Goal: Task Accomplishment & Management: Use online tool/utility

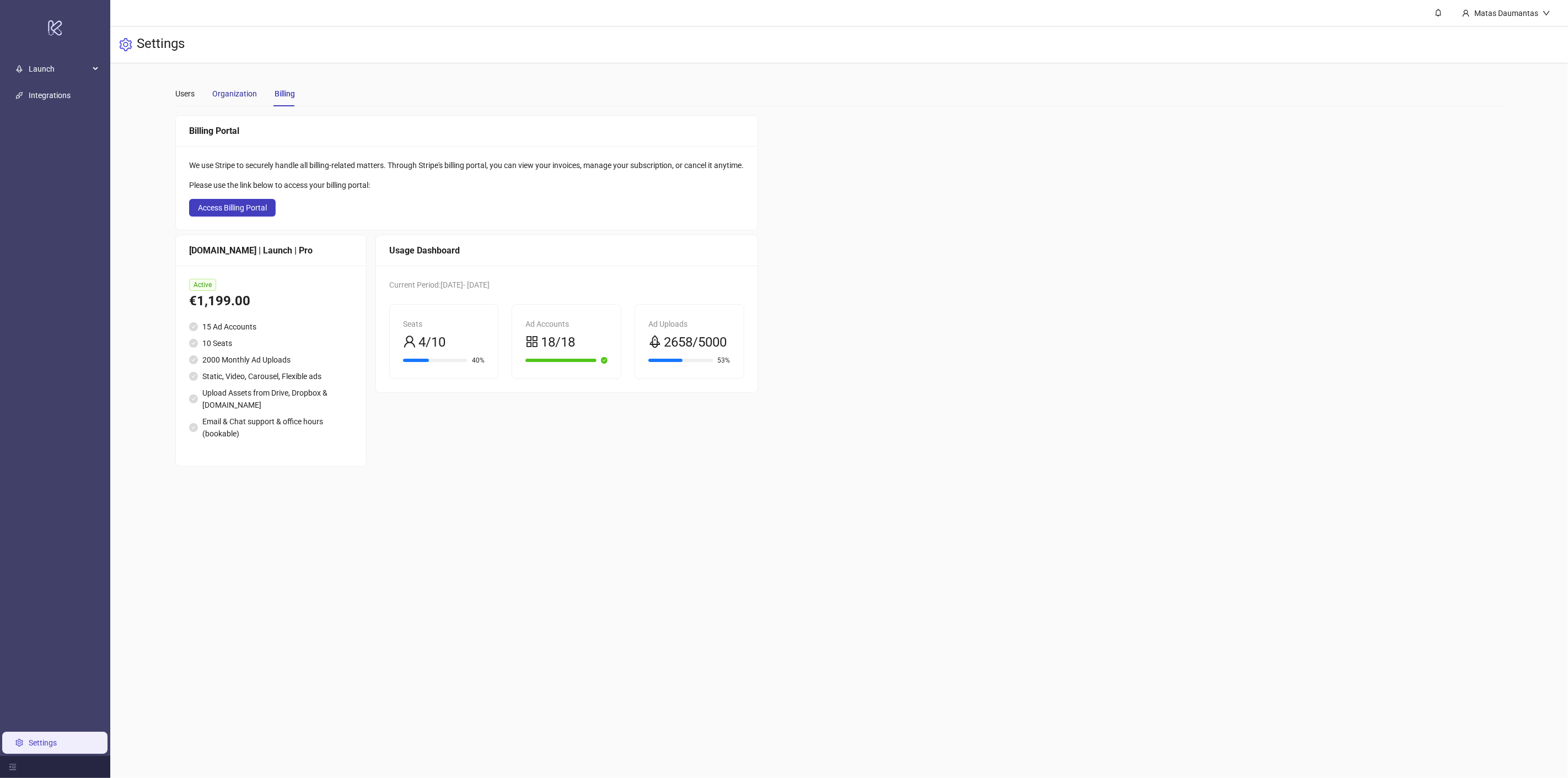
click at [218, 95] on div "Organization" at bounding box center [235, 94] width 45 height 12
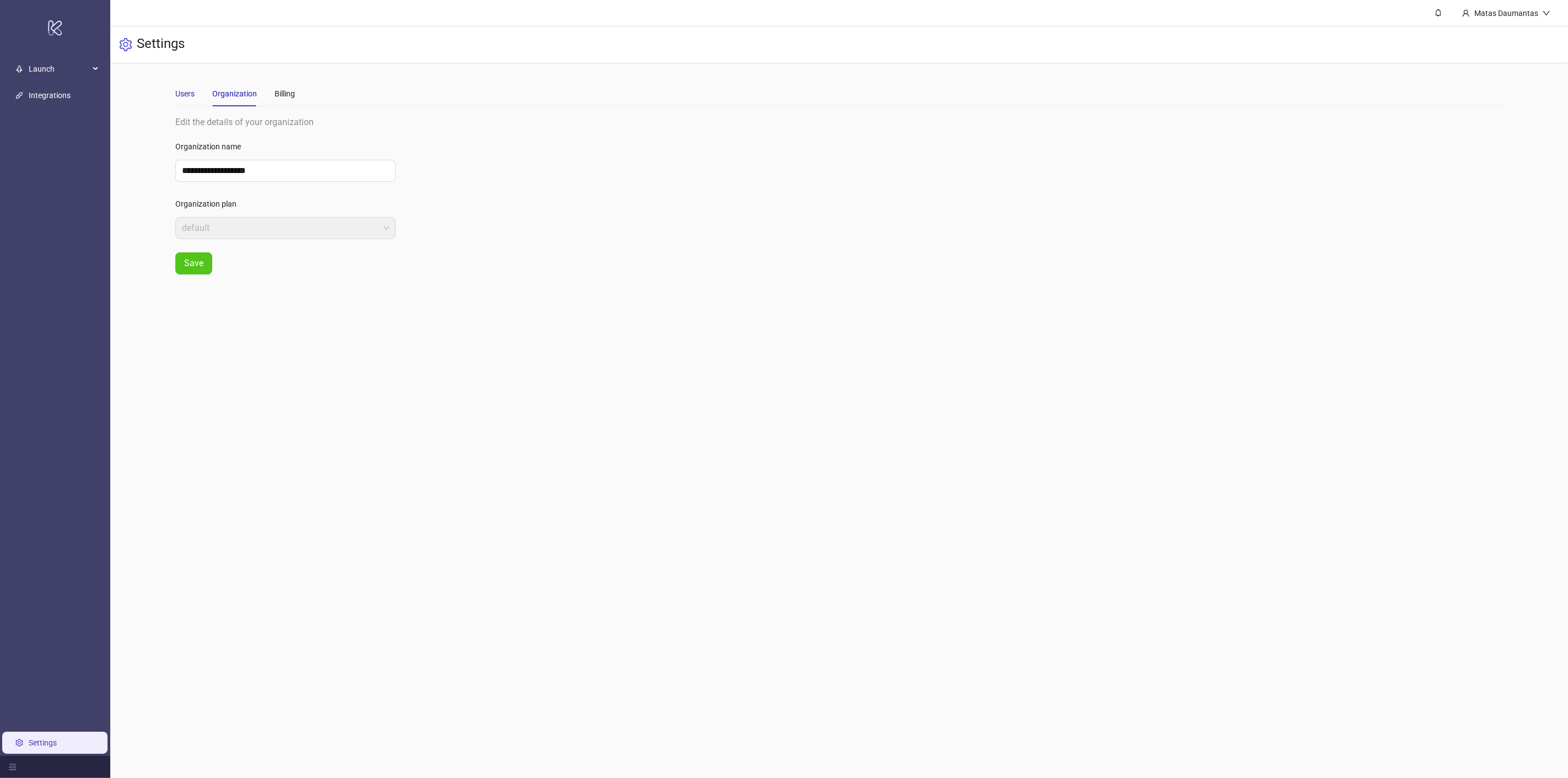
click at [189, 93] on div "Users" at bounding box center [184, 94] width 19 height 12
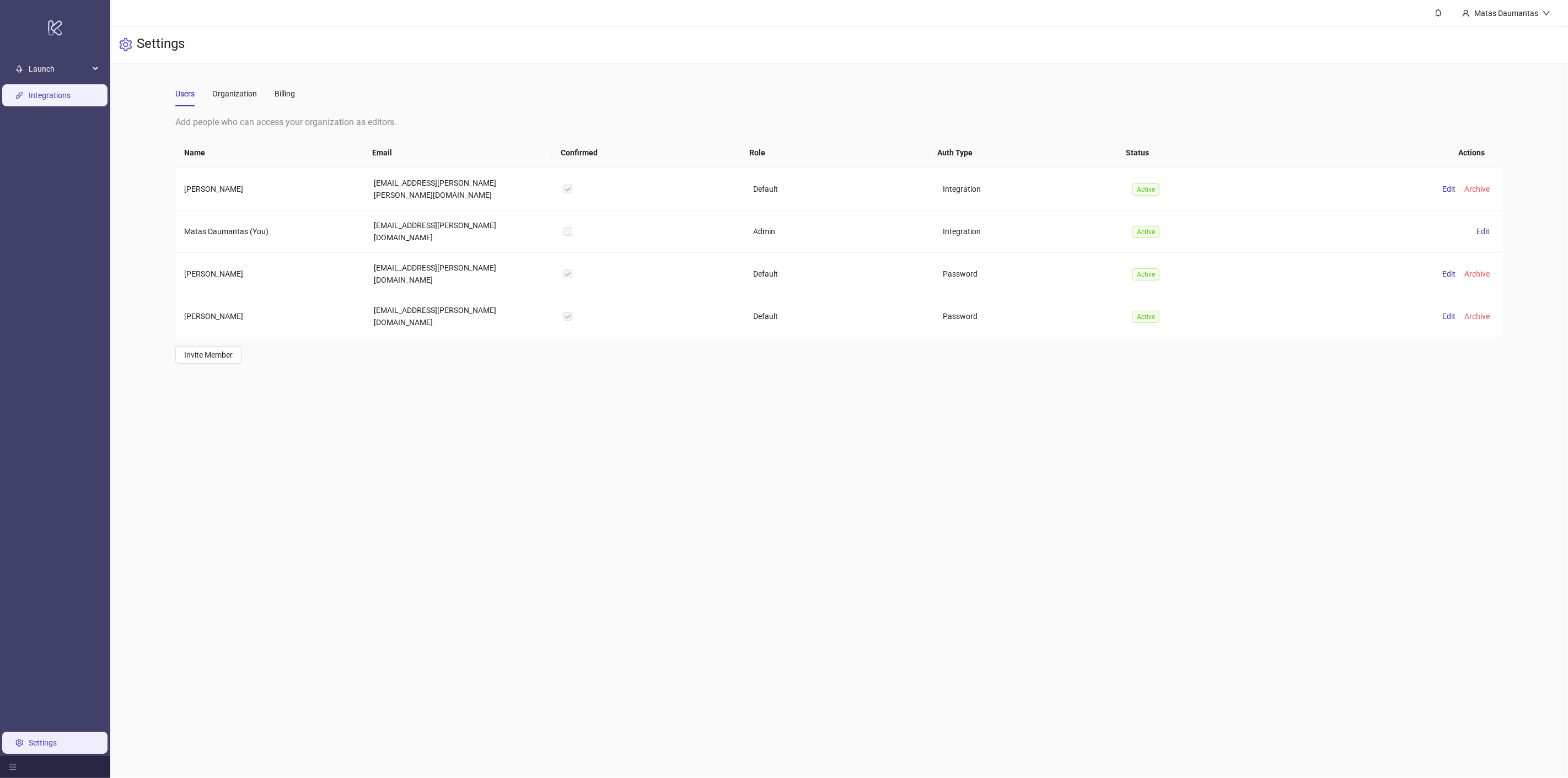
click at [65, 95] on link "Integrations" at bounding box center [50, 95] width 42 height 9
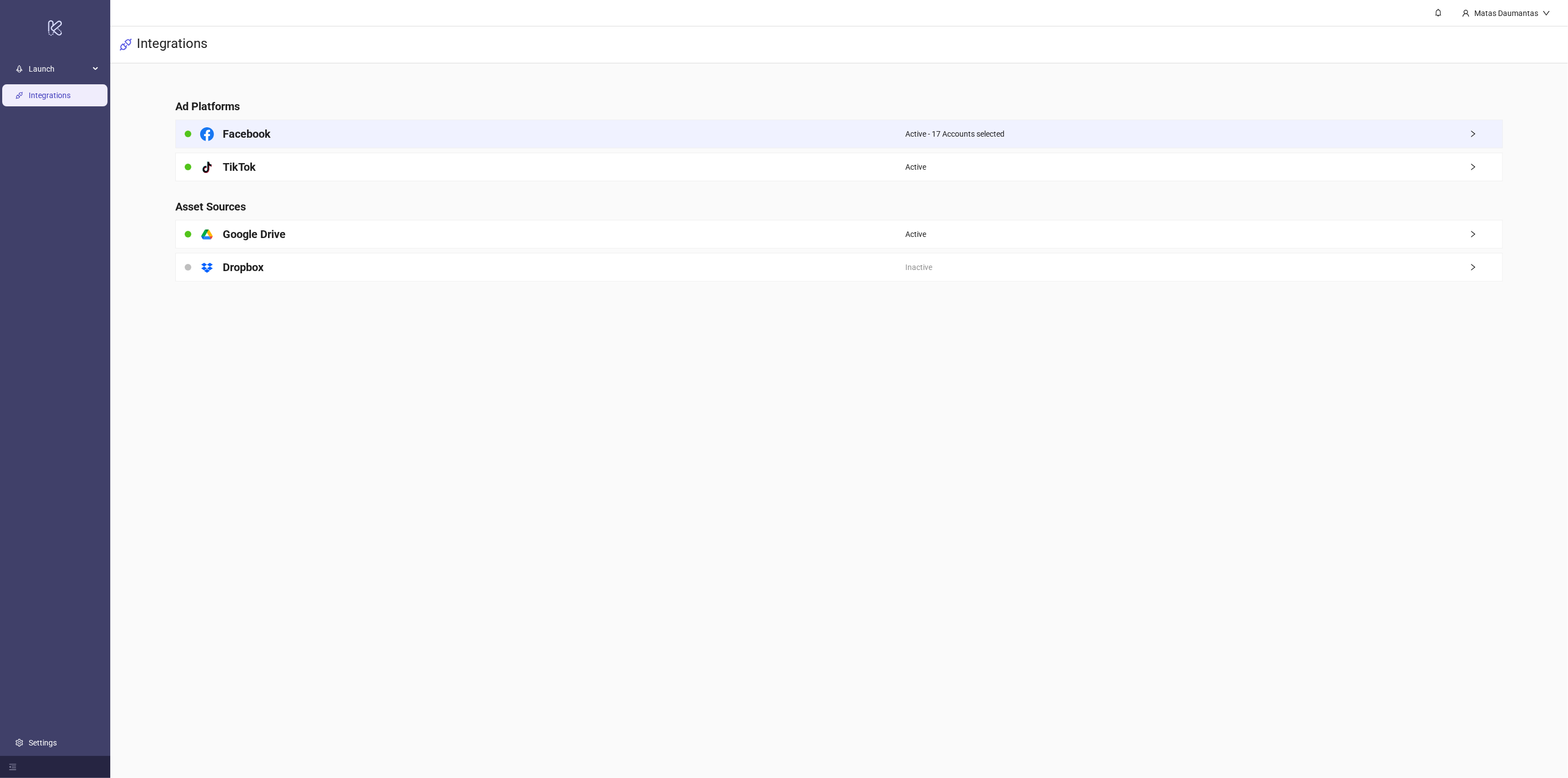
click at [262, 127] on h4 "Facebook" at bounding box center [247, 134] width 48 height 16
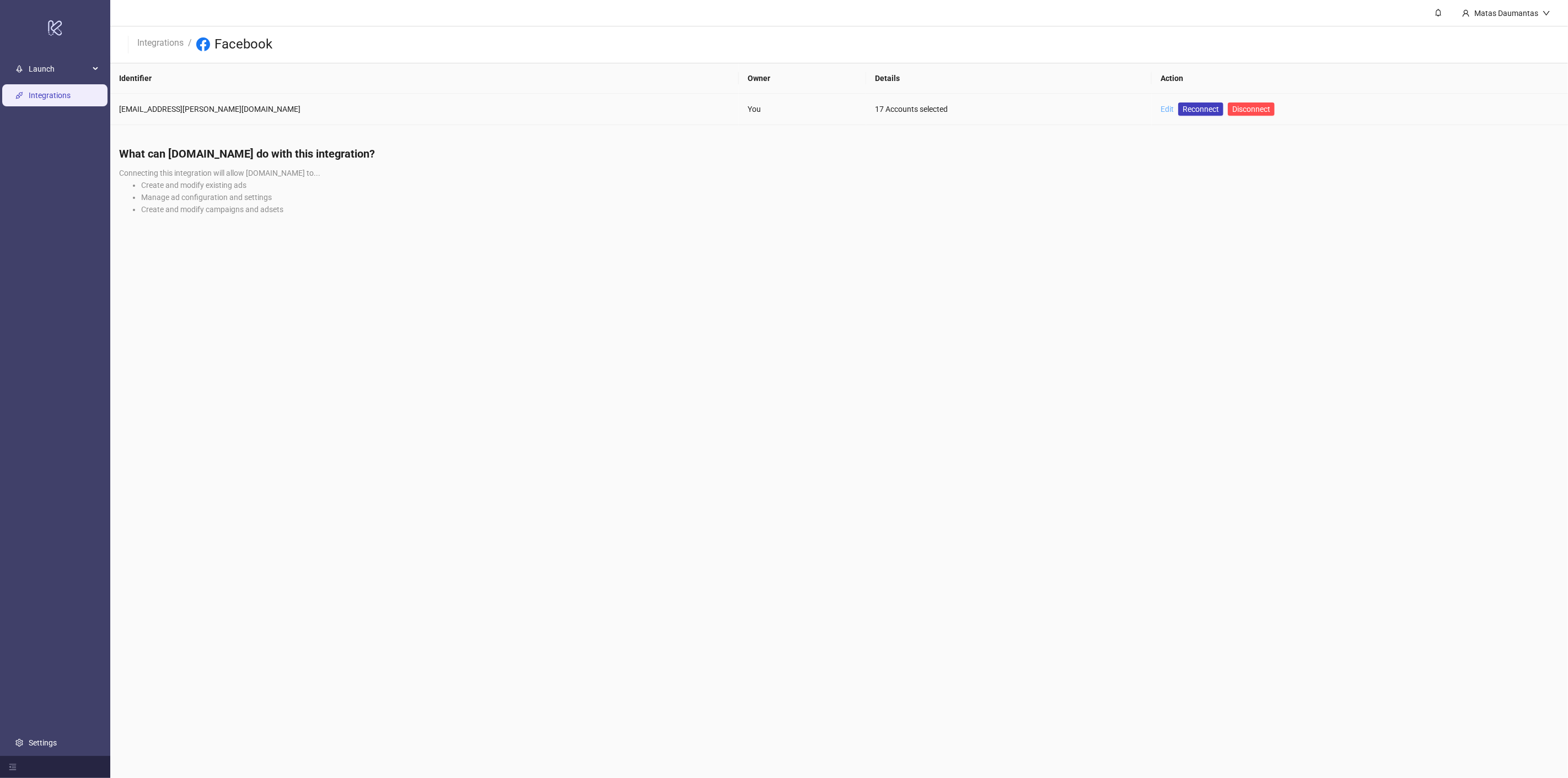
click at [1161, 109] on link "Edit" at bounding box center [1168, 109] width 13 height 9
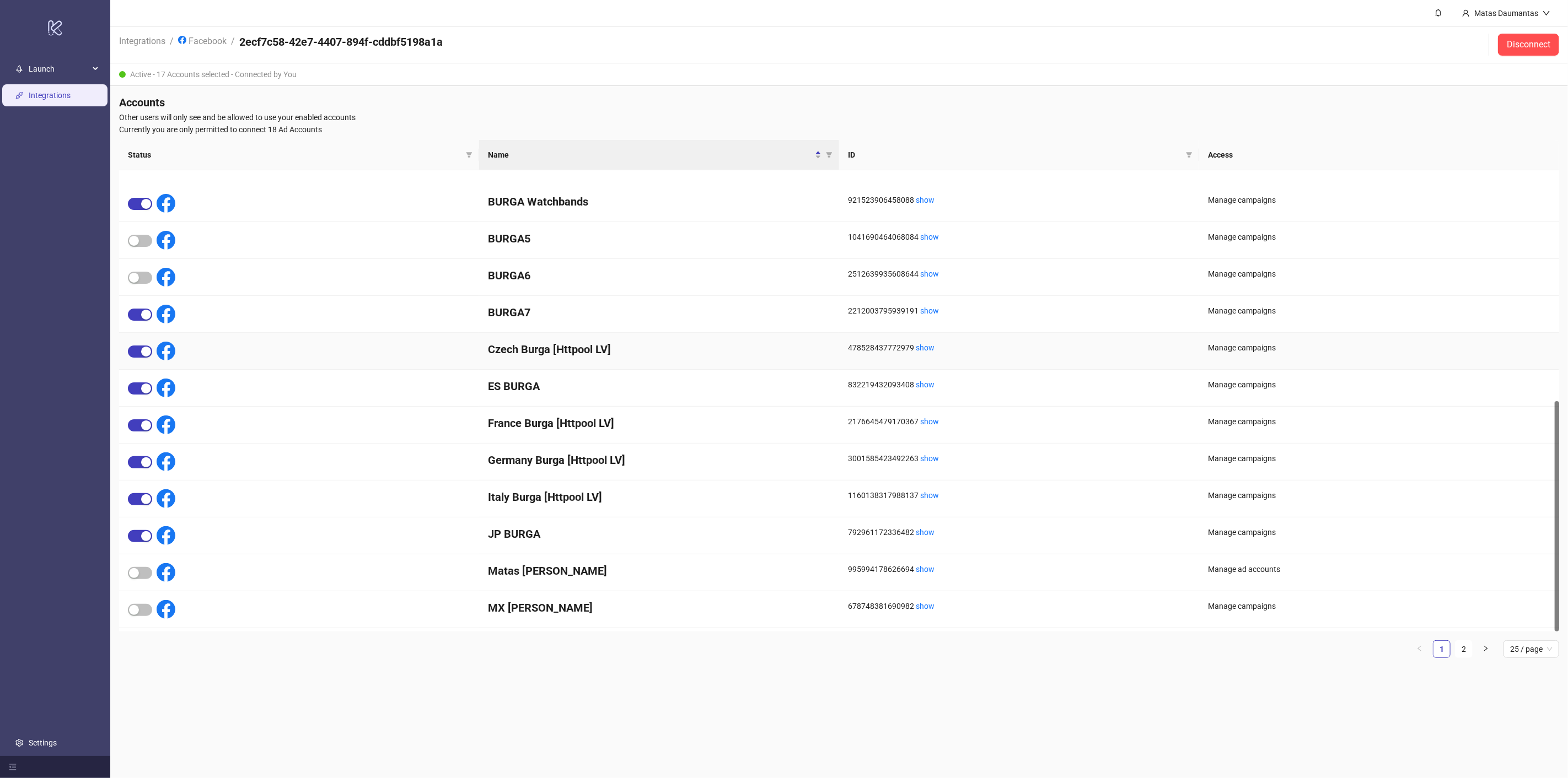
scroll to position [462, 0]
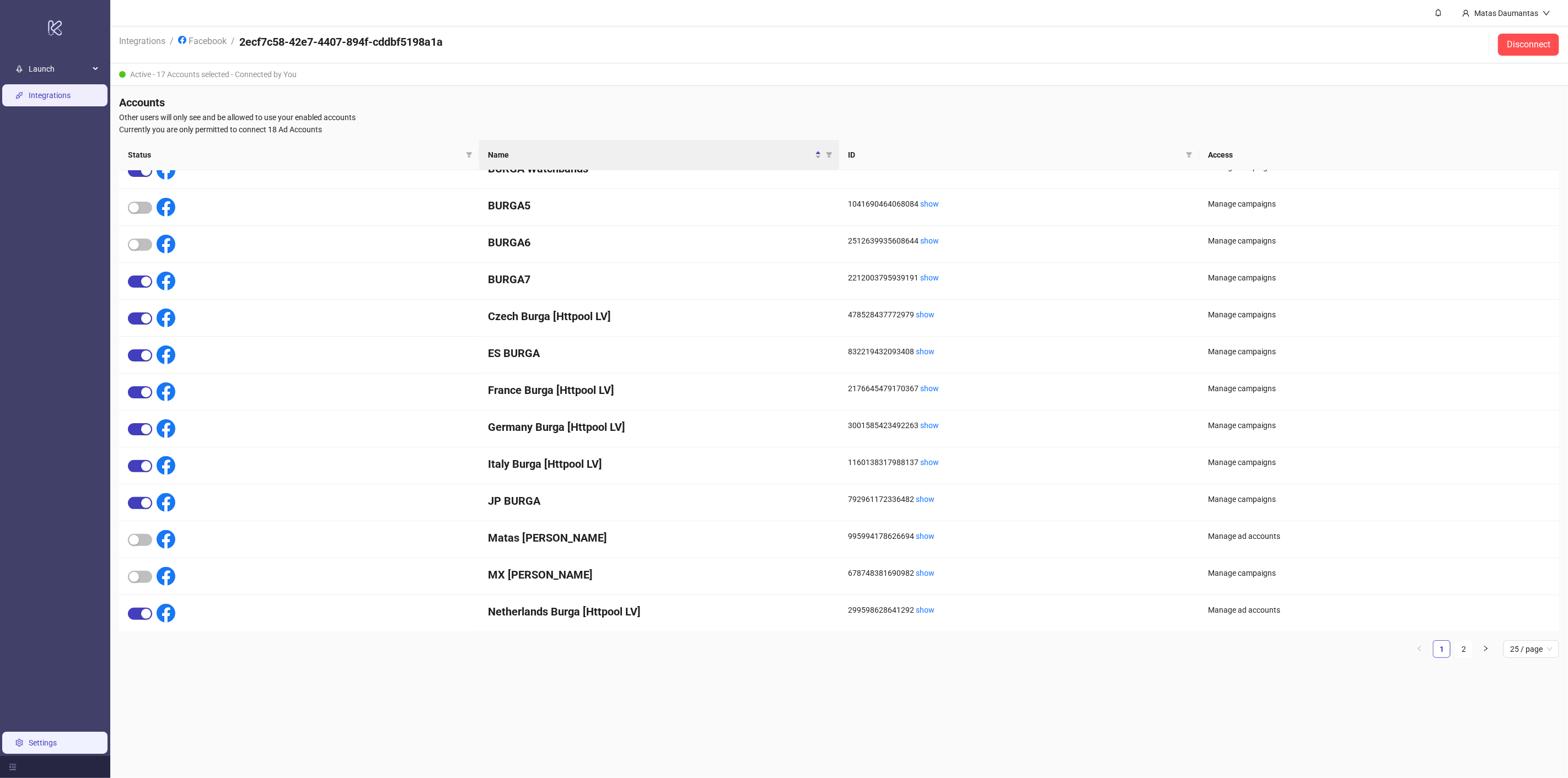
click at [39, 742] on link "Settings" at bounding box center [43, 743] width 28 height 9
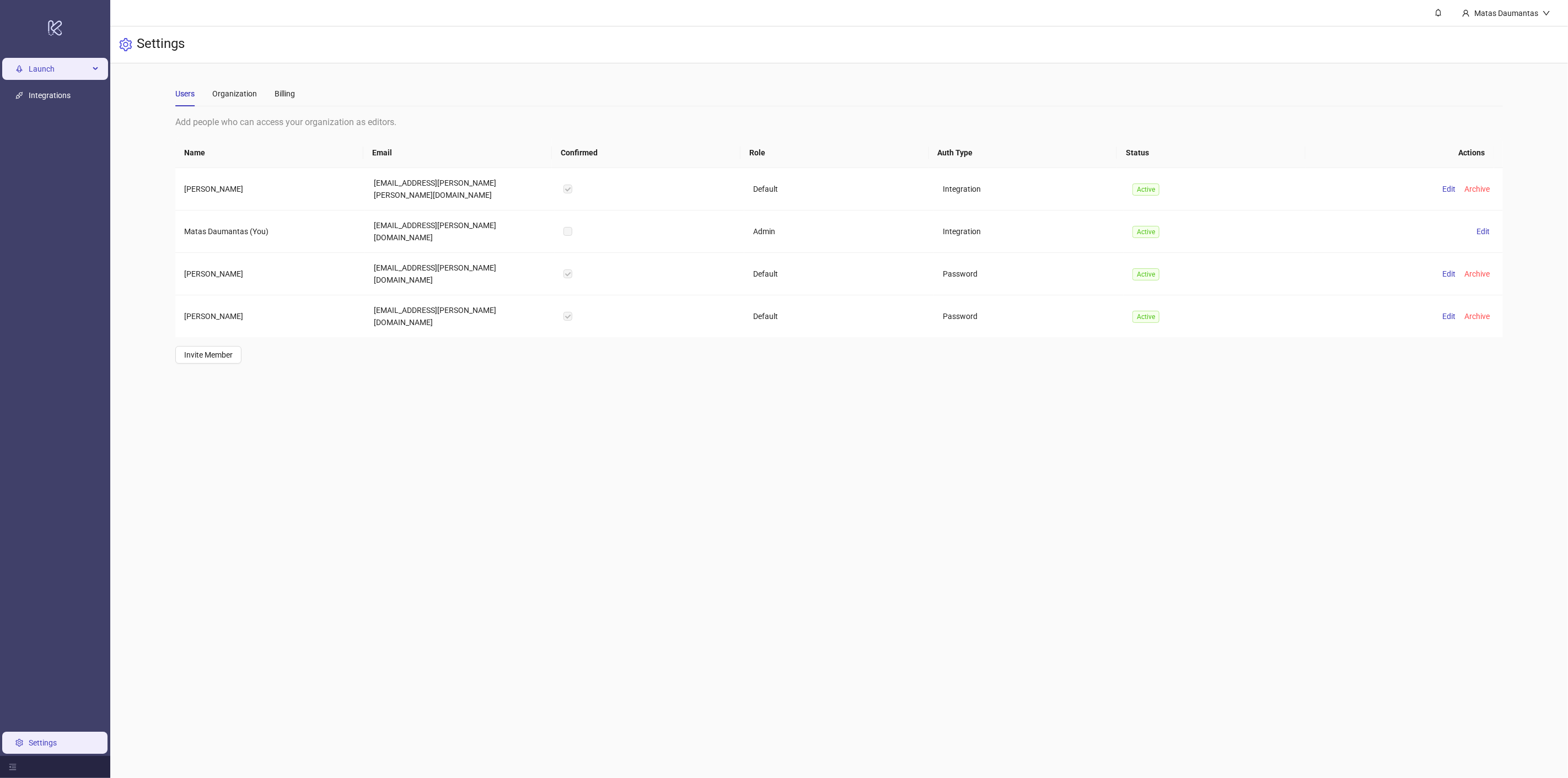
click at [63, 73] on span "Launch" at bounding box center [59, 69] width 61 height 22
click at [48, 95] on link "Sheets" at bounding box center [53, 95] width 23 height 9
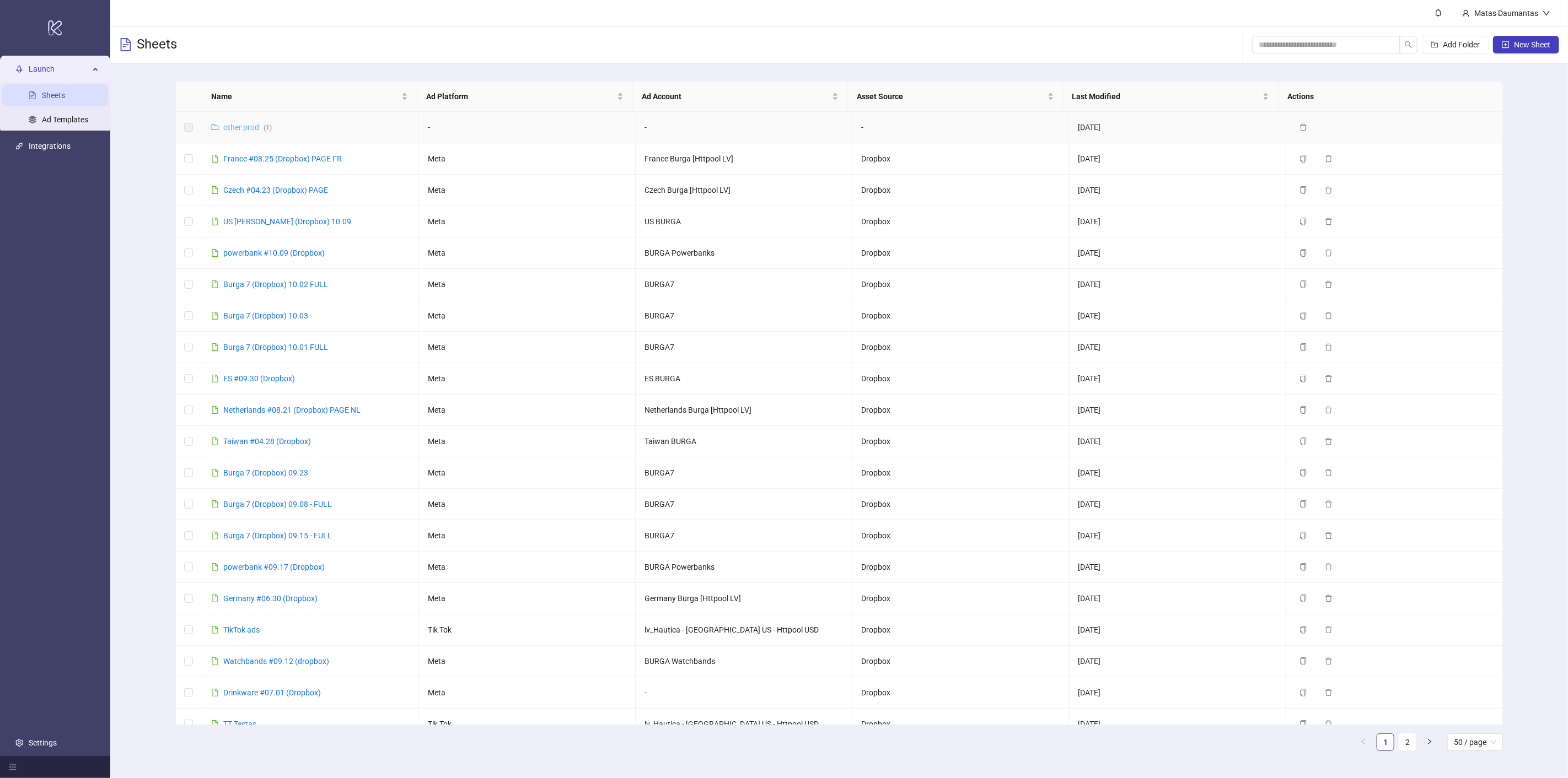
click at [243, 127] on link "other prod ( 1 )" at bounding box center [247, 127] width 48 height 9
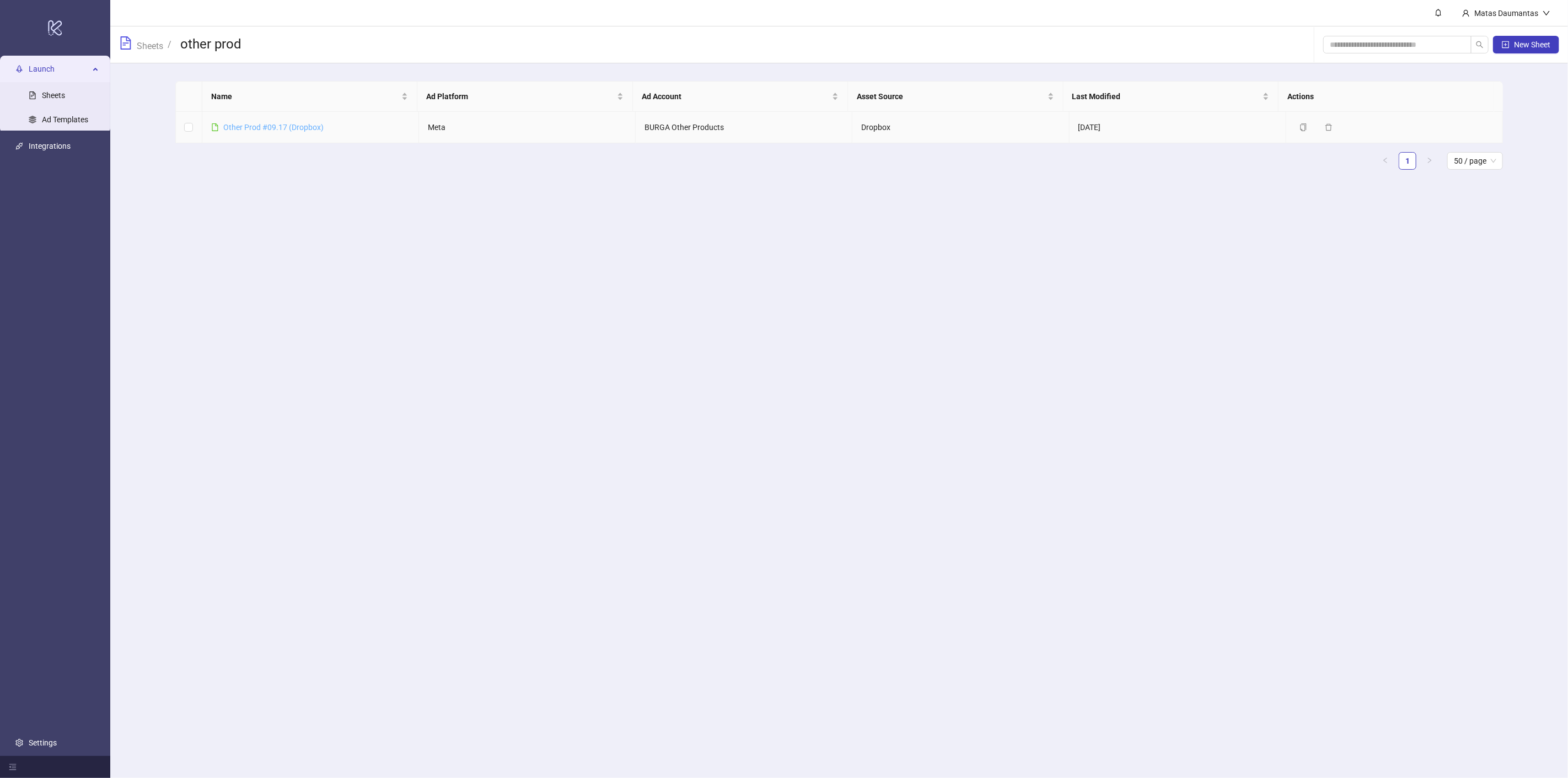
click at [259, 125] on link "Other Prod #09.17 (Dropbox)" at bounding box center [273, 127] width 100 height 9
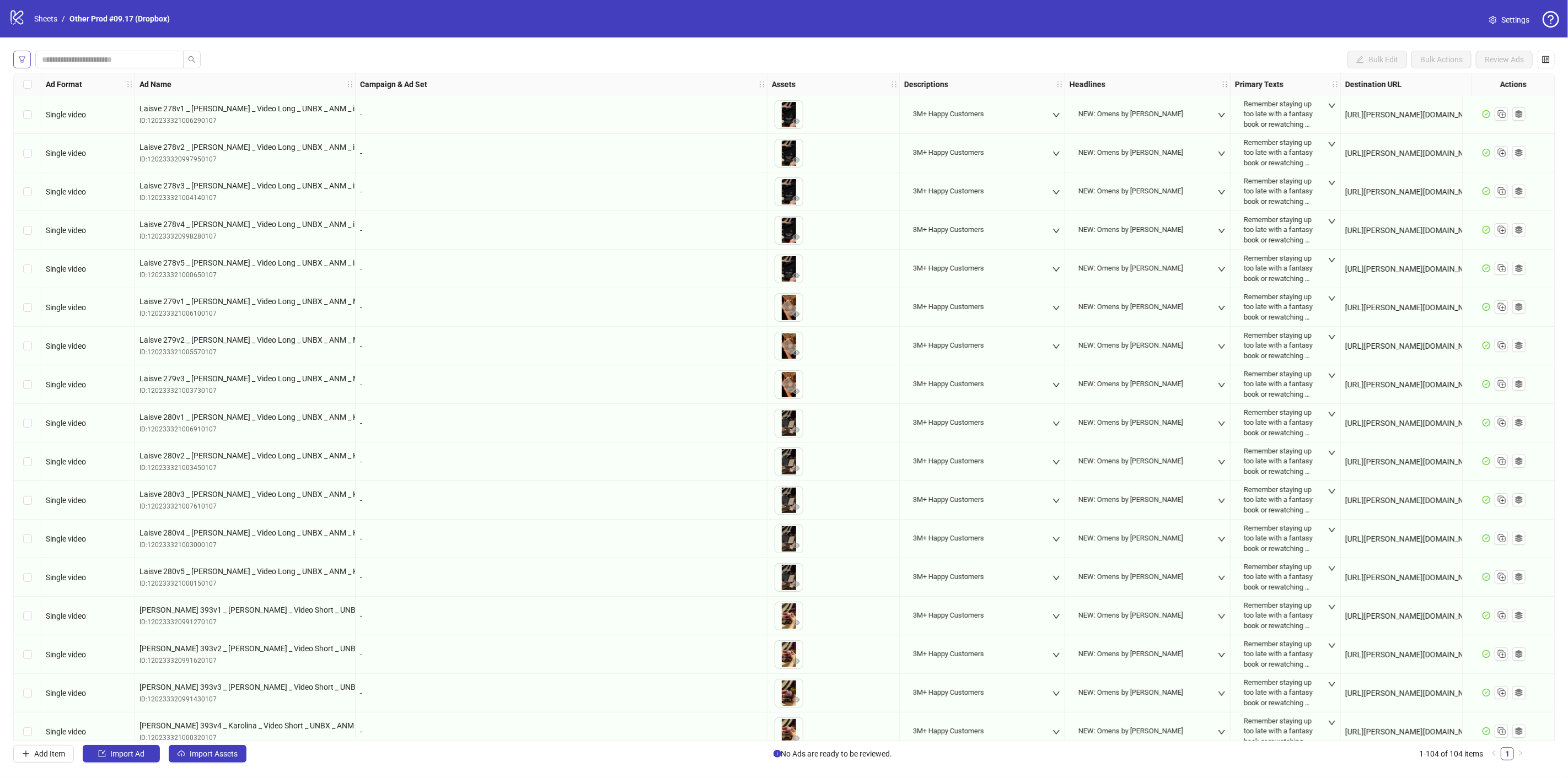
click at [22, 60] on icon "filter" at bounding box center [22, 59] width 7 height 7
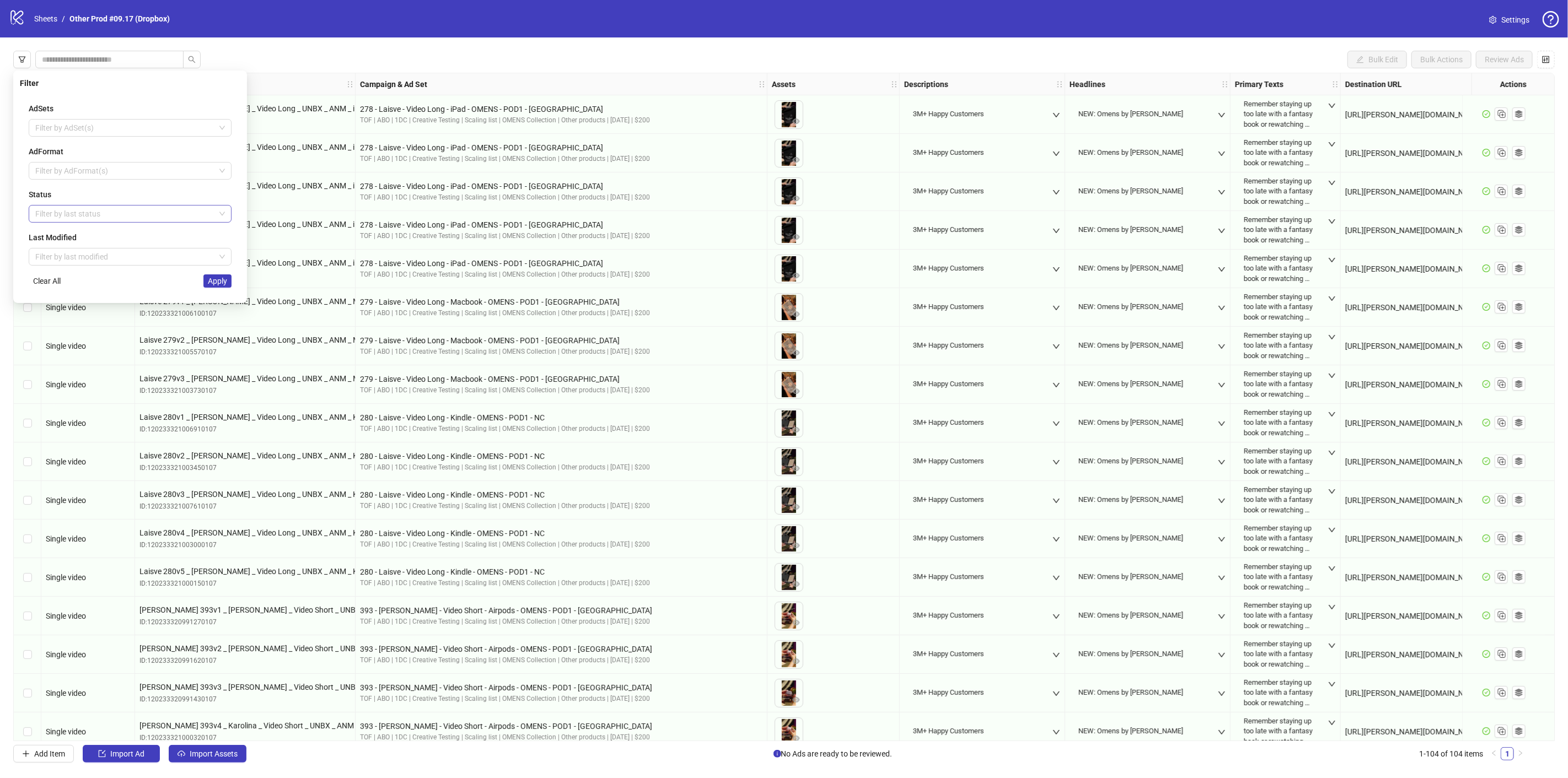
click at [74, 210] on div at bounding box center [124, 213] width 187 height 16
click at [75, 230] on div "Draft" at bounding box center [130, 235] width 185 height 12
click at [203, 292] on div "AdSets Filter by AdSet(s) AdFormat Filter by AdFormat(s) Status Draft Last Modi…" at bounding box center [130, 195] width 221 height 203
click at [216, 281] on span "Apply" at bounding box center [217, 281] width 19 height 9
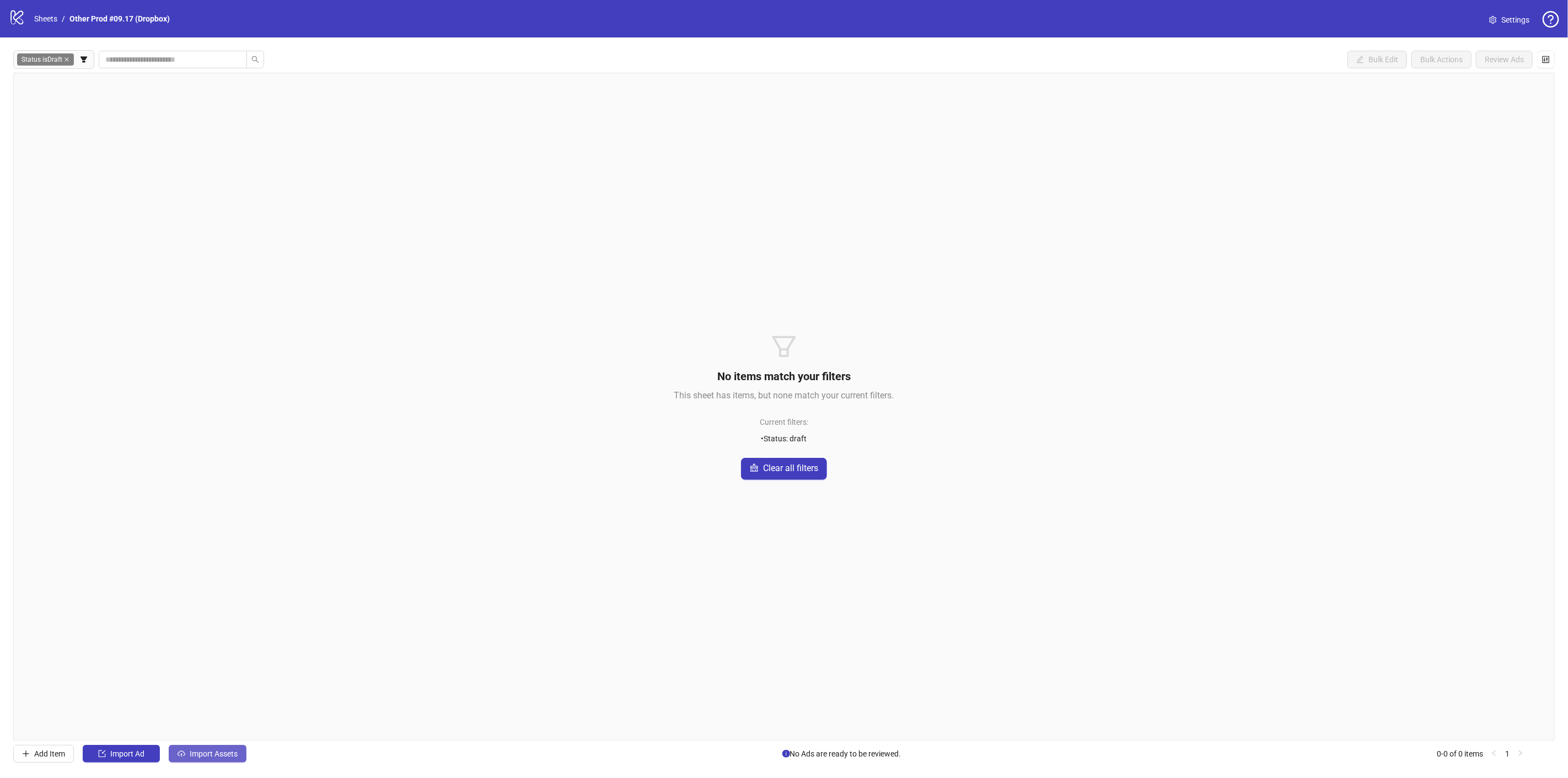
click at [209, 755] on span "Import Assets" at bounding box center [213, 754] width 48 height 9
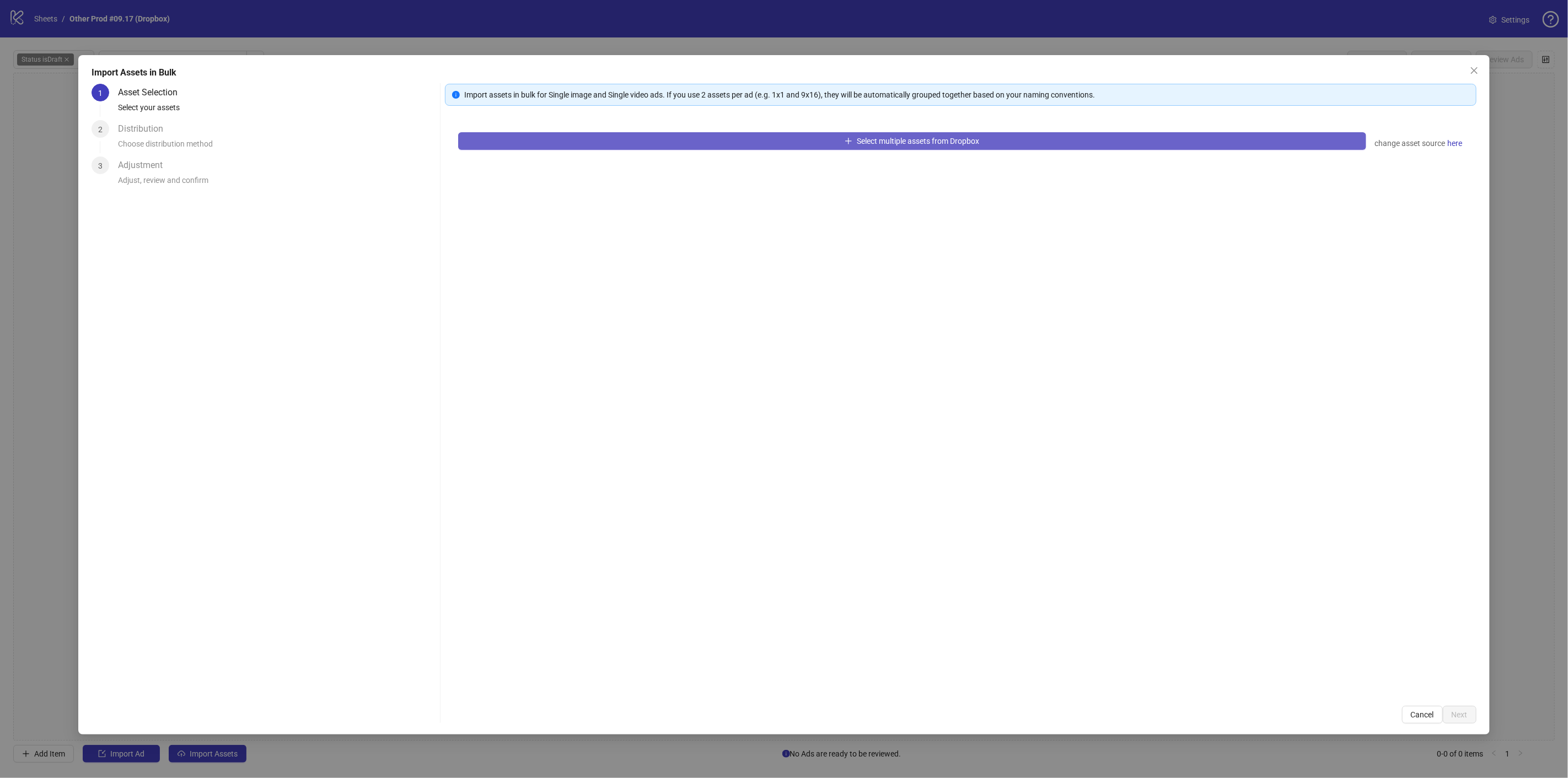
click at [850, 137] on icon "plus" at bounding box center [848, 140] width 7 height 7
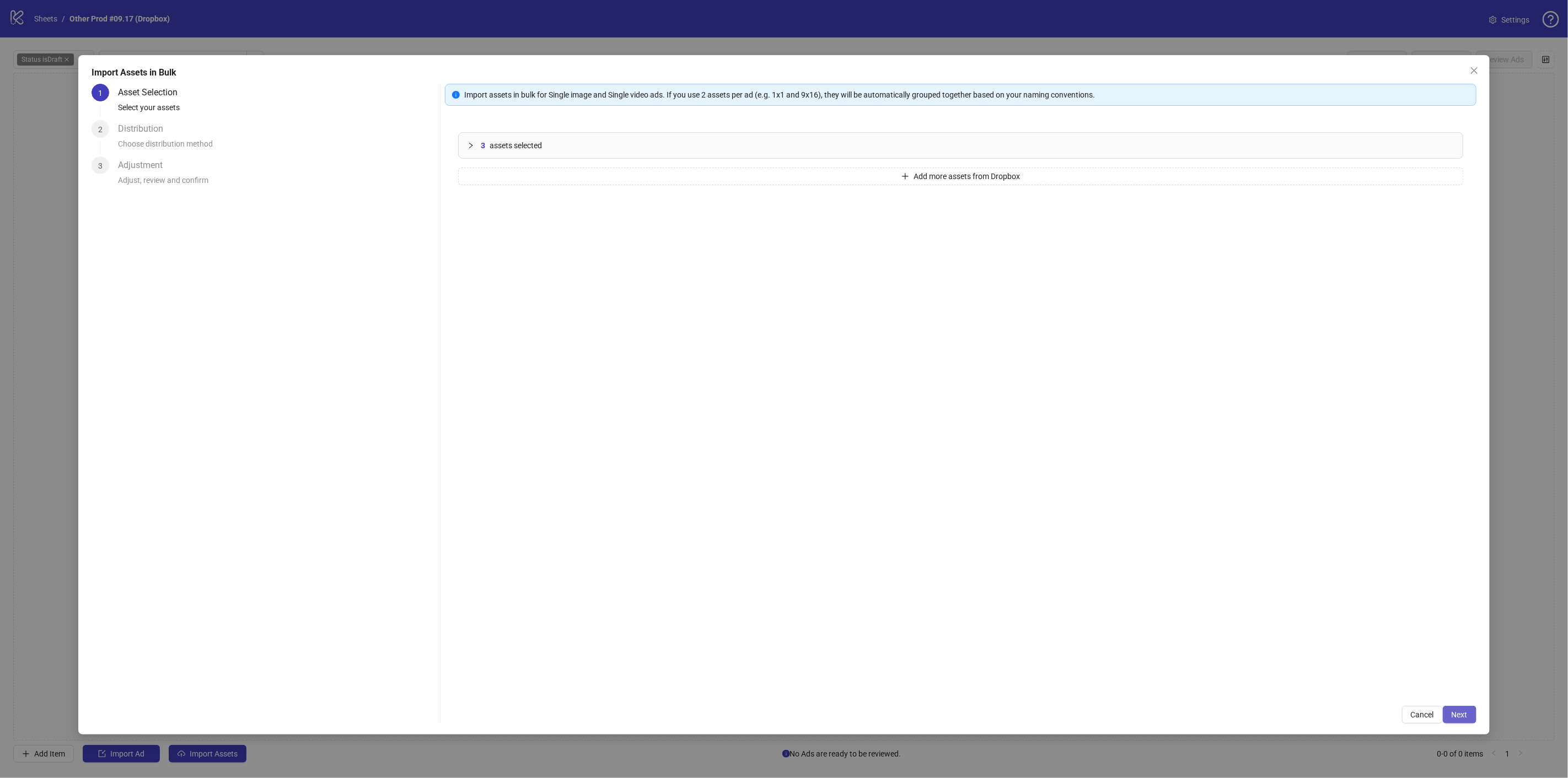
click at [1474, 715] on button "Next" at bounding box center [1459, 714] width 33 height 17
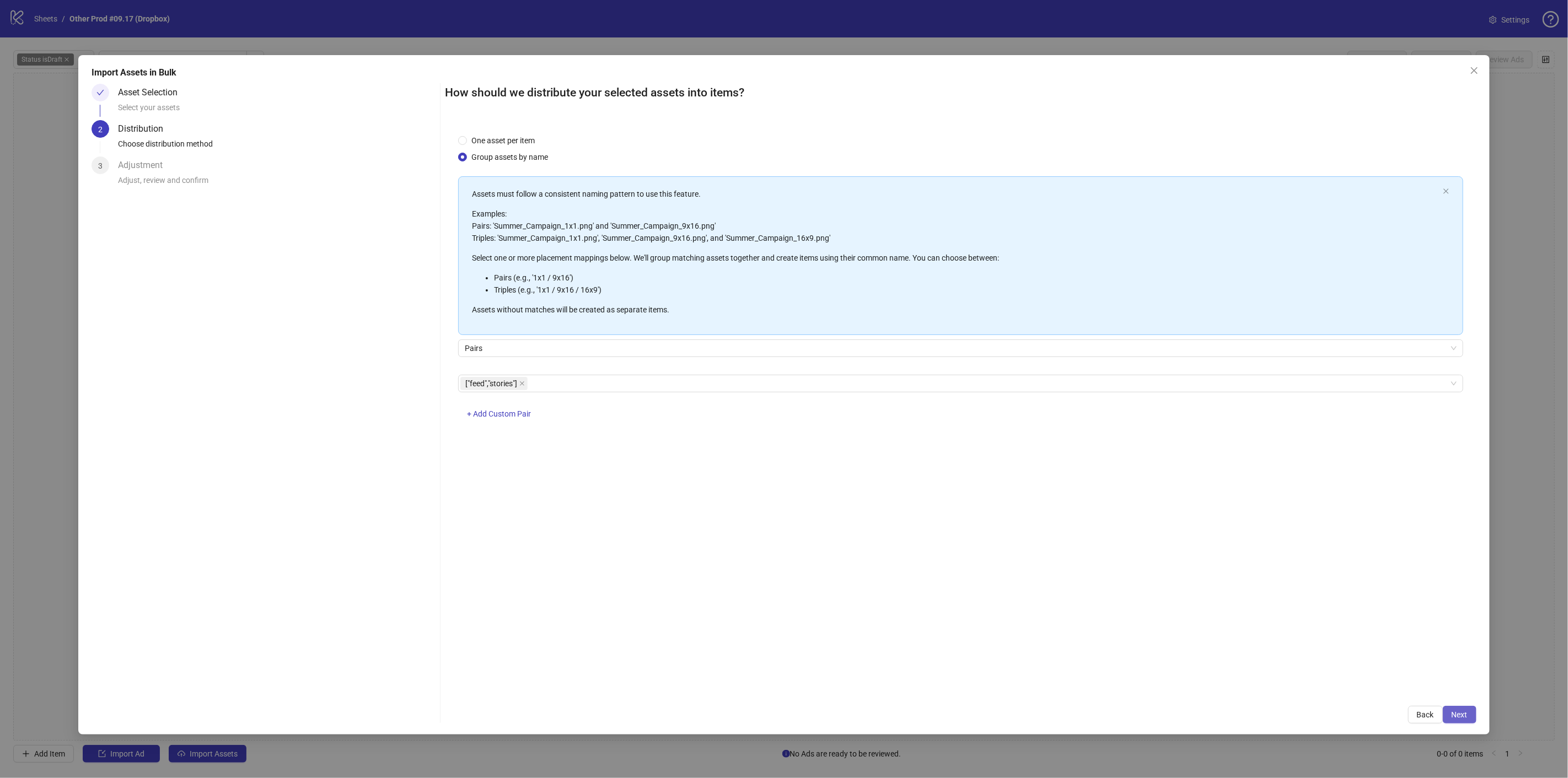
click at [1464, 721] on button "Next" at bounding box center [1459, 714] width 33 height 17
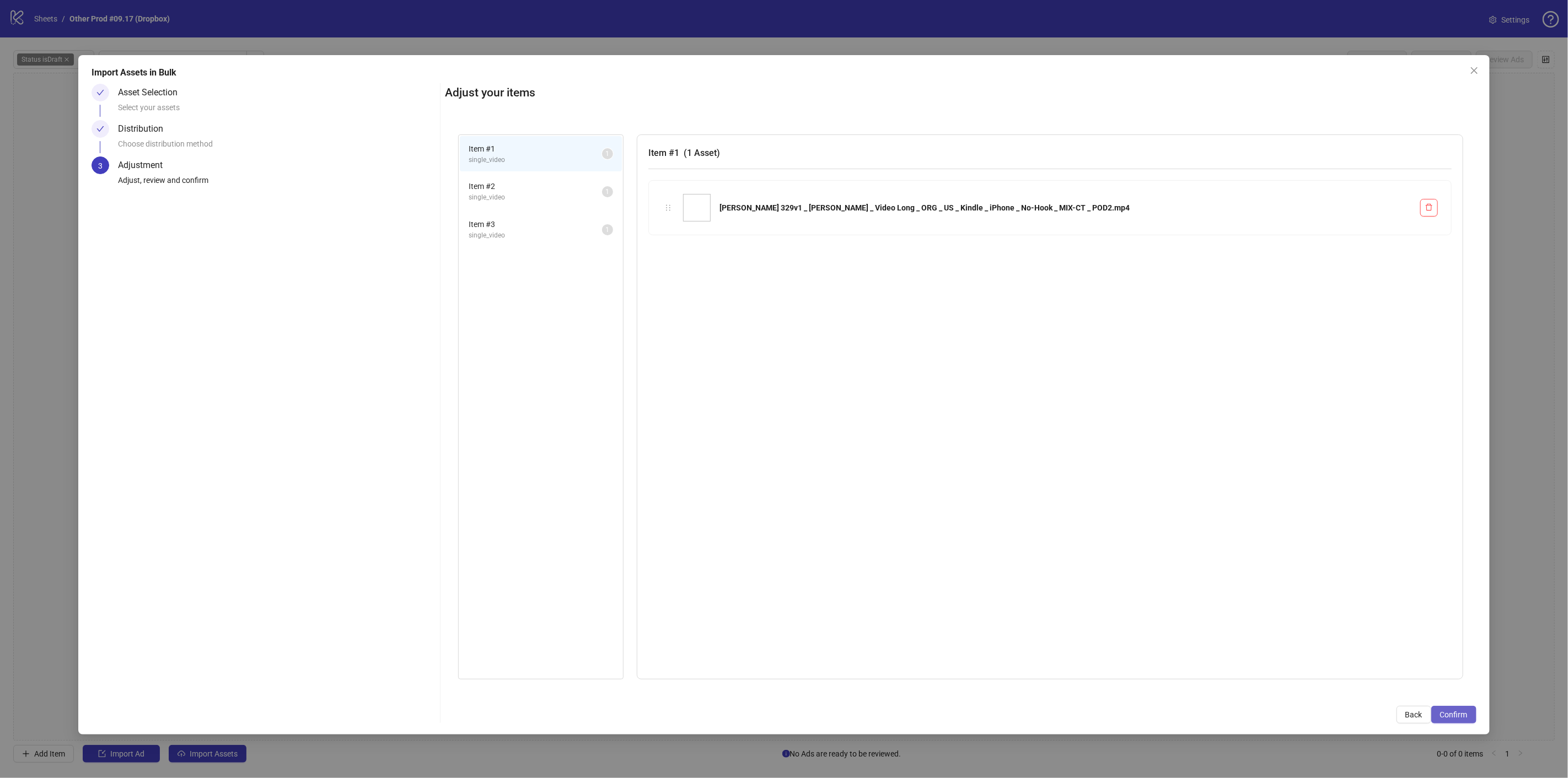
click at [1457, 714] on span "Confirm" at bounding box center [1453, 715] width 27 height 9
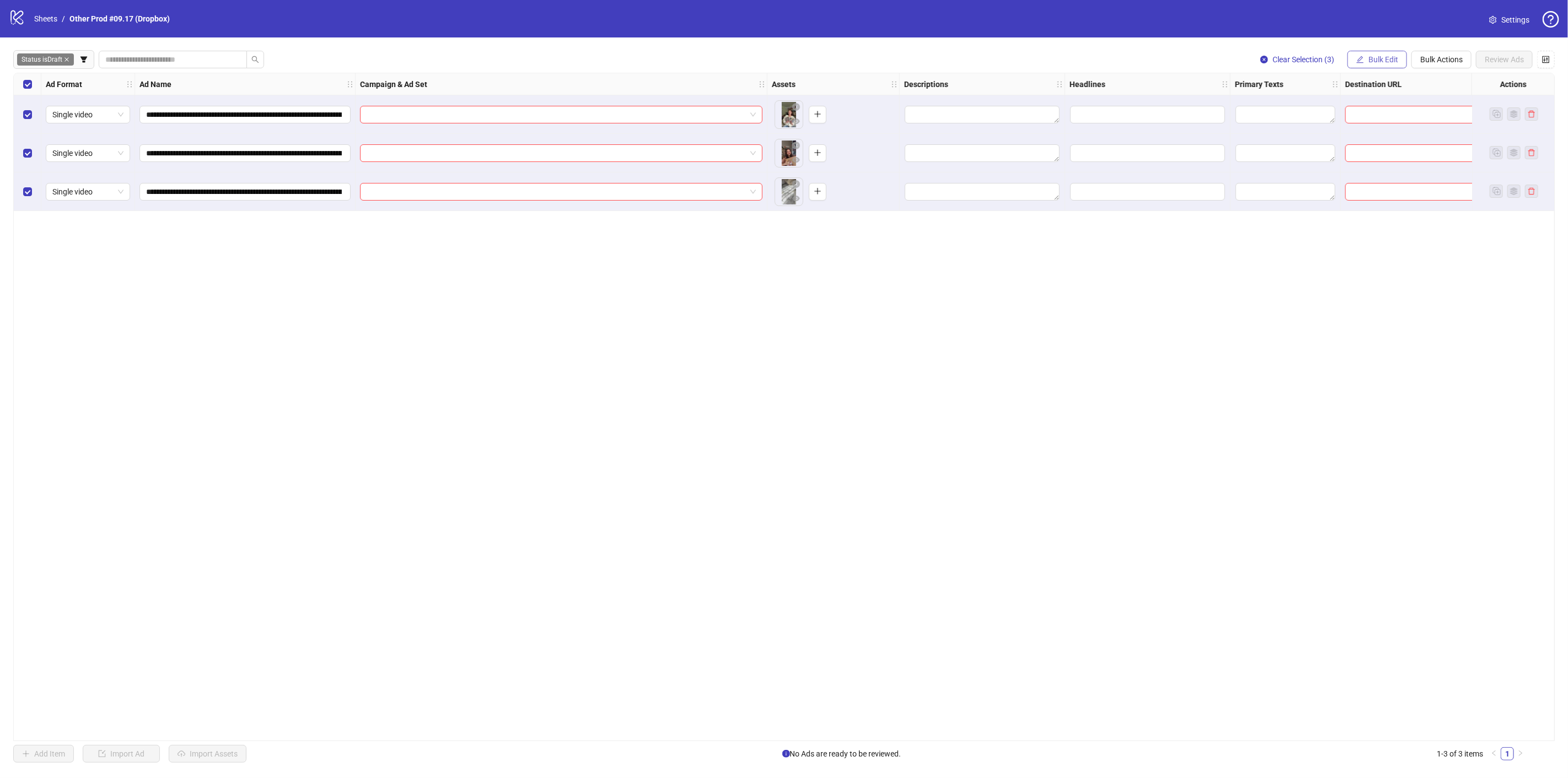
click at [1382, 57] on span "Bulk Edit" at bounding box center [1384, 59] width 30 height 9
click at [1381, 119] on span "Campaign & Ad Set" at bounding box center [1389, 116] width 66 height 12
click at [1276, 106] on input "search" at bounding box center [1343, 107] width 198 height 17
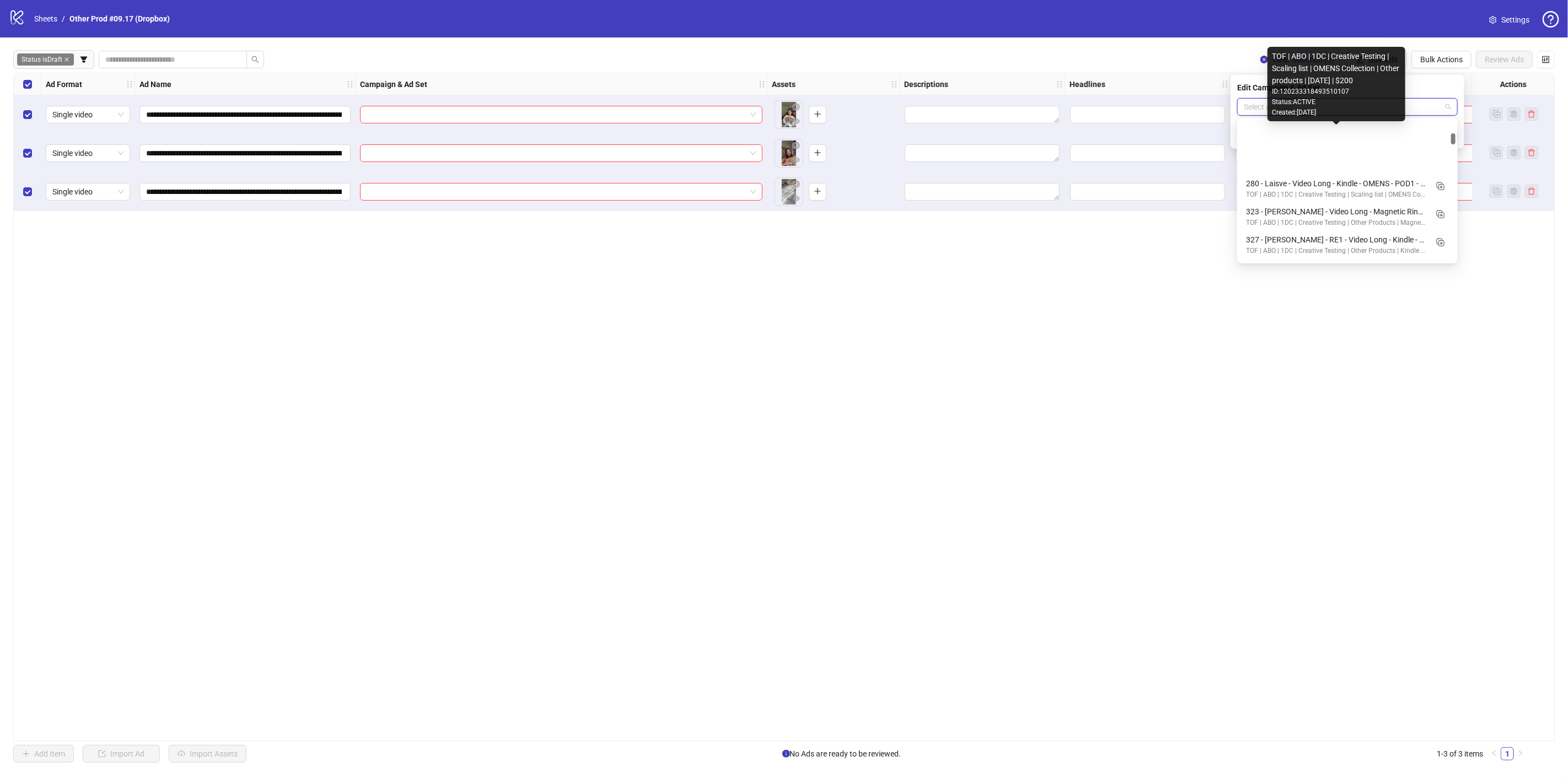
scroll to position [428, 0]
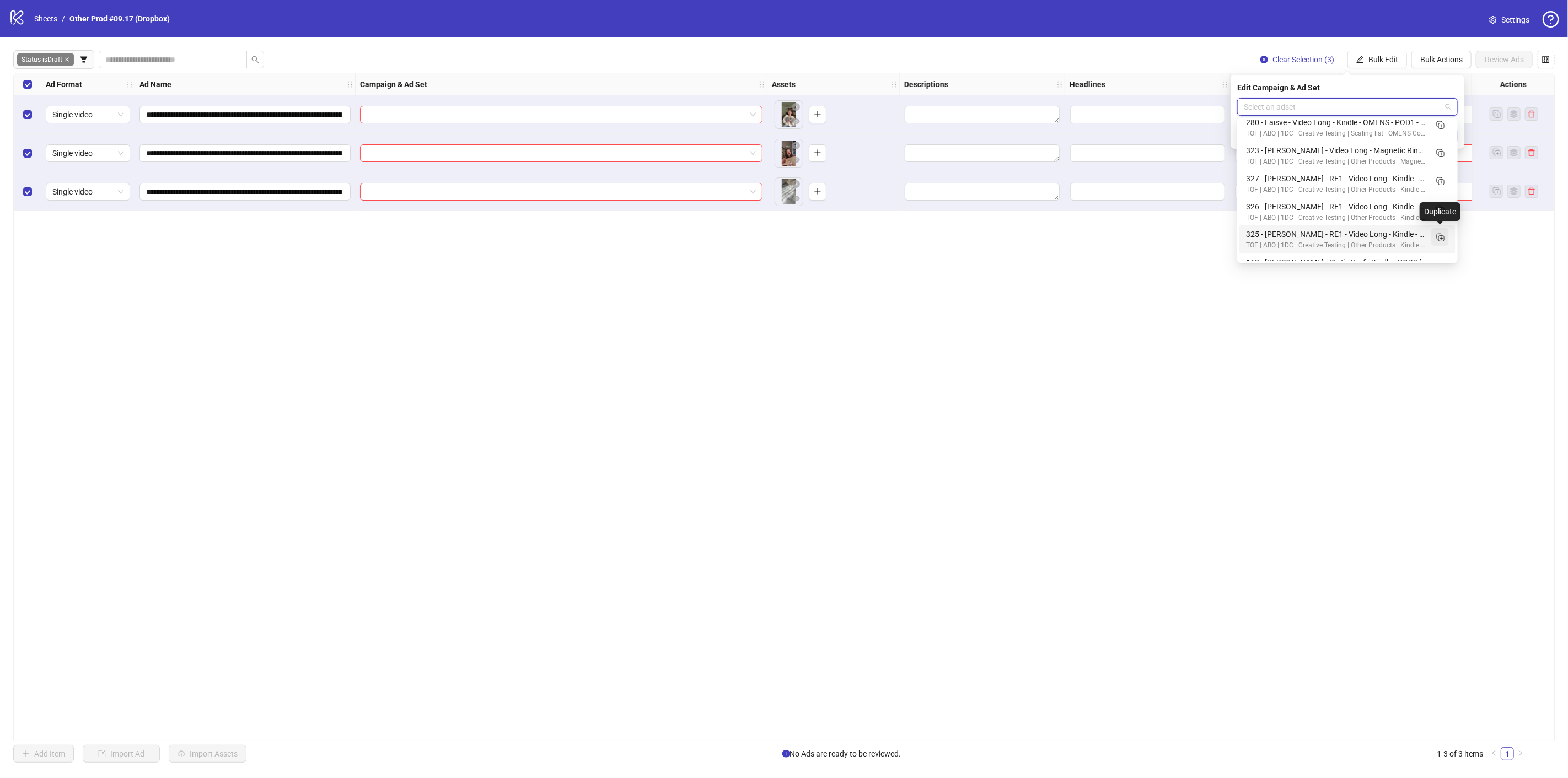
click at [1439, 235] on icon "Duplicate" at bounding box center [1439, 237] width 11 height 11
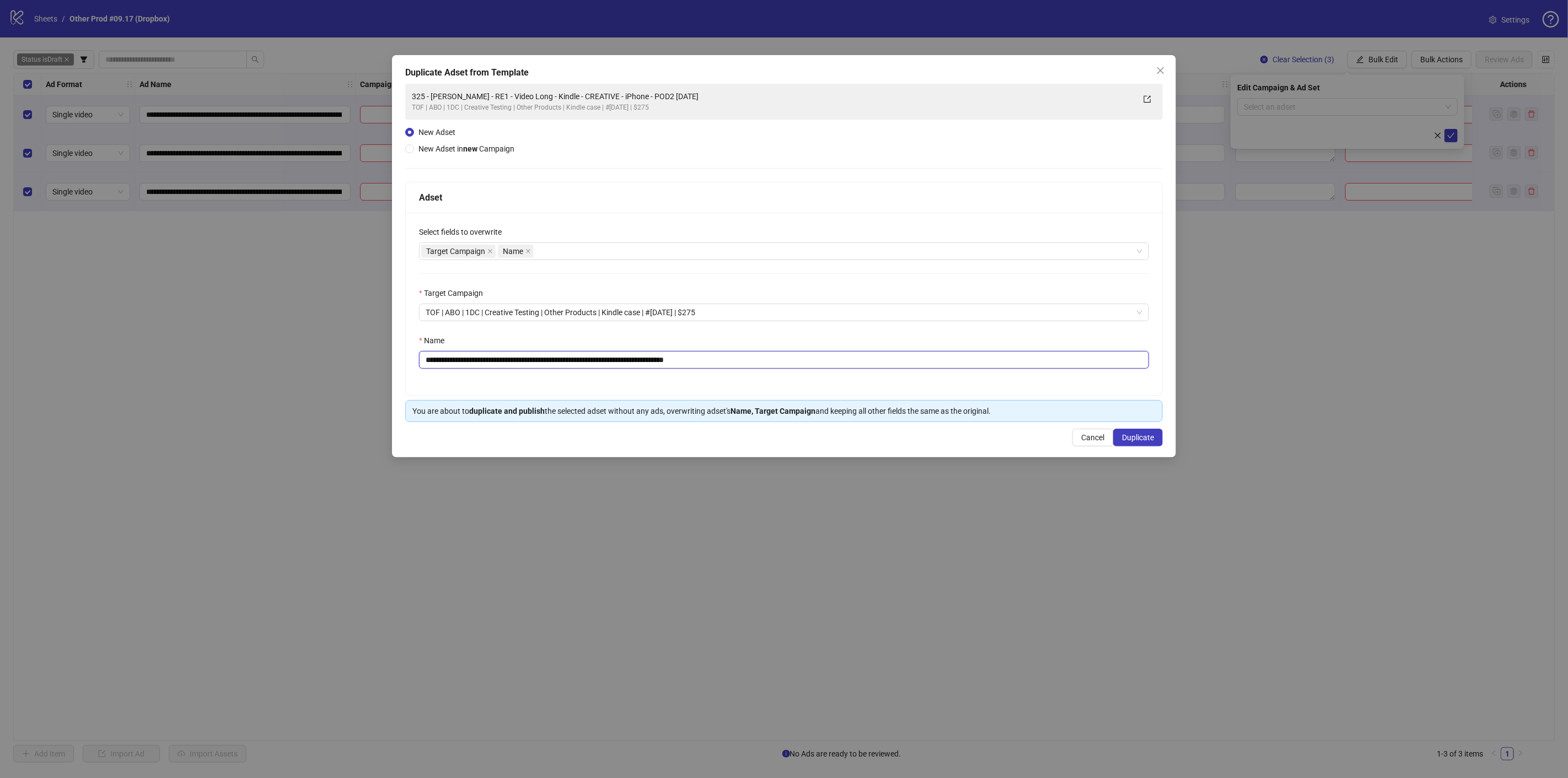
drag, startPoint x: 652, startPoint y: 359, endPoint x: 359, endPoint y: 345, distance: 293.3
click at [359, 345] on div "**********" at bounding box center [784, 389] width 1568 height 778
paste input "text"
drag, startPoint x: 626, startPoint y: 360, endPoint x: 723, endPoint y: 369, distance: 97.4
click at [720, 369] on div "**********" at bounding box center [784, 304] width 757 height 183
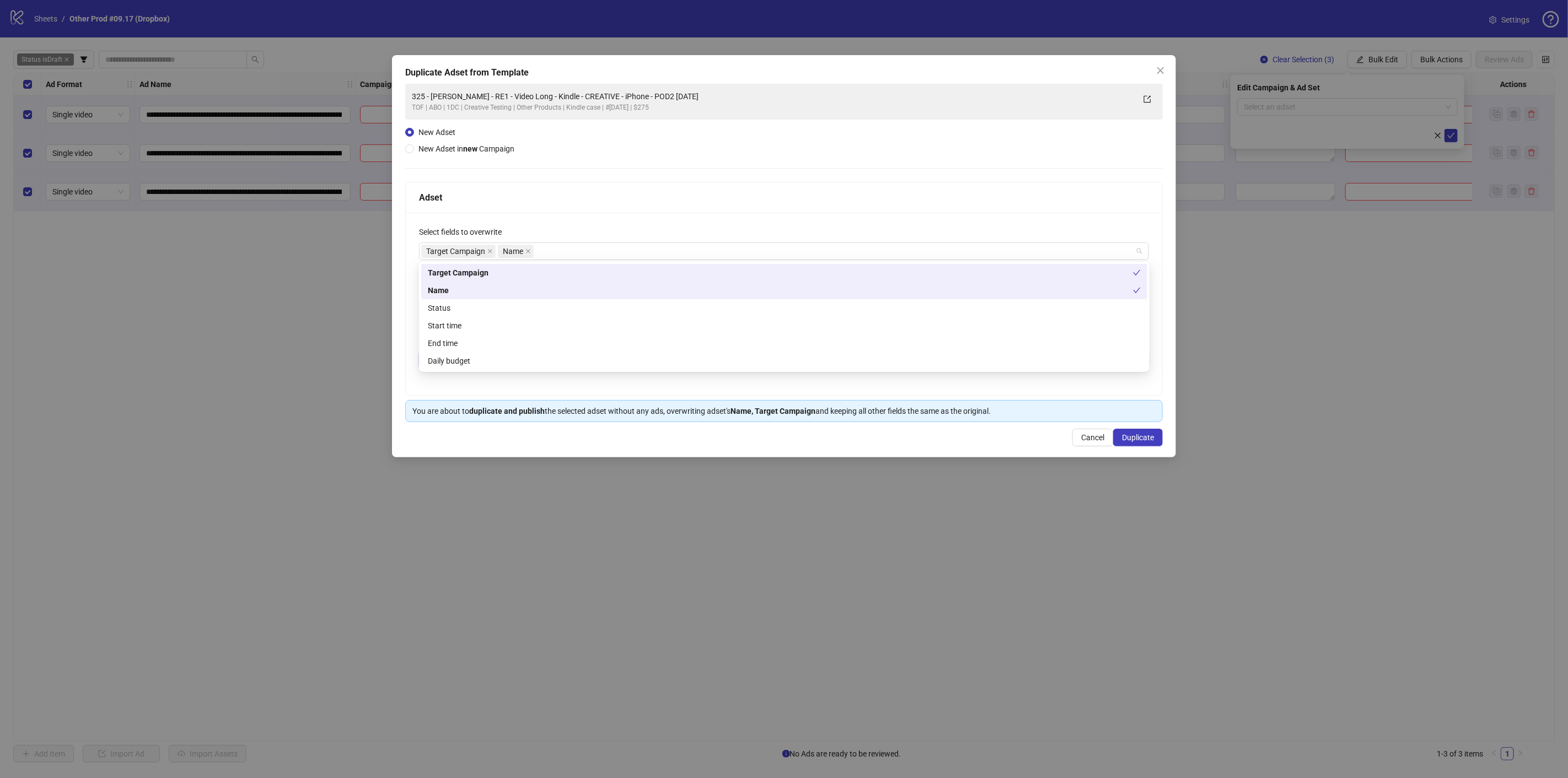
drag, startPoint x: 559, startPoint y: 249, endPoint x: 554, endPoint y: 290, distance: 41.3
click at [559, 252] on div "Target Campaign Name" at bounding box center [778, 251] width 714 height 16
type input "**********"
click at [524, 330] on div "Start time" at bounding box center [784, 325] width 713 height 12
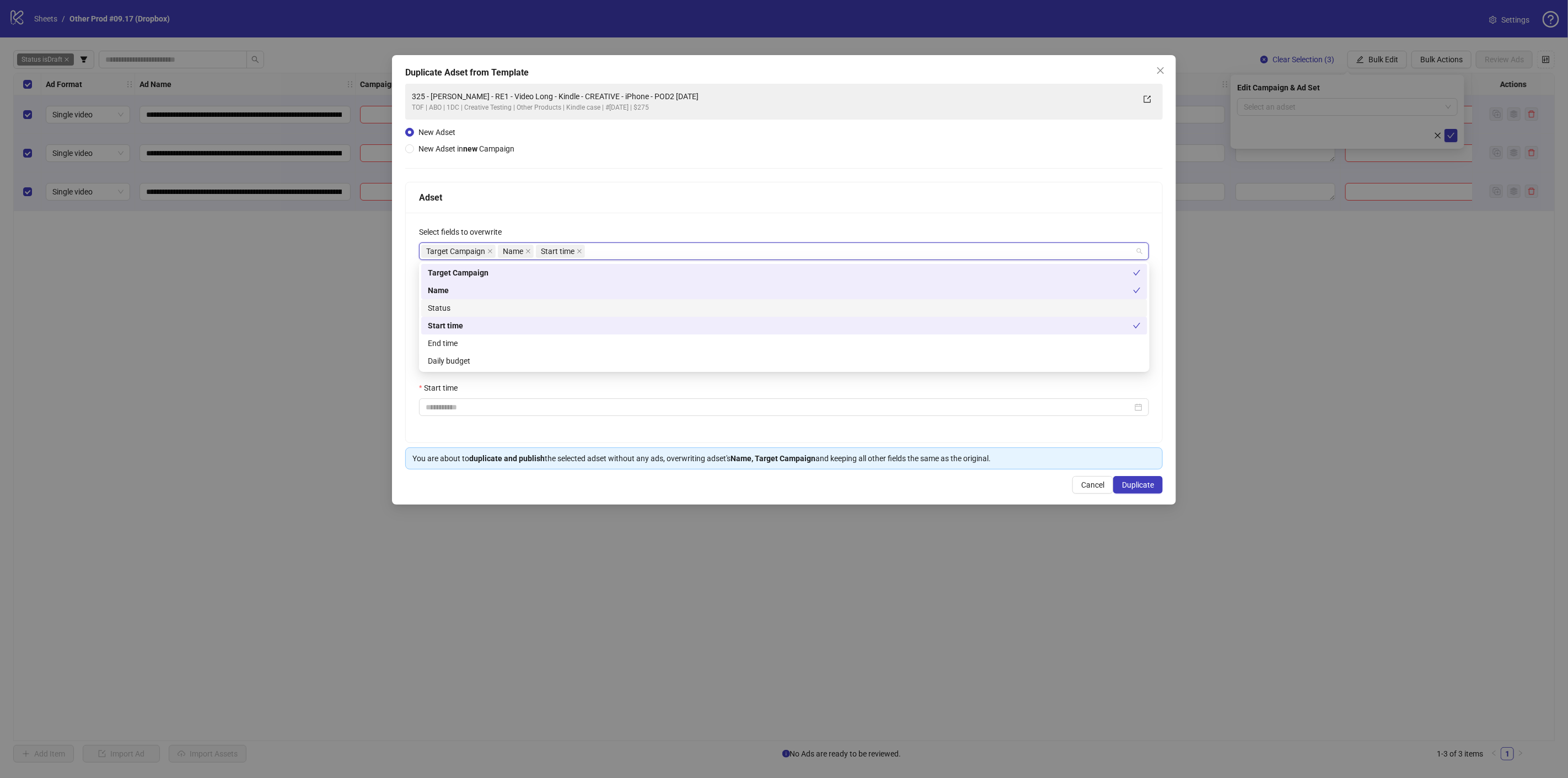
click at [499, 311] on div "Status" at bounding box center [784, 308] width 713 height 12
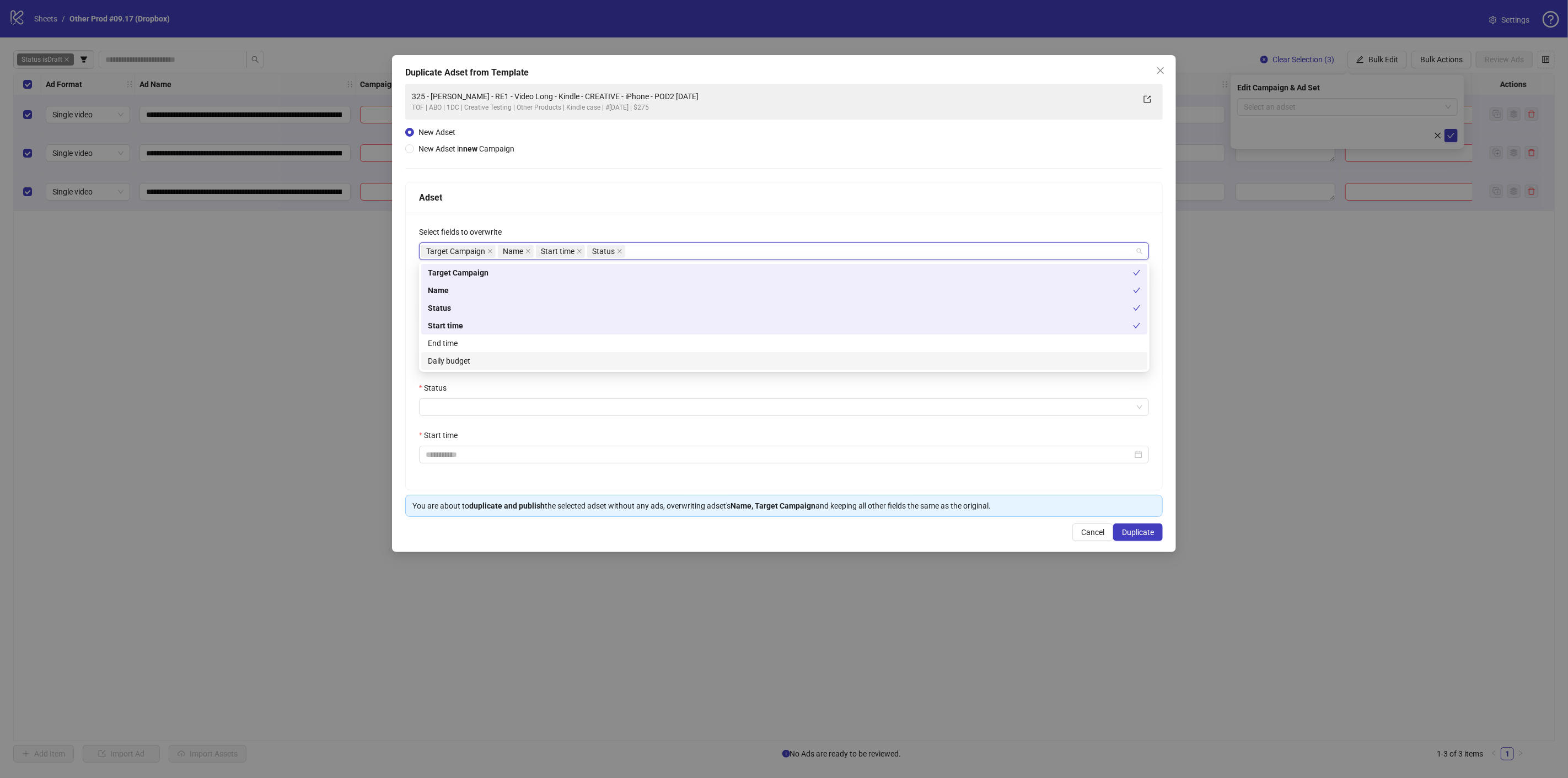
click at [492, 360] on div "Daily budget" at bounding box center [784, 361] width 713 height 12
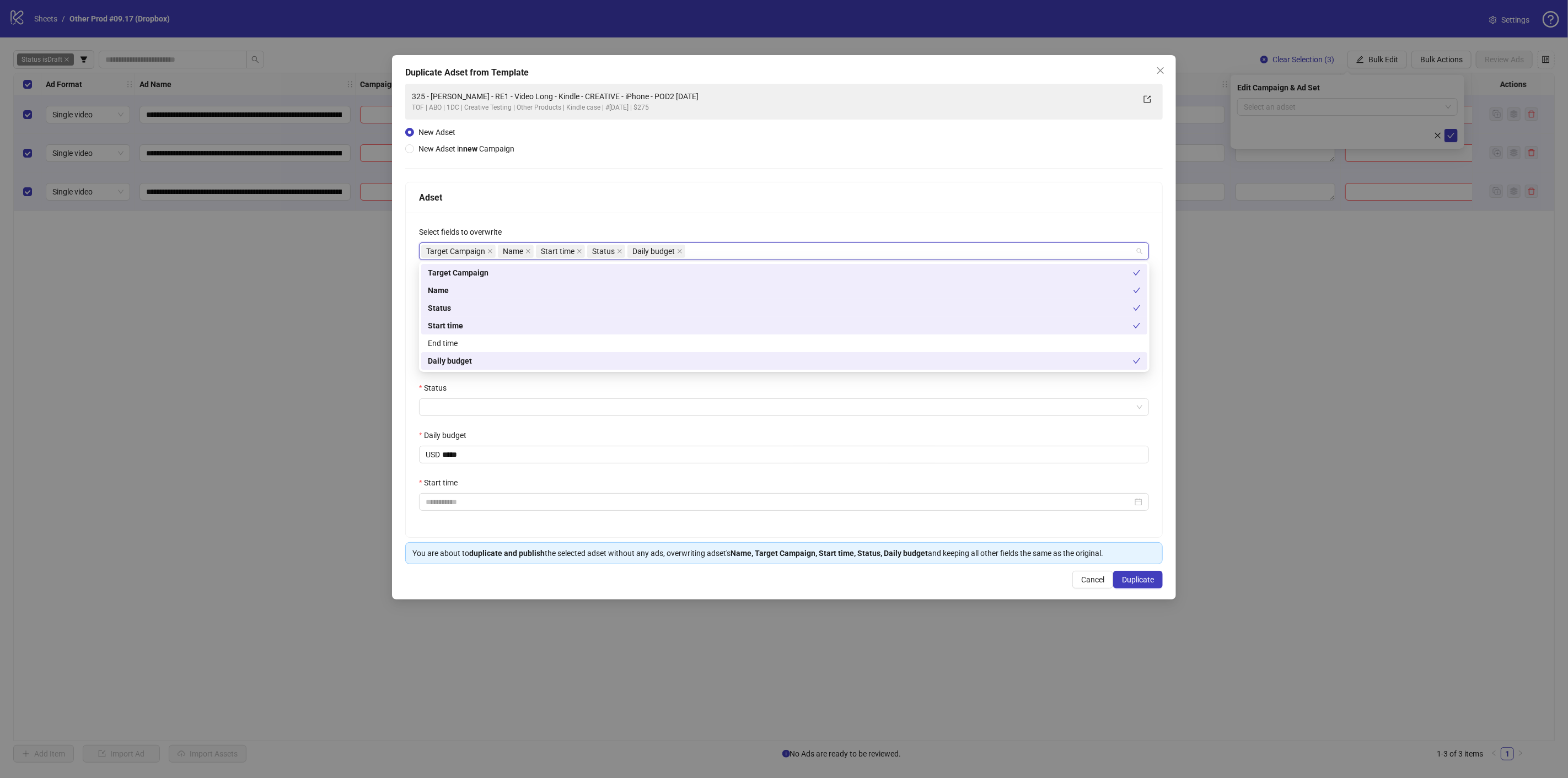
click at [406, 388] on div "**********" at bounding box center [784, 374] width 757 height 325
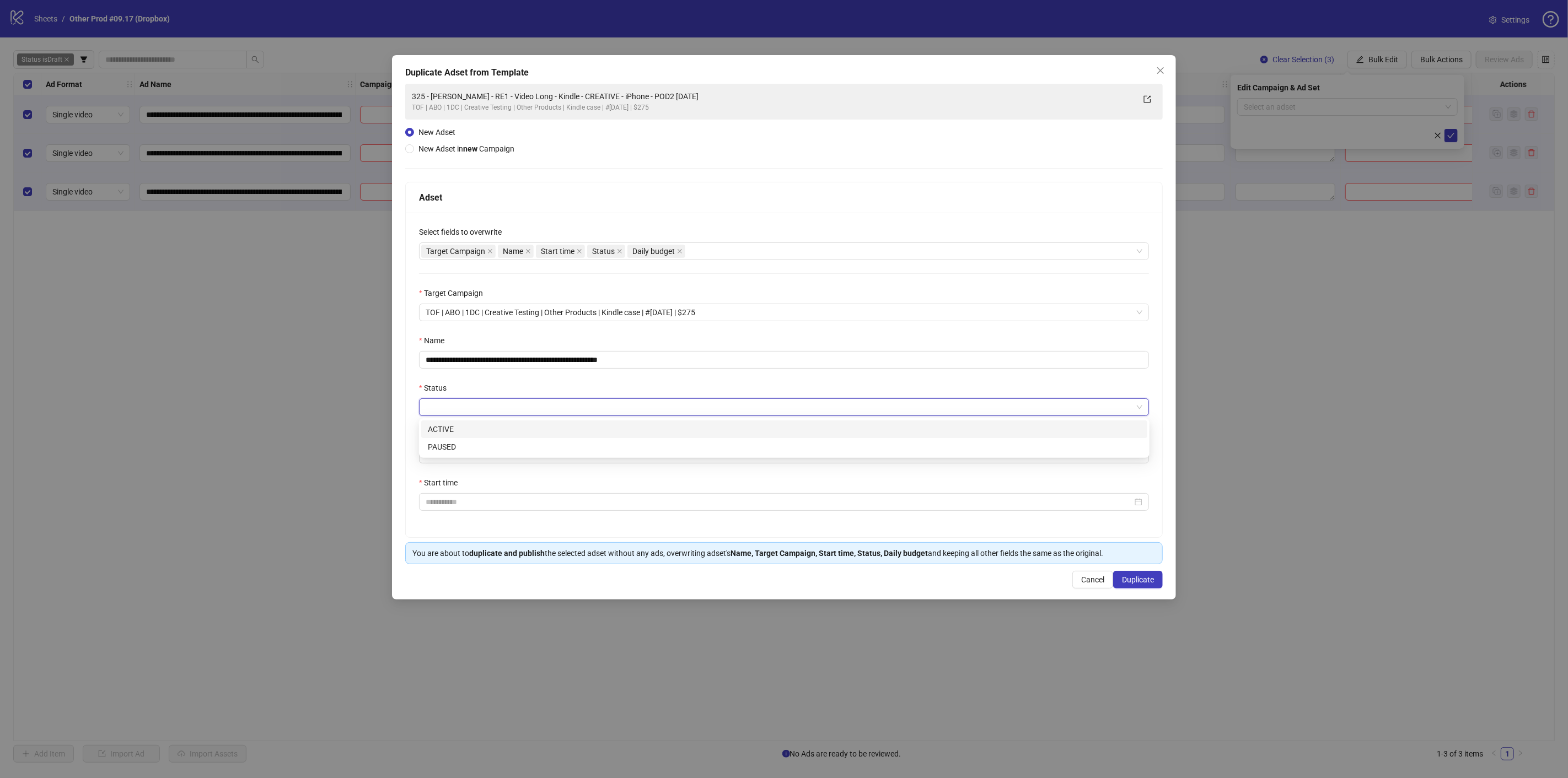
click at [451, 411] on input "Status" at bounding box center [779, 408] width 707 height 17
click at [462, 433] on div "ACTIVE" at bounding box center [784, 429] width 713 height 12
click at [411, 422] on div "**********" at bounding box center [784, 374] width 757 height 325
click at [457, 498] on input "Start time" at bounding box center [779, 502] width 707 height 12
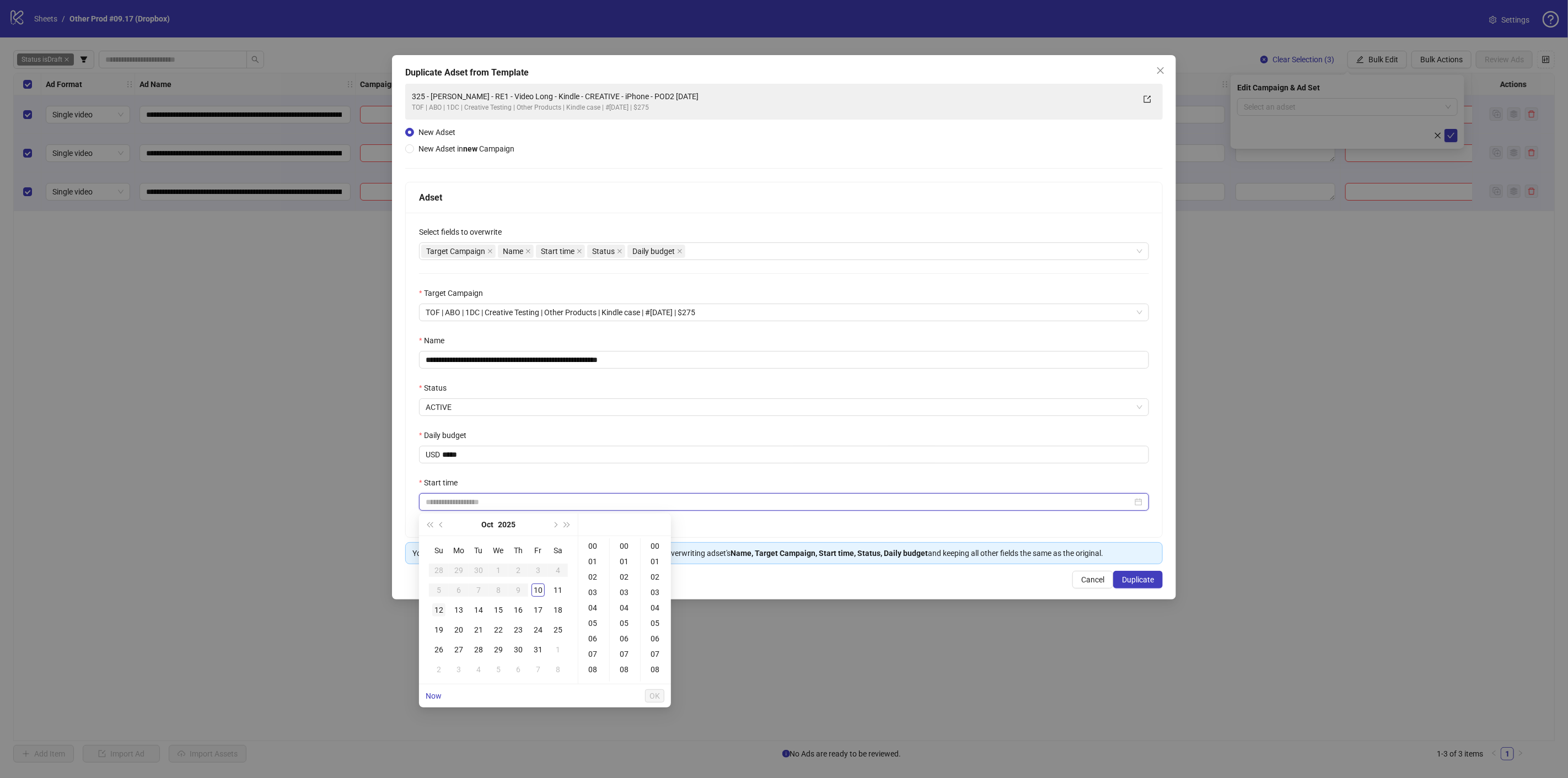
type input "**********"
click at [437, 607] on div "12" at bounding box center [439, 610] width 13 height 13
click at [589, 624] on div "09" at bounding box center [594, 624] width 27 height 16
click at [557, 590] on div "11" at bounding box center [558, 590] width 13 height 13
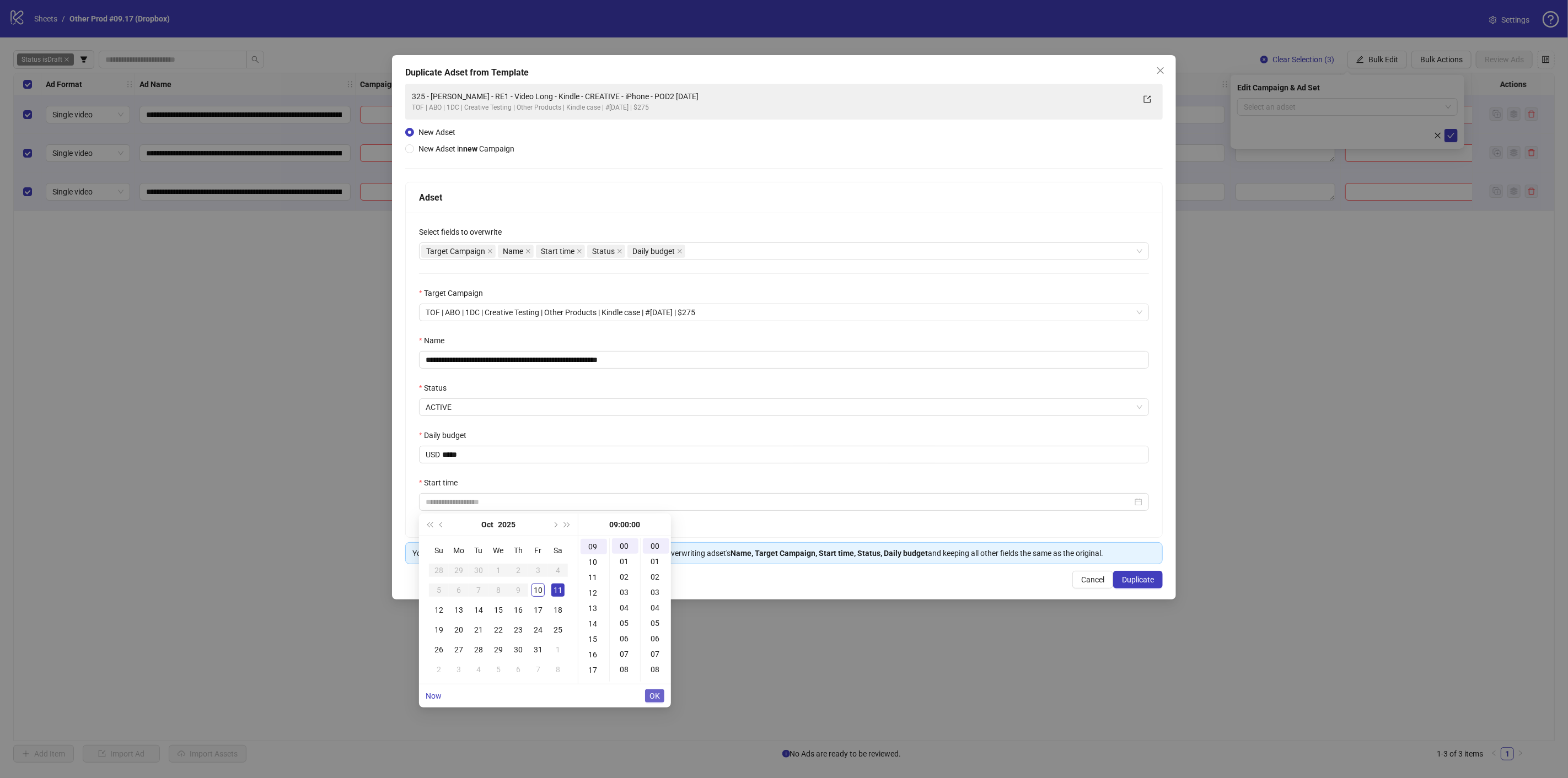
type input "**********"
click at [657, 695] on span "OK" at bounding box center [654, 696] width 11 height 9
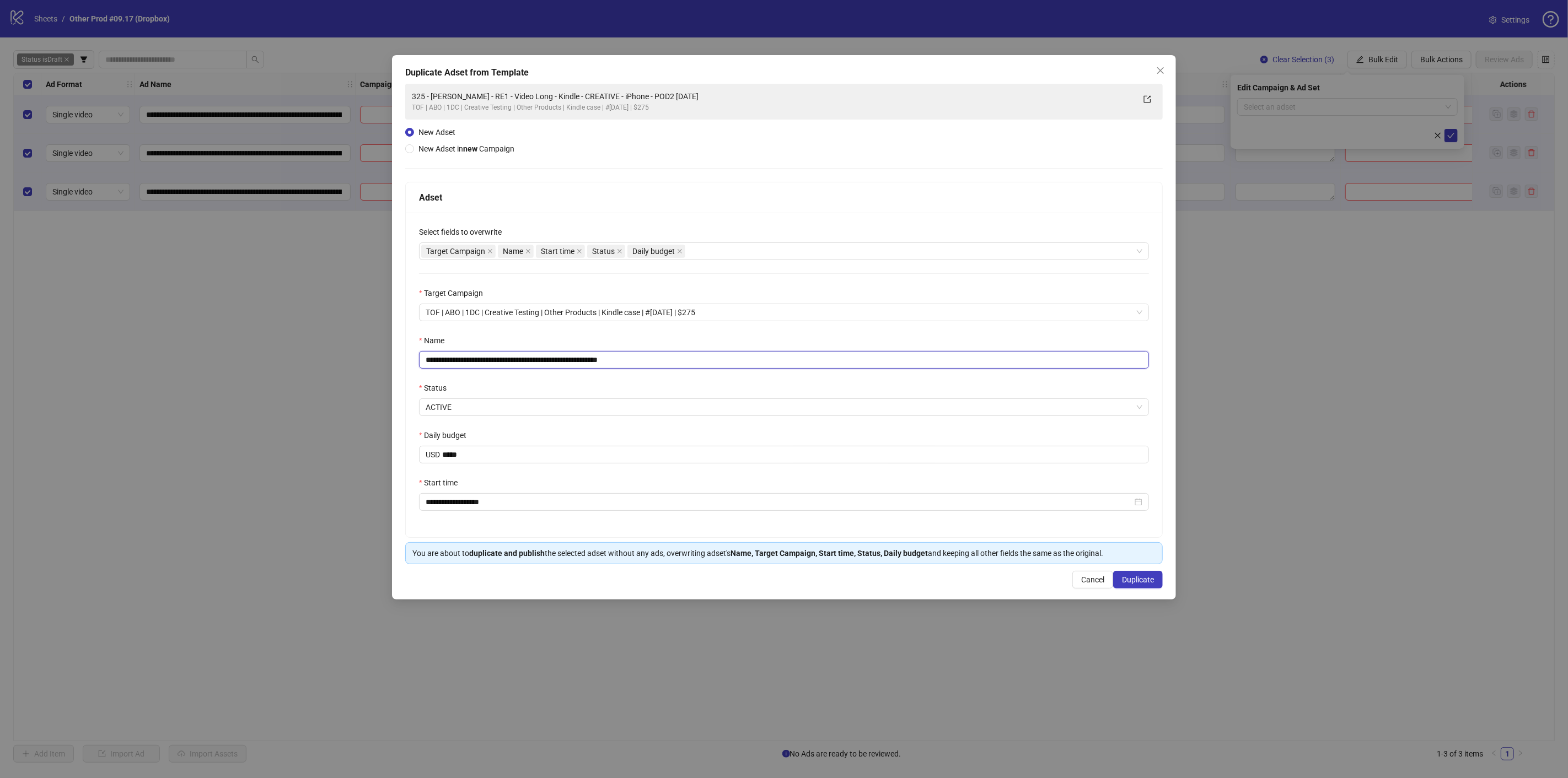
click at [632, 360] on input "**********" at bounding box center [784, 360] width 730 height 17
type input "**********"
click at [1139, 583] on span "Duplicate" at bounding box center [1138, 580] width 32 height 9
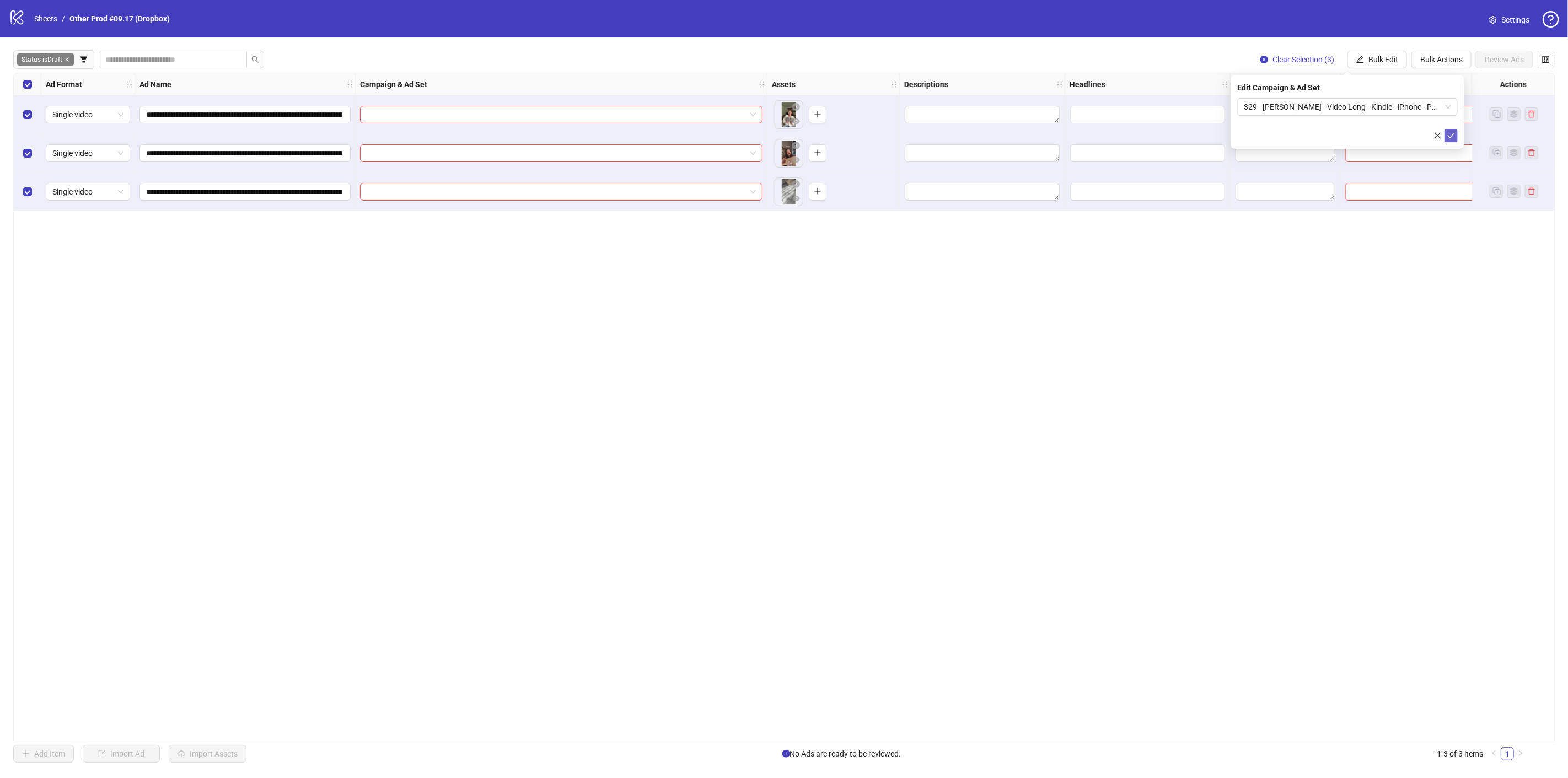
click at [1454, 135] on icon "check" at bounding box center [1451, 135] width 7 height 7
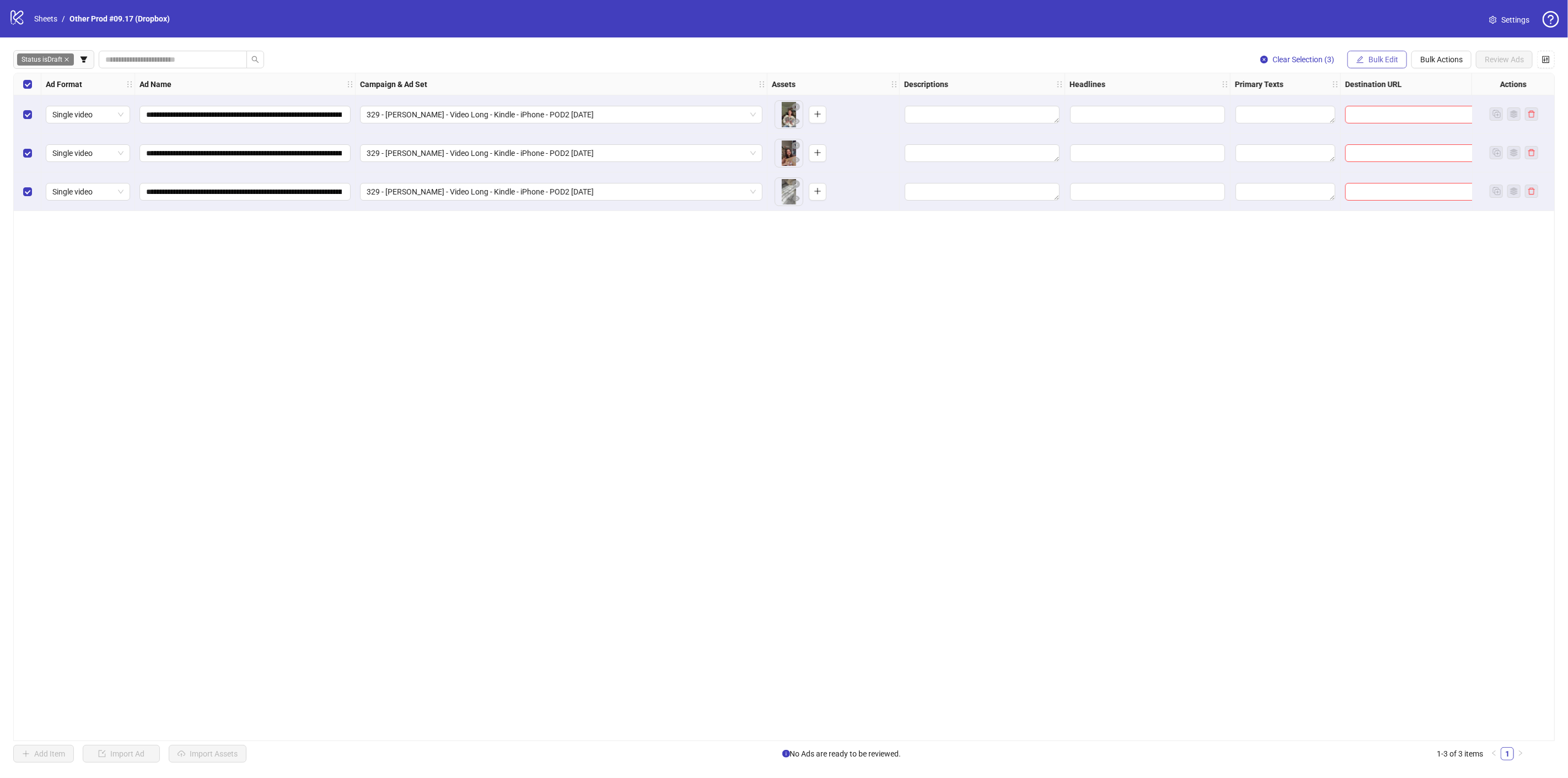
click at [1387, 56] on span "Bulk Edit" at bounding box center [1384, 59] width 30 height 9
click at [1458, 60] on span "Bulk Actions" at bounding box center [1441, 59] width 42 height 9
click at [1216, 373] on div "**********" at bounding box center [784, 407] width 1541 height 668
click at [1385, 61] on span "Bulk Edit" at bounding box center [1384, 59] width 30 height 9
click at [1130, 50] on div "**********" at bounding box center [784, 407] width 1568 height 739
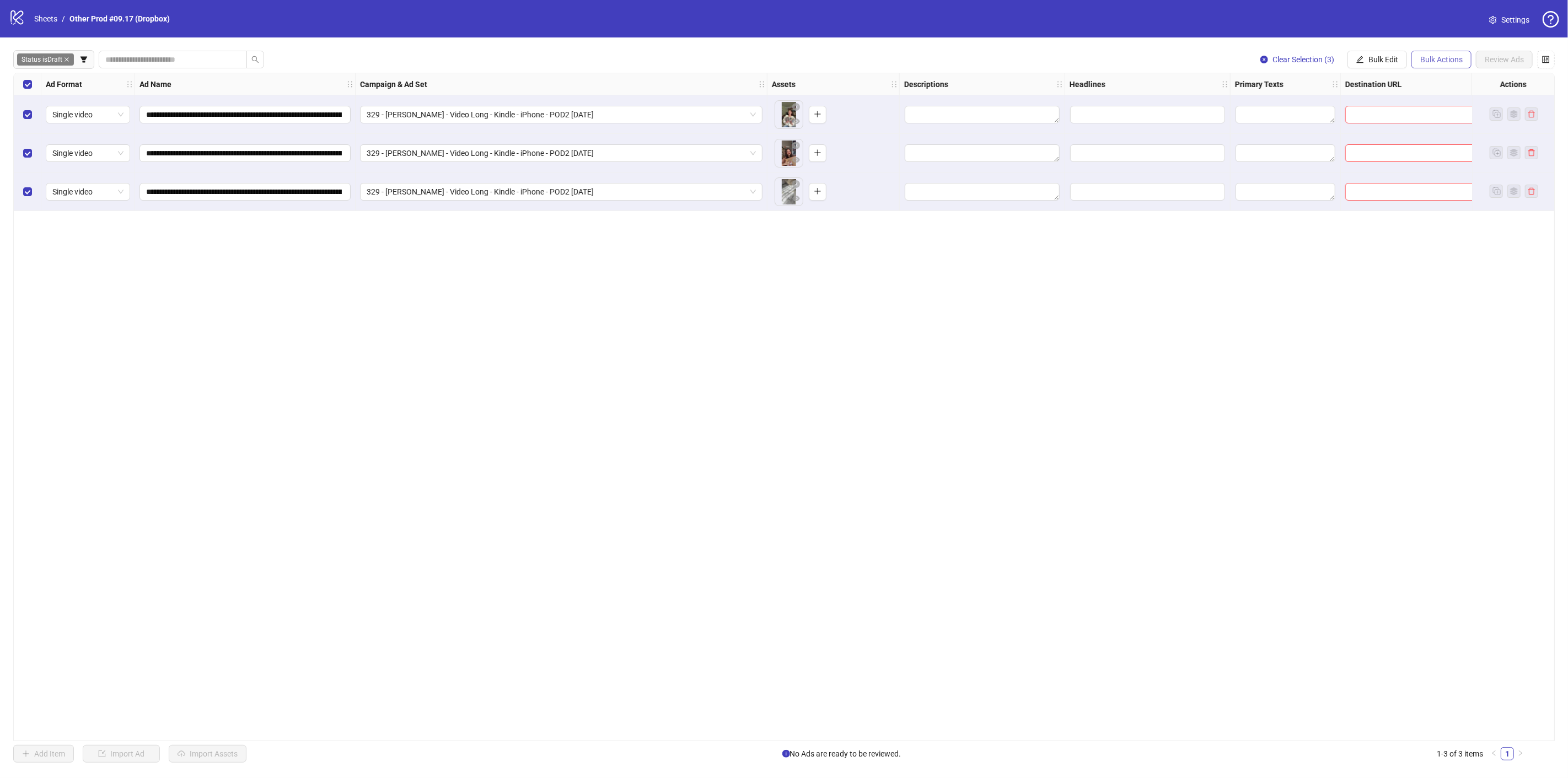
click at [1426, 54] on button "Bulk Actions" at bounding box center [1442, 59] width 60 height 17
click at [1156, 45] on div "**********" at bounding box center [784, 407] width 1568 height 739
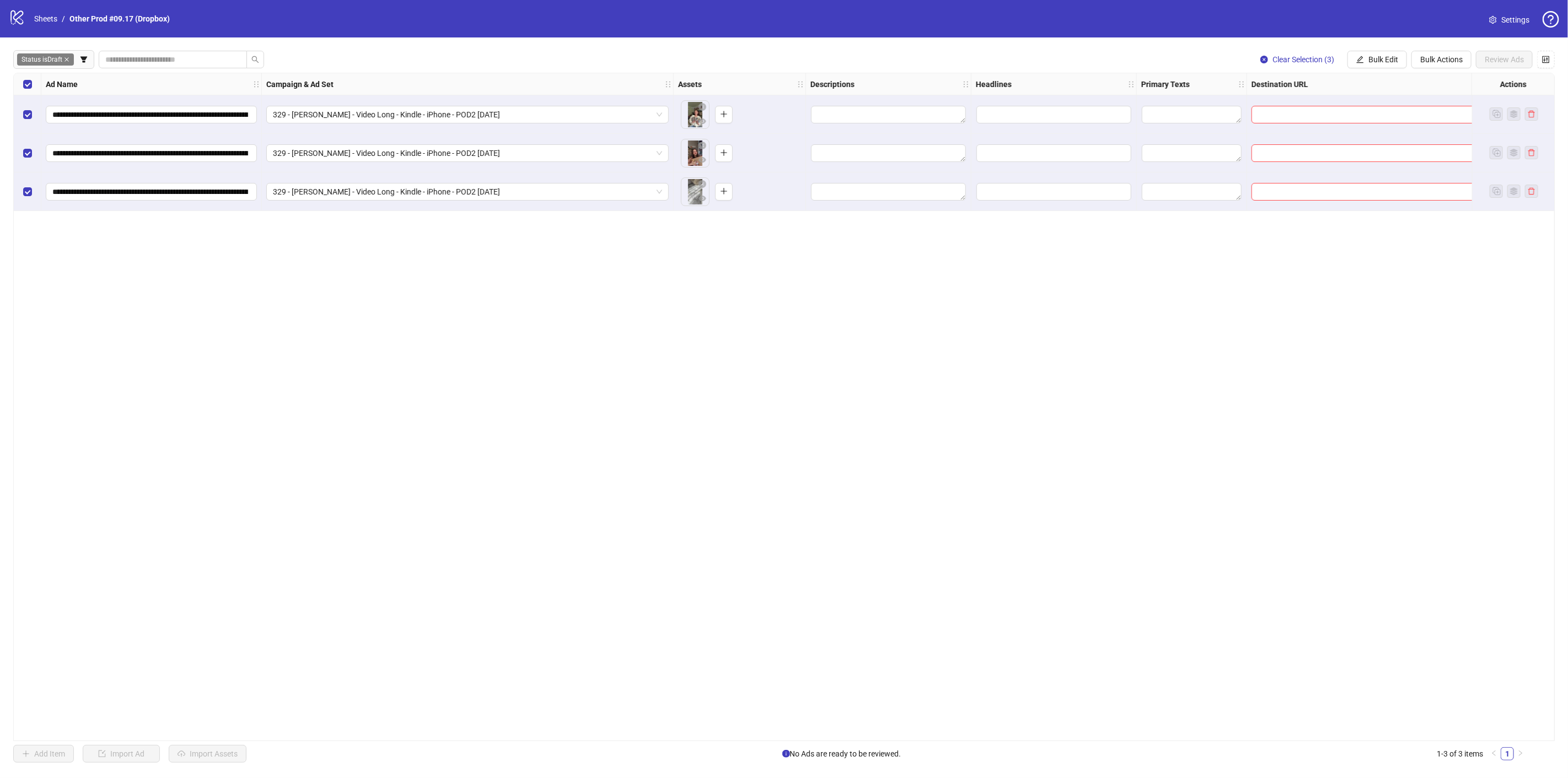
scroll to position [0, 0]
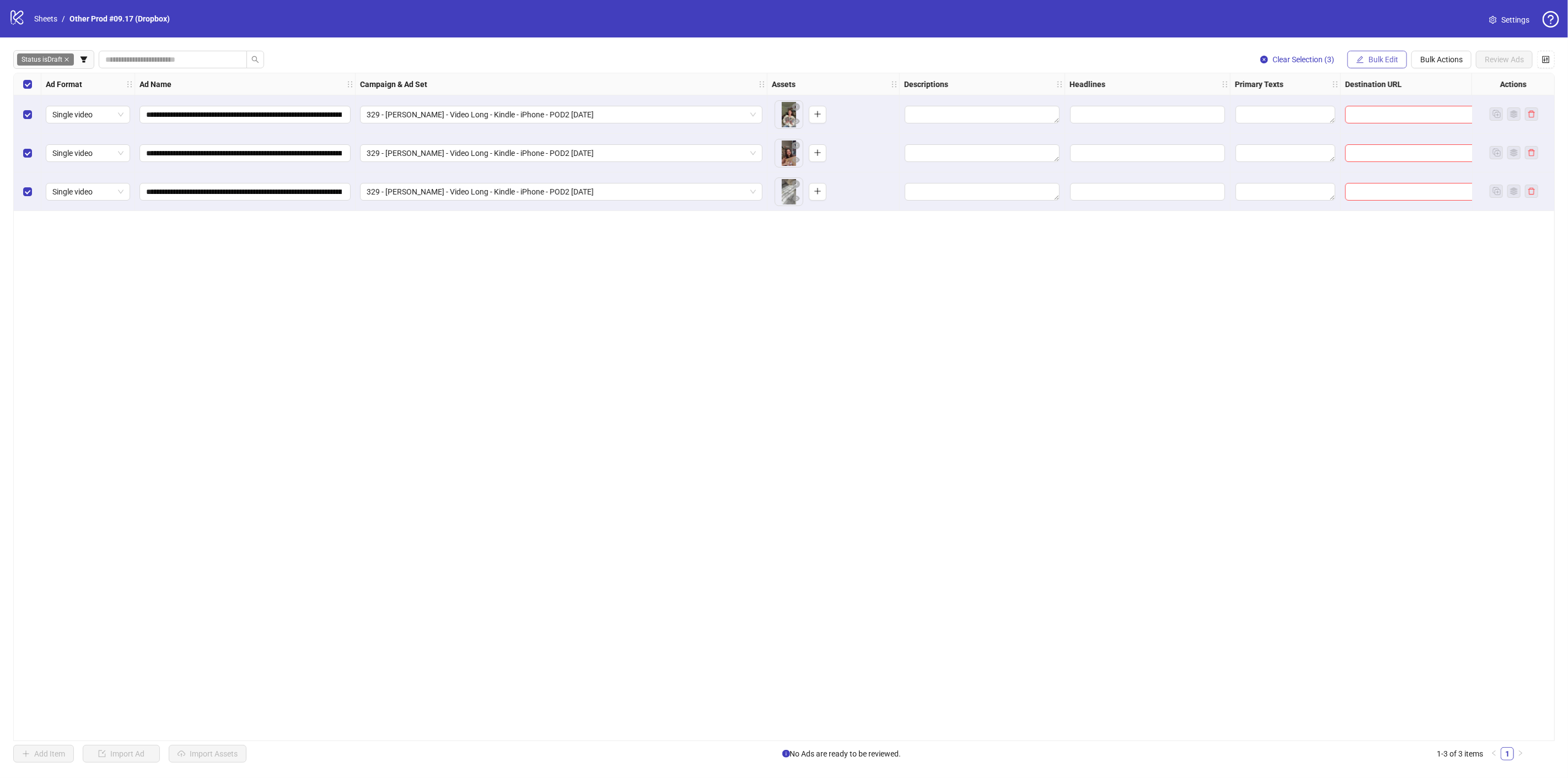
drag, startPoint x: 1382, startPoint y: 59, endPoint x: 1379, endPoint y: 65, distance: 6.7
click at [1382, 59] on span "Bulk Edit" at bounding box center [1384, 59] width 30 height 9
click at [1387, 185] on span "Destination URL" at bounding box center [1389, 187] width 66 height 12
click at [1338, 110] on input "text" at bounding box center [1343, 106] width 198 height 12
paste input "**********"
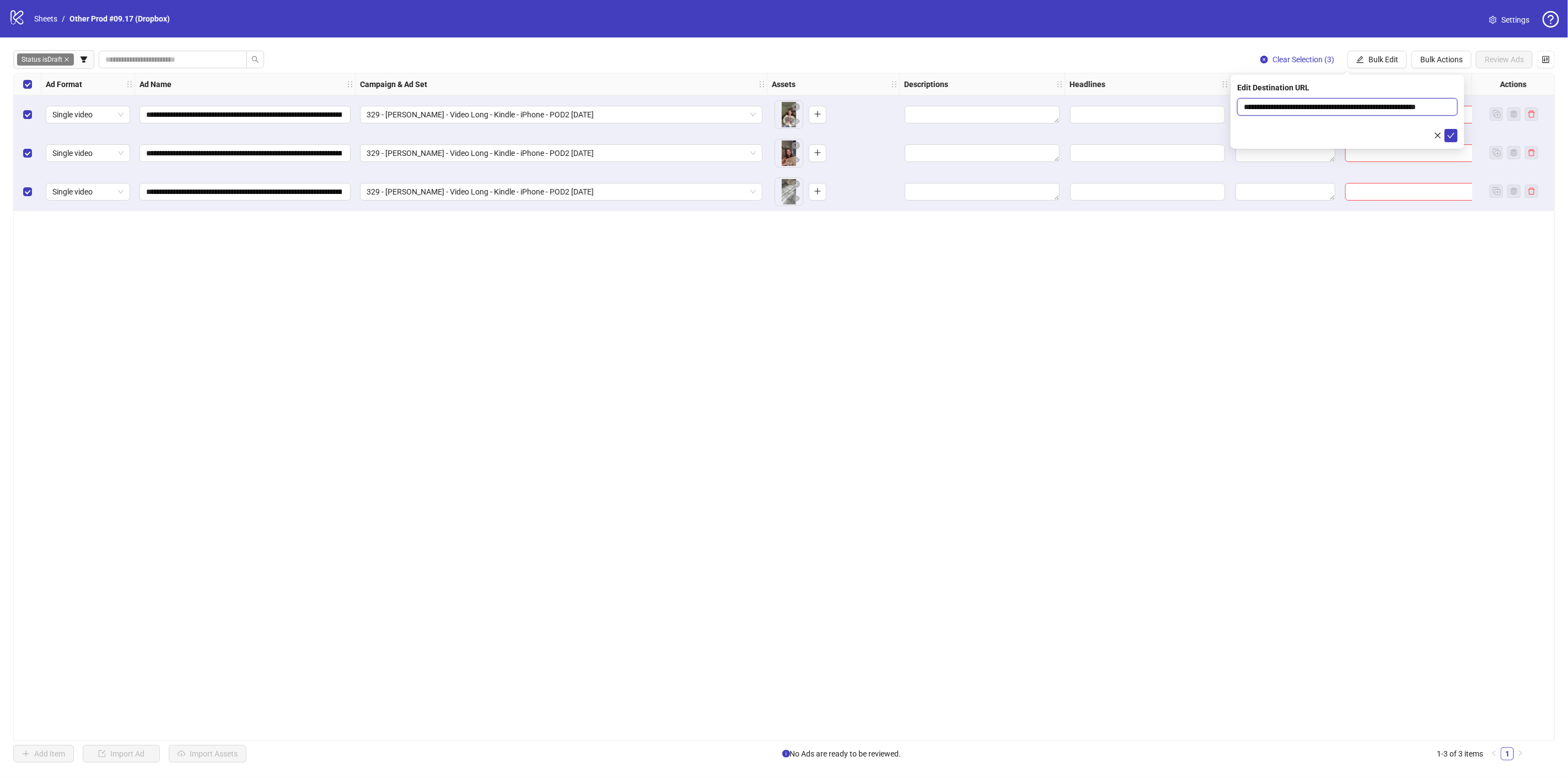
scroll to position [0, 22]
type input "**********"
click at [1268, 135] on div at bounding box center [1348, 135] width 221 height 13
click at [1454, 135] on icon "check" at bounding box center [1451, 135] width 7 height 7
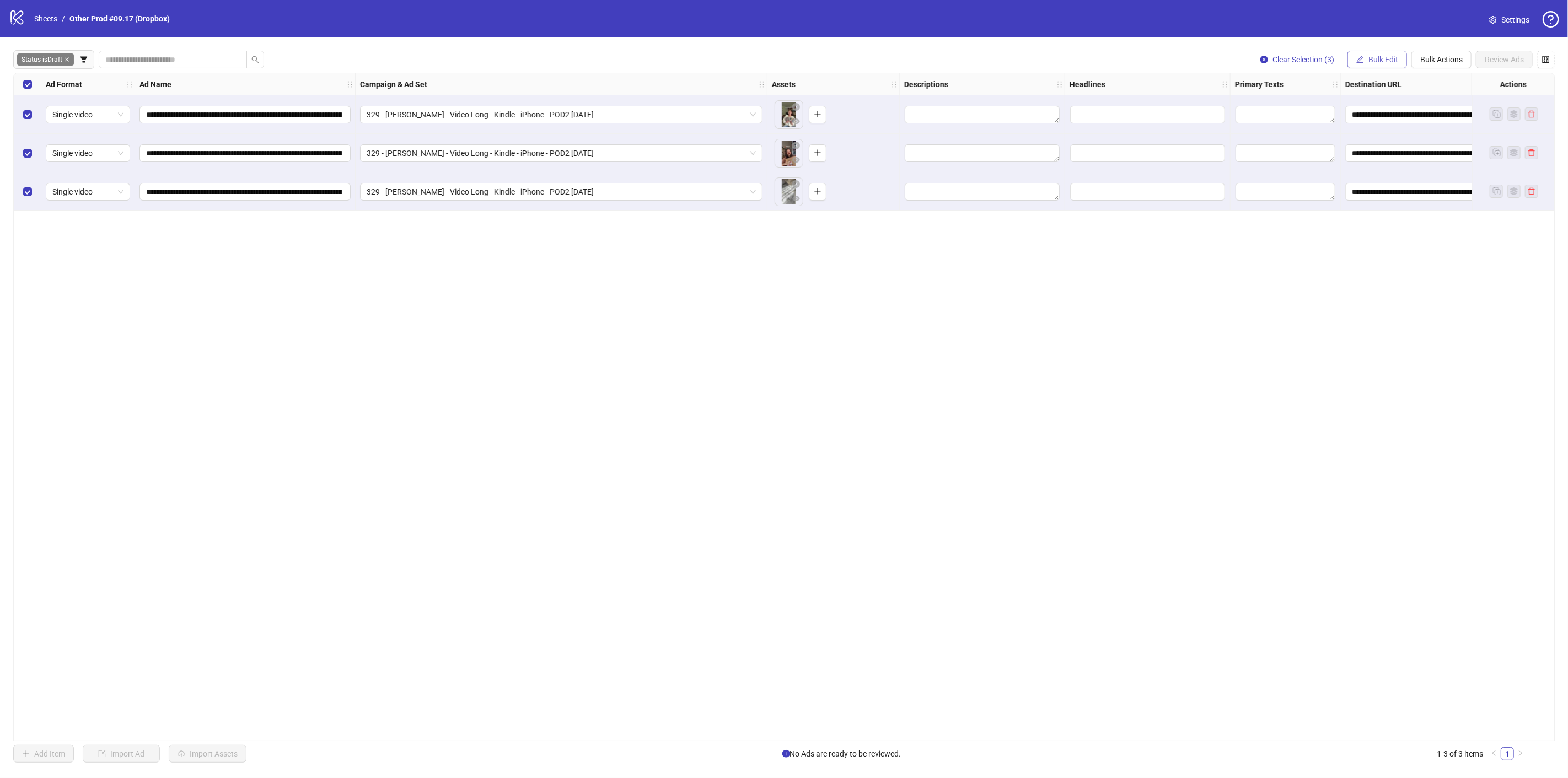
click at [1389, 57] on span "Bulk Edit" at bounding box center [1384, 59] width 30 height 9
click at [1384, 164] on span "Primary Texts" at bounding box center [1389, 169] width 66 height 12
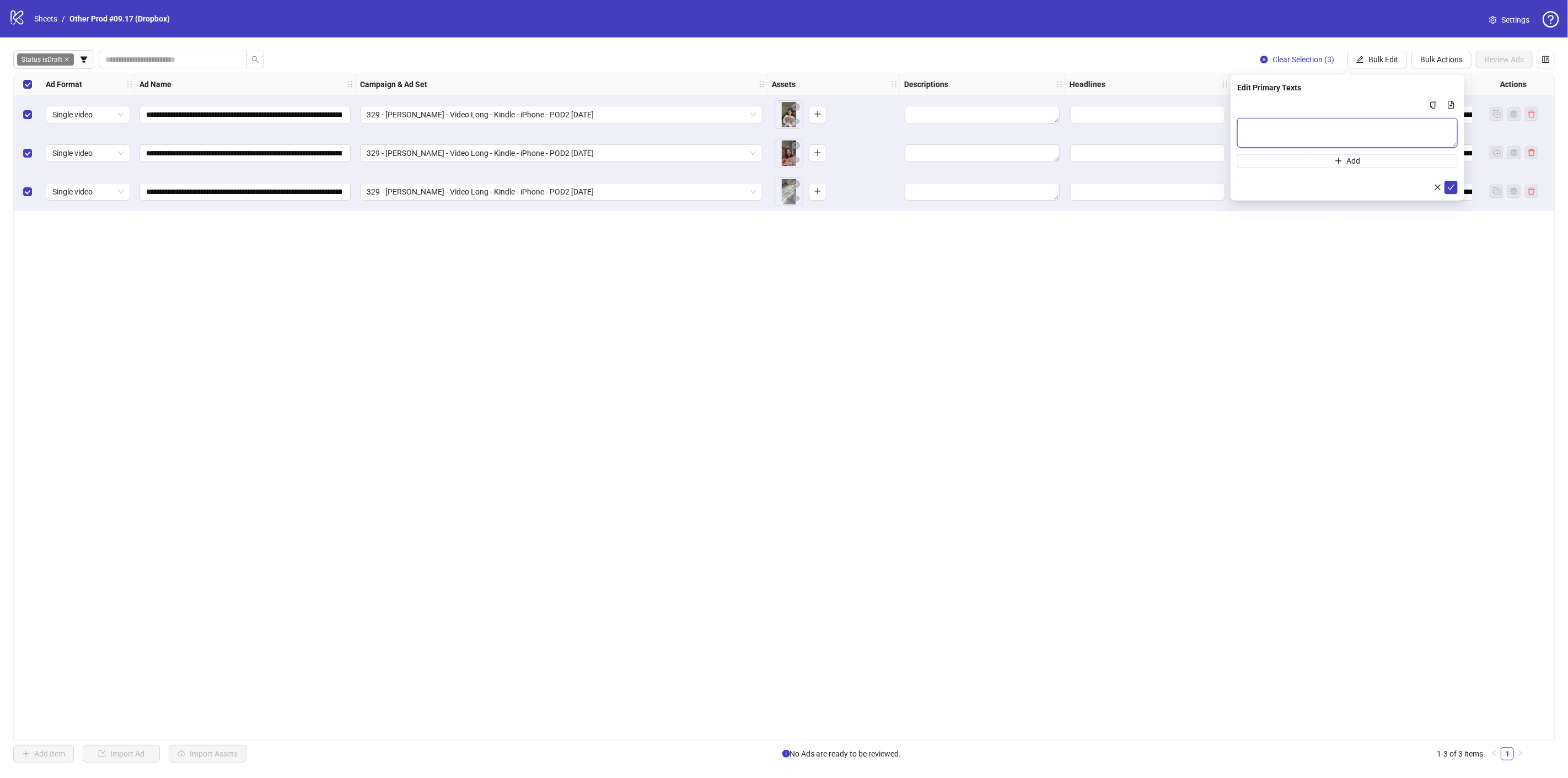
click at [1299, 127] on textarea "Multi-text input container - paste or copy values" at bounding box center [1348, 133] width 221 height 30
paste textarea "**********"
type textarea "**********"
click at [1452, 183] on icon "check" at bounding box center [1451, 186] width 7 height 7
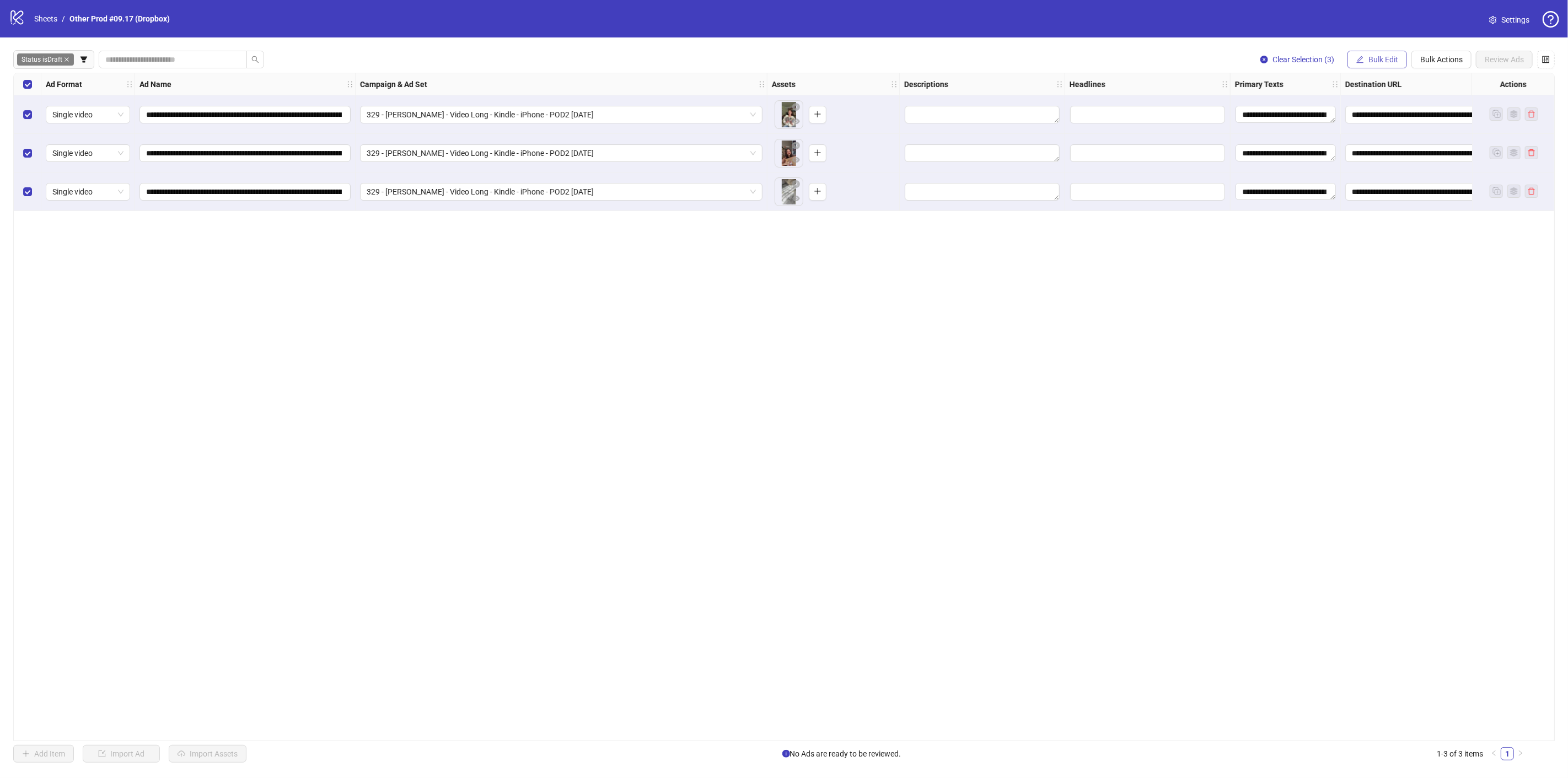
click at [1378, 61] on span "Bulk Edit" at bounding box center [1384, 59] width 30 height 9
click at [1389, 147] on span "Headlines" at bounding box center [1389, 152] width 66 height 12
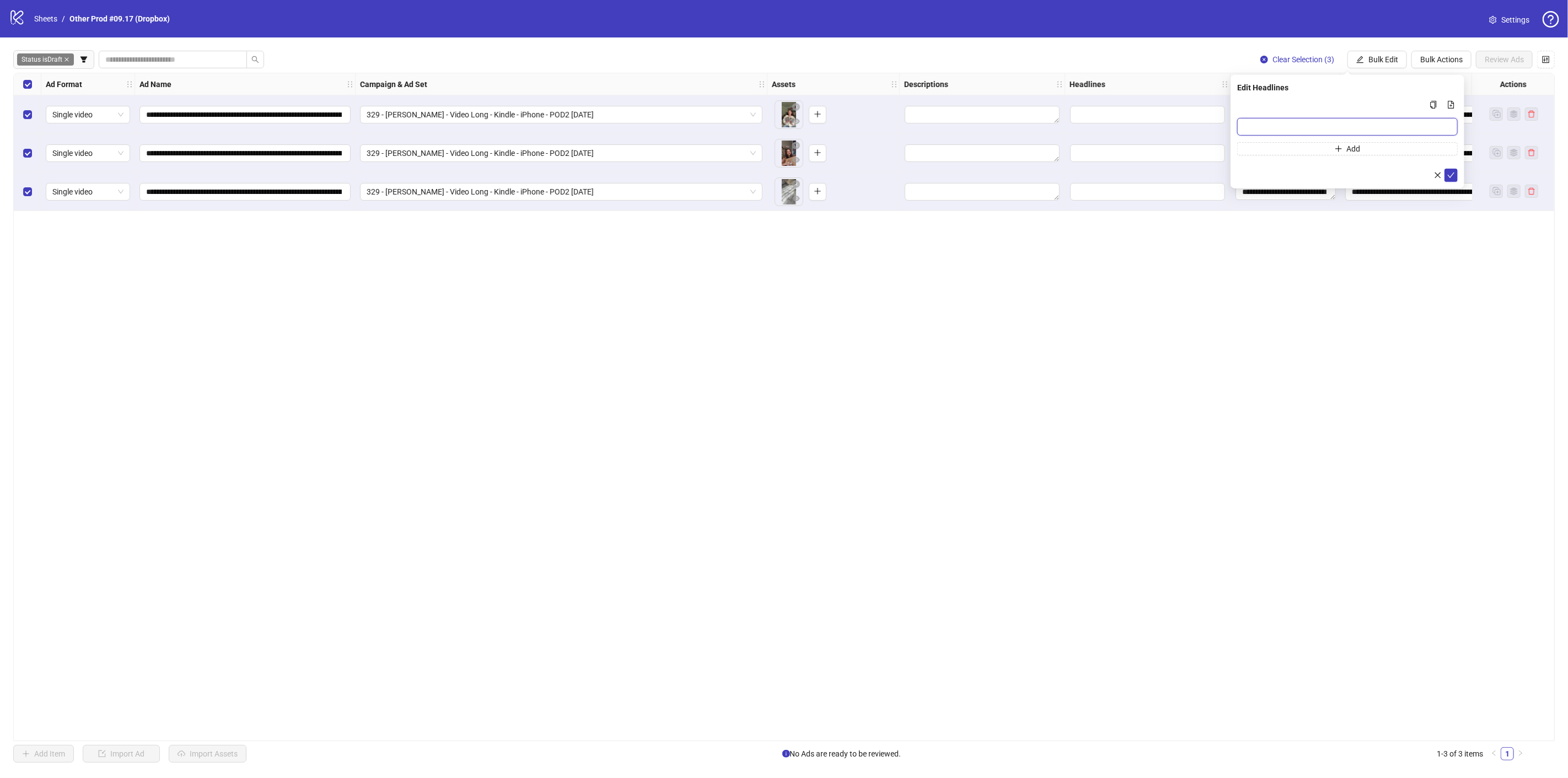
click at [1315, 118] on input "Multi-input container - paste or copy values" at bounding box center [1348, 126] width 221 height 17
paste input "**********"
type input "**********"
click at [1453, 169] on button "submit" at bounding box center [1451, 175] width 13 height 13
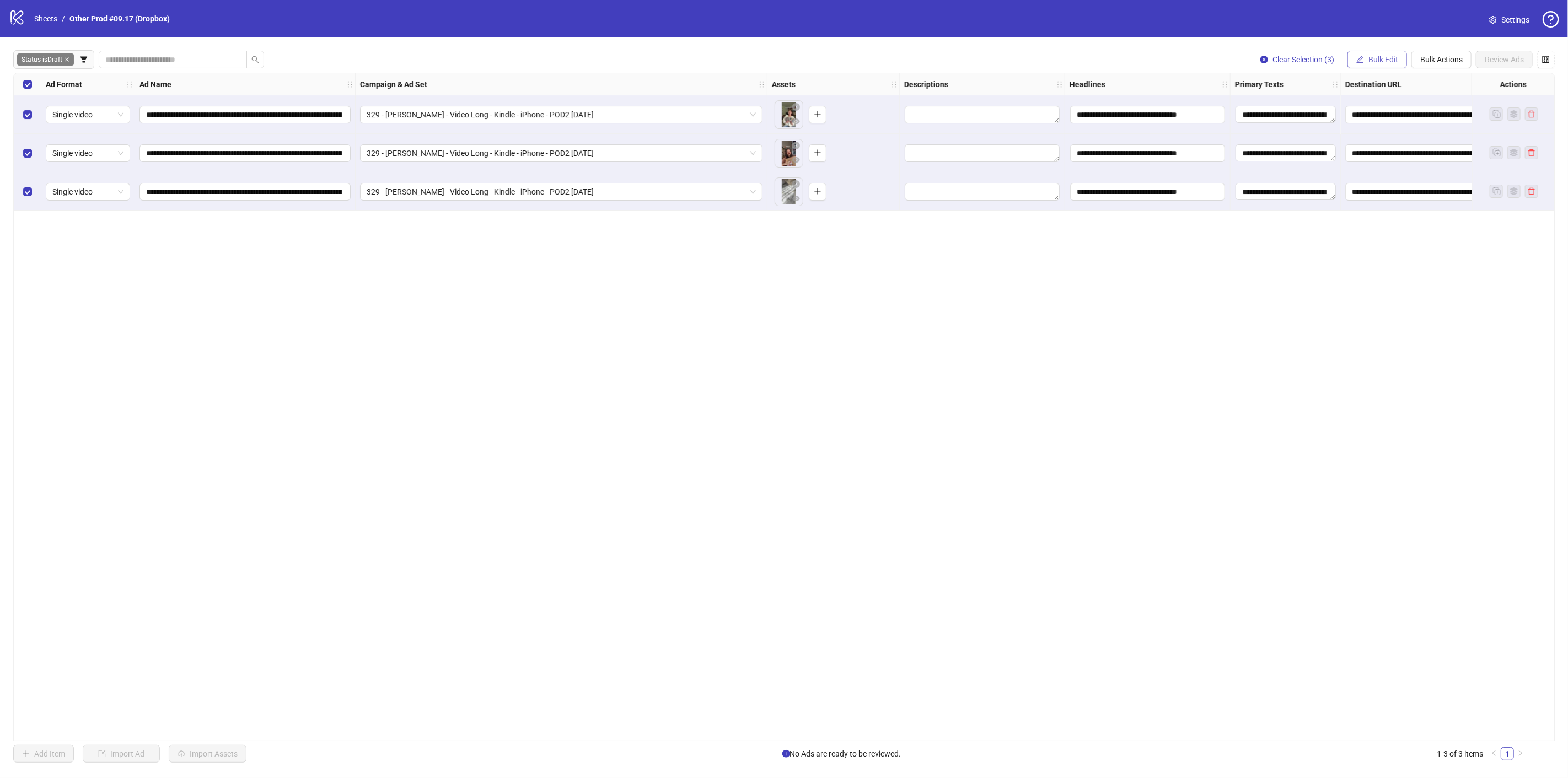
click at [1379, 53] on button "Bulk Edit" at bounding box center [1378, 59] width 60 height 17
click at [1377, 135] on span "Descriptions" at bounding box center [1389, 135] width 66 height 12
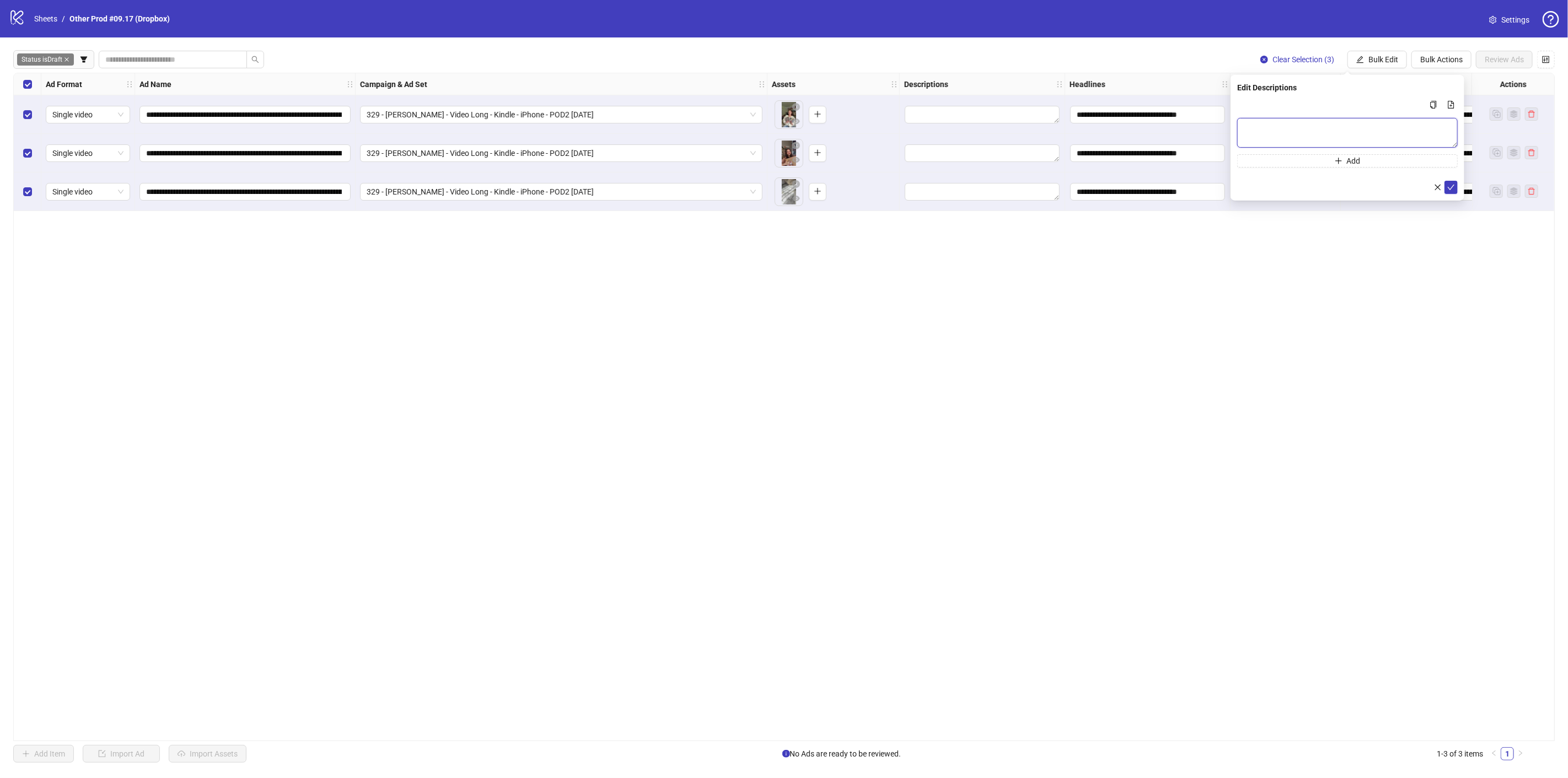
click at [1310, 130] on textarea "Multi-text input container - paste or copy values" at bounding box center [1348, 133] width 221 height 30
paste textarea "**********"
type textarea "**********"
click at [1448, 184] on icon "check" at bounding box center [1451, 186] width 7 height 7
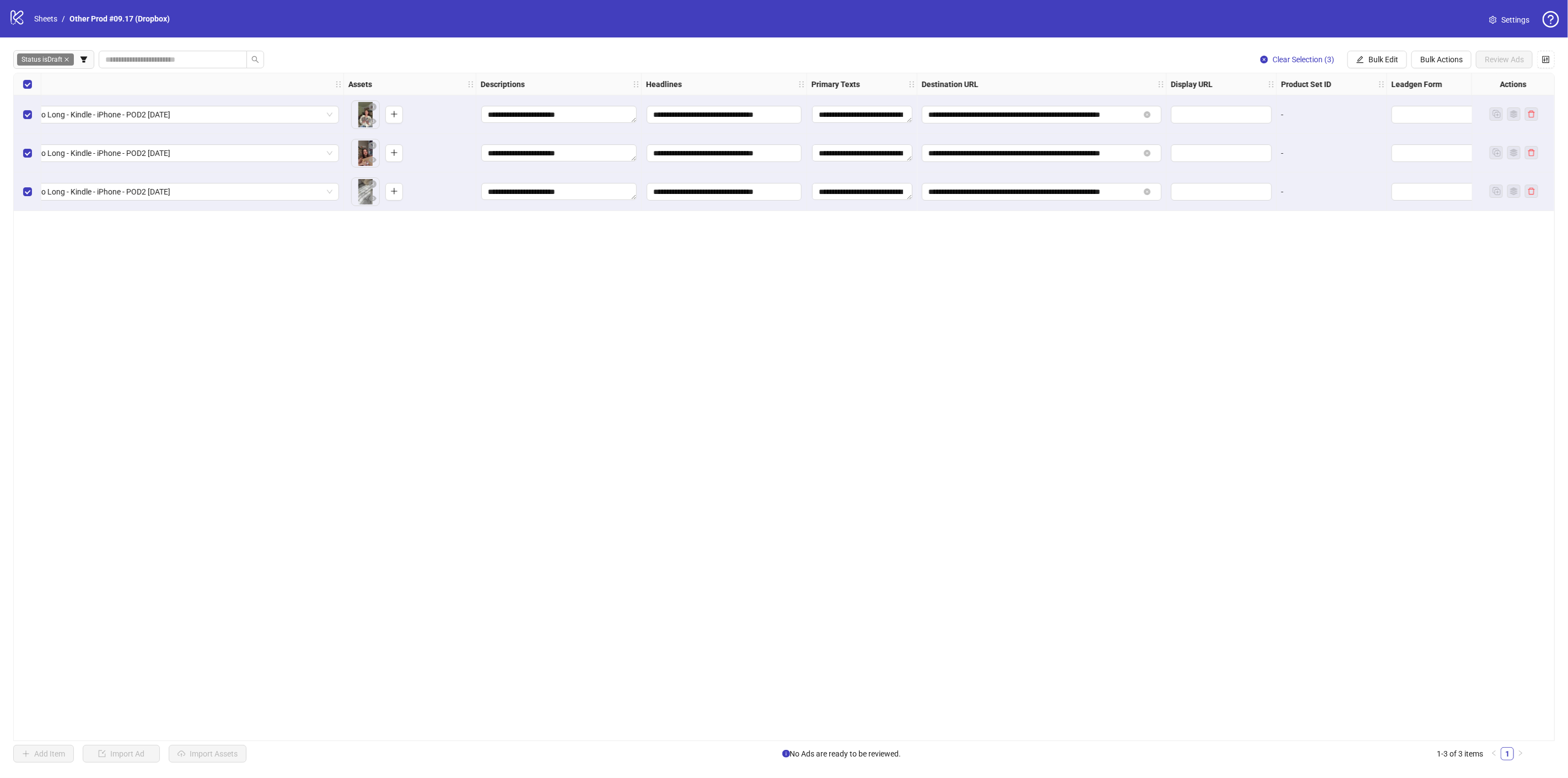
scroll to position [0, 647]
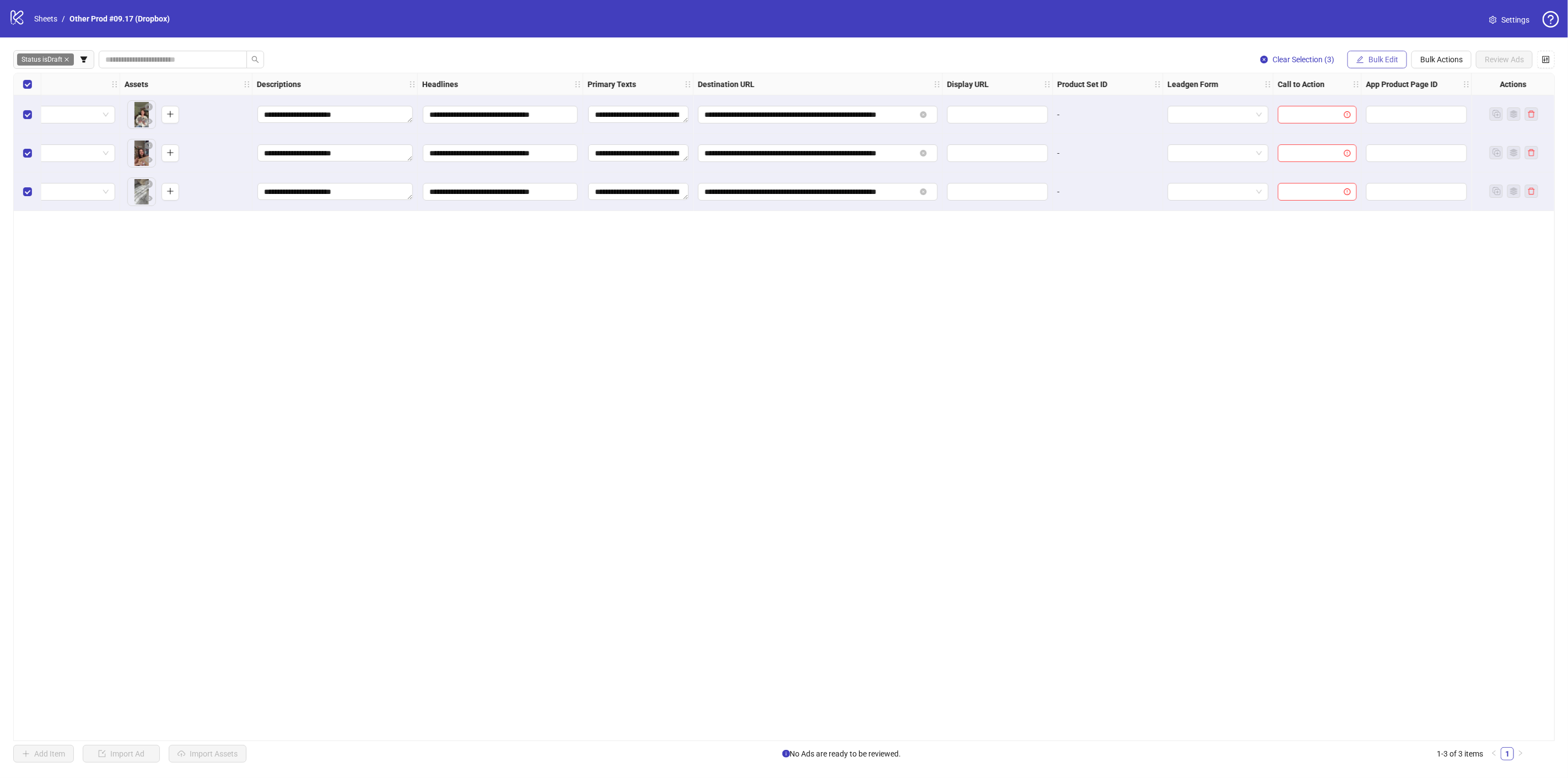
click at [1384, 56] on span "Bulk Edit" at bounding box center [1384, 59] width 30 height 9
click at [1373, 238] on span "Call to Action" at bounding box center [1389, 240] width 66 height 12
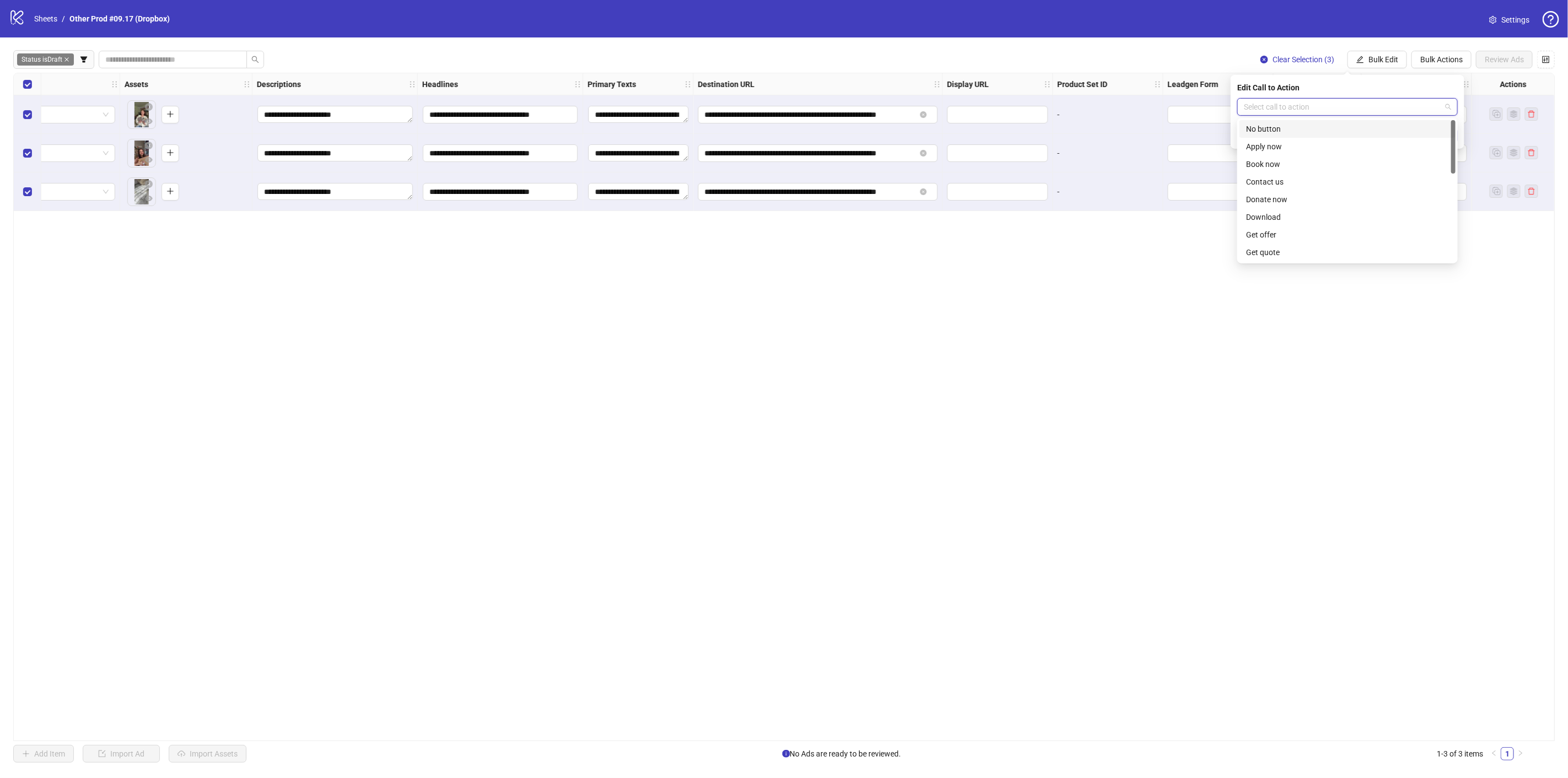
click at [1277, 108] on input "search" at bounding box center [1343, 107] width 198 height 17
click at [1286, 162] on div "Shop now" at bounding box center [1347, 164] width 203 height 12
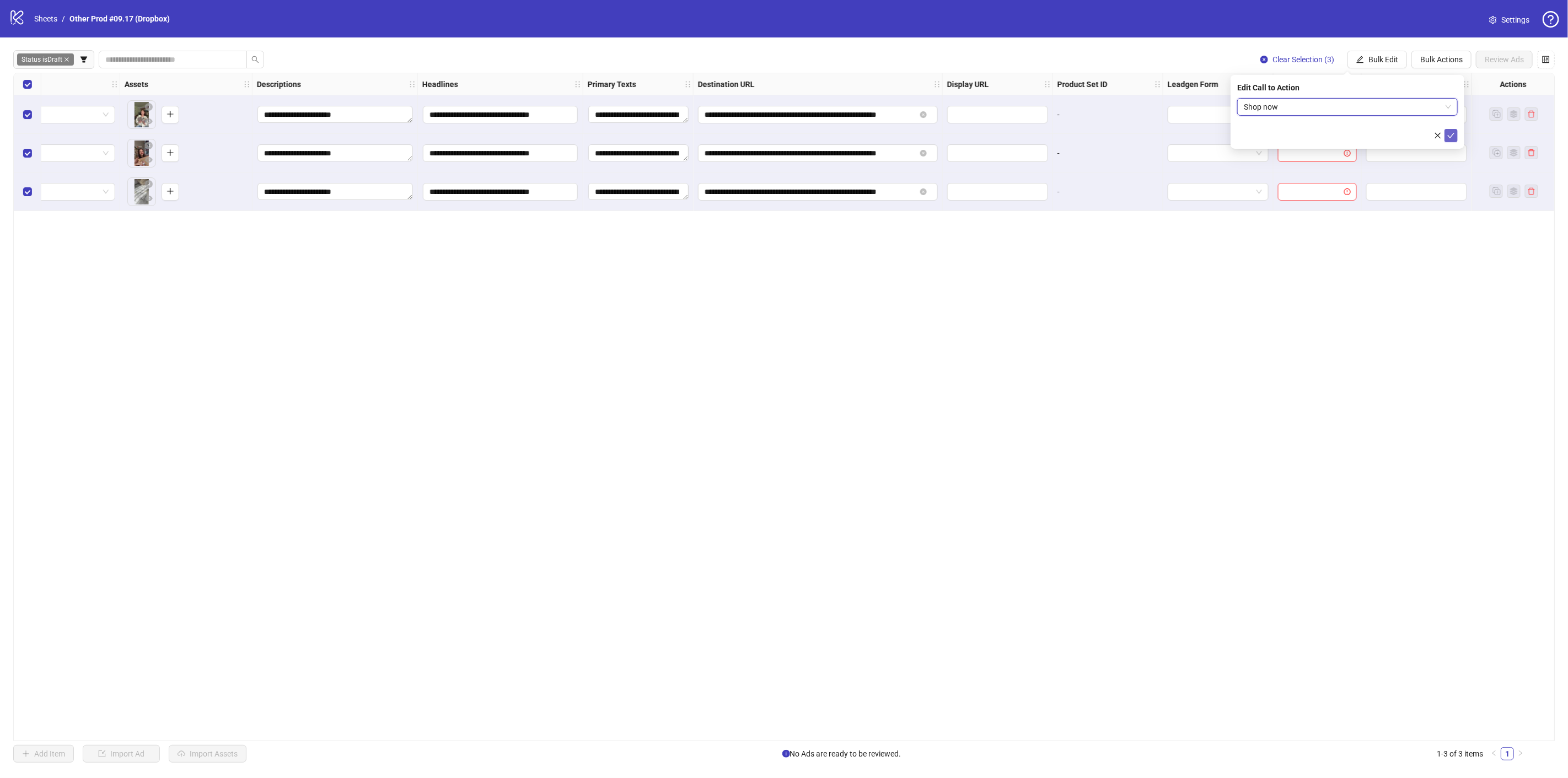
click at [1448, 135] on icon "check" at bounding box center [1451, 135] width 7 height 6
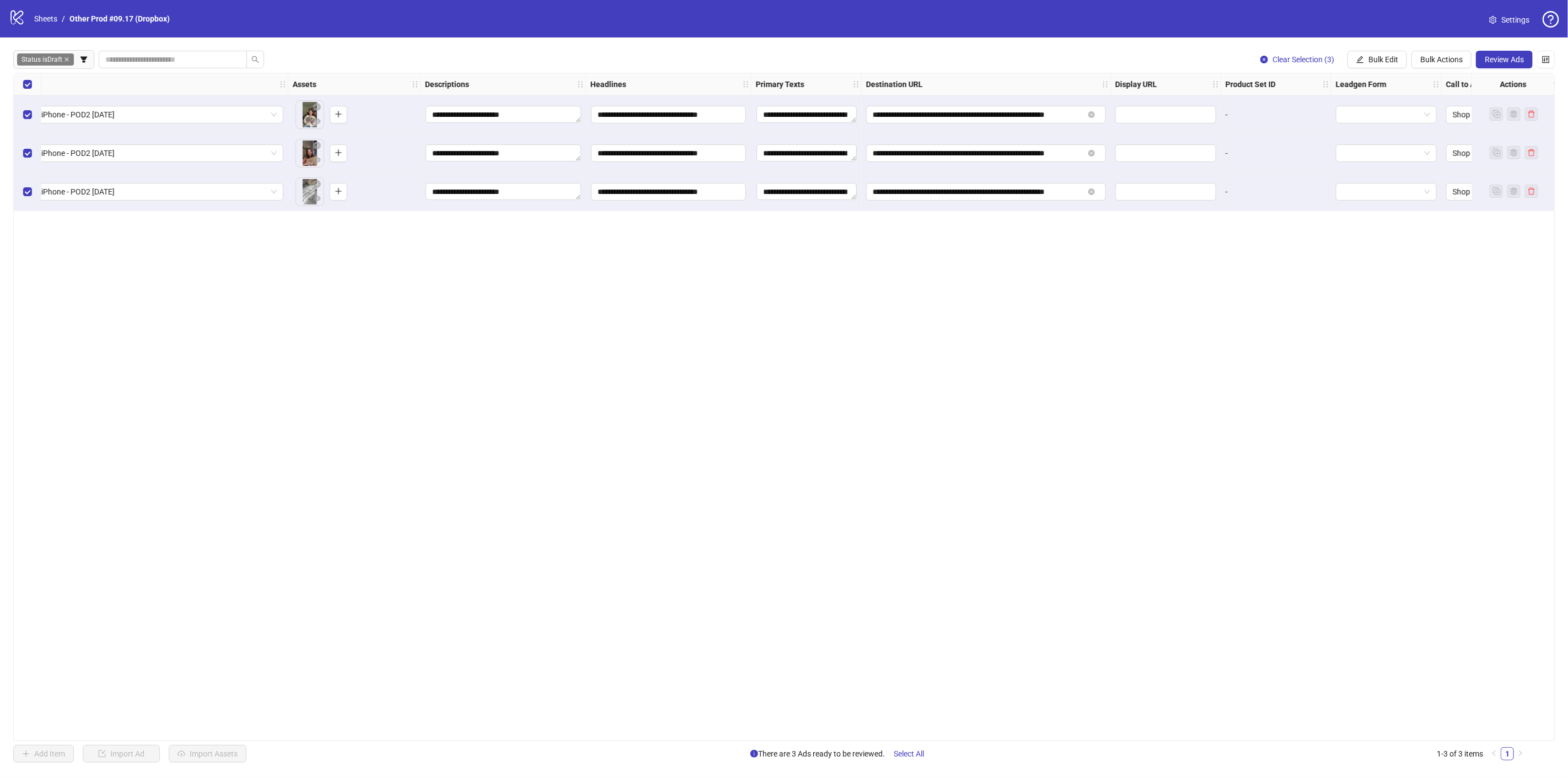
scroll to position [0, 647]
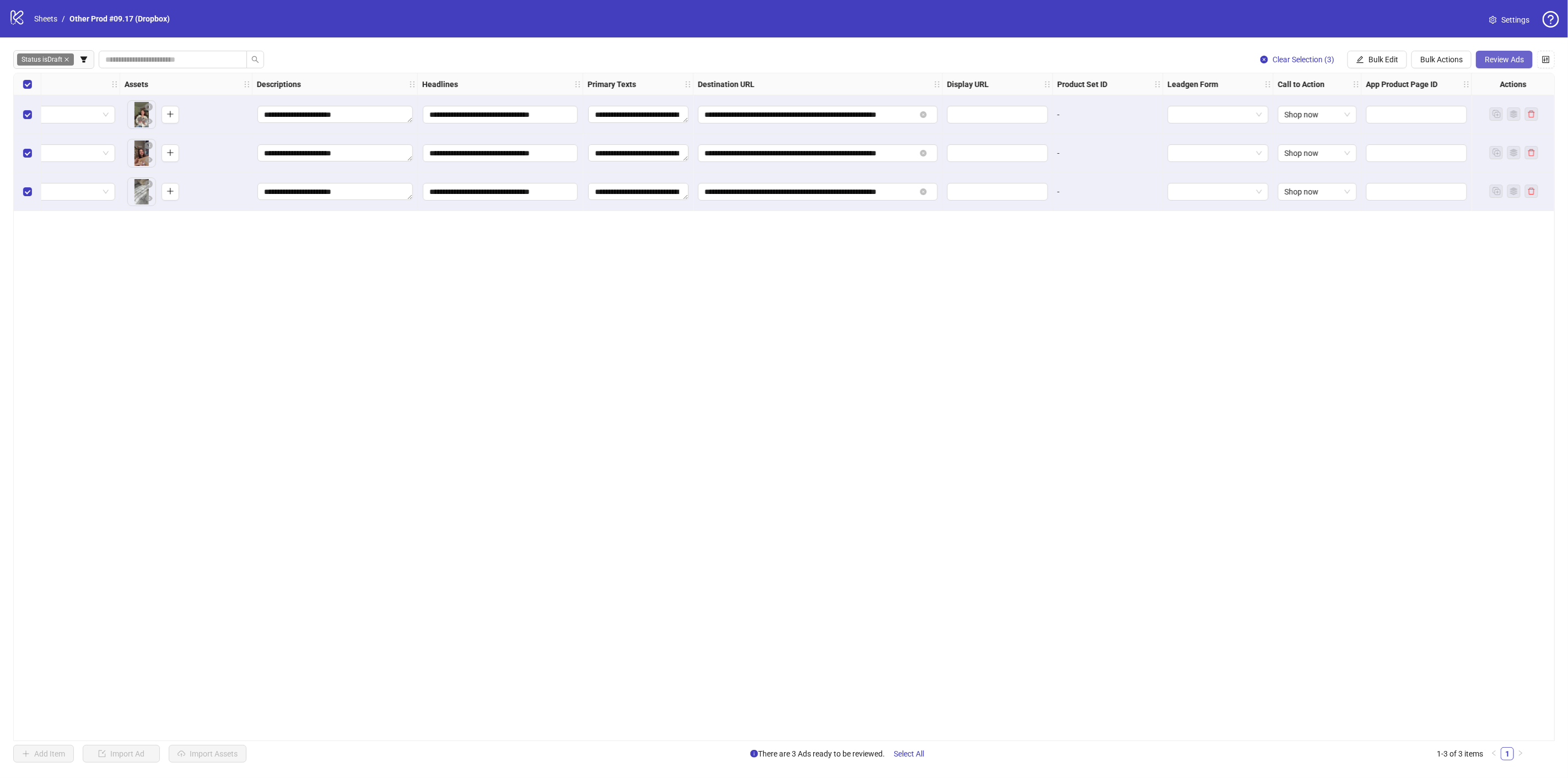
click at [1512, 61] on span "Review Ads" at bounding box center [1504, 59] width 39 height 9
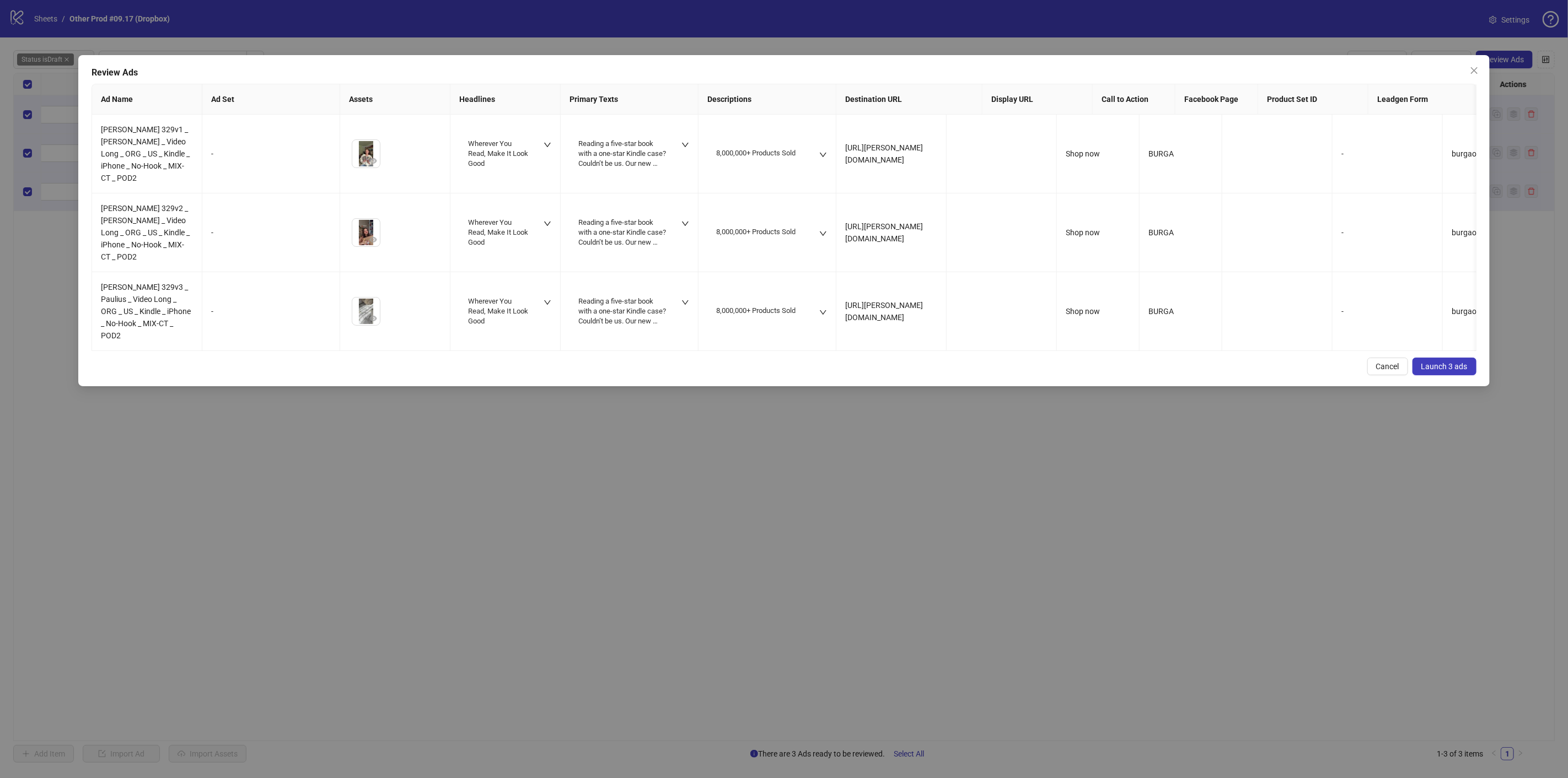
click at [1449, 362] on span "Launch 3 ads" at bounding box center [1445, 366] width 47 height 9
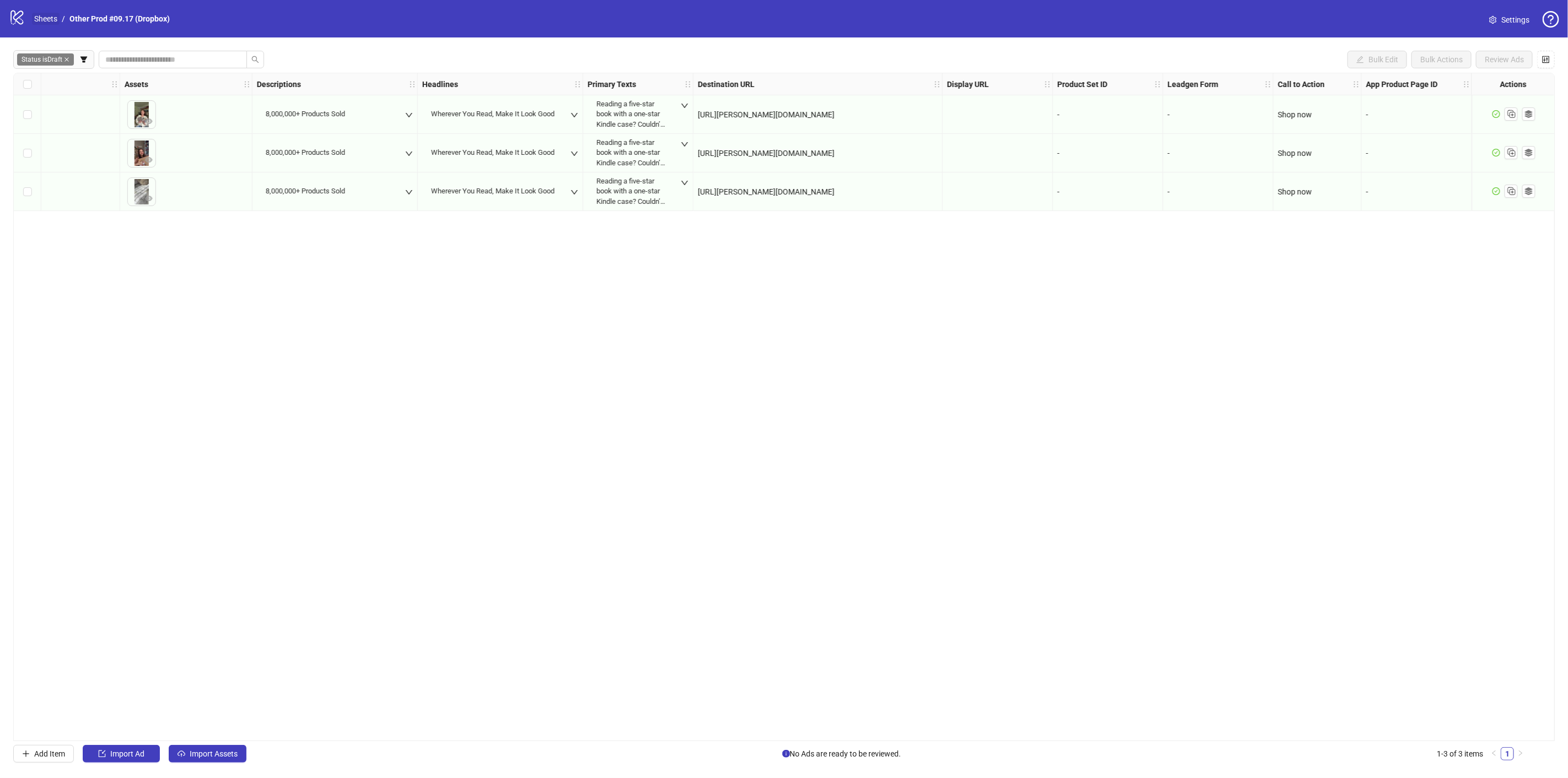
click at [53, 17] on link "Sheets" at bounding box center [46, 18] width 27 height 12
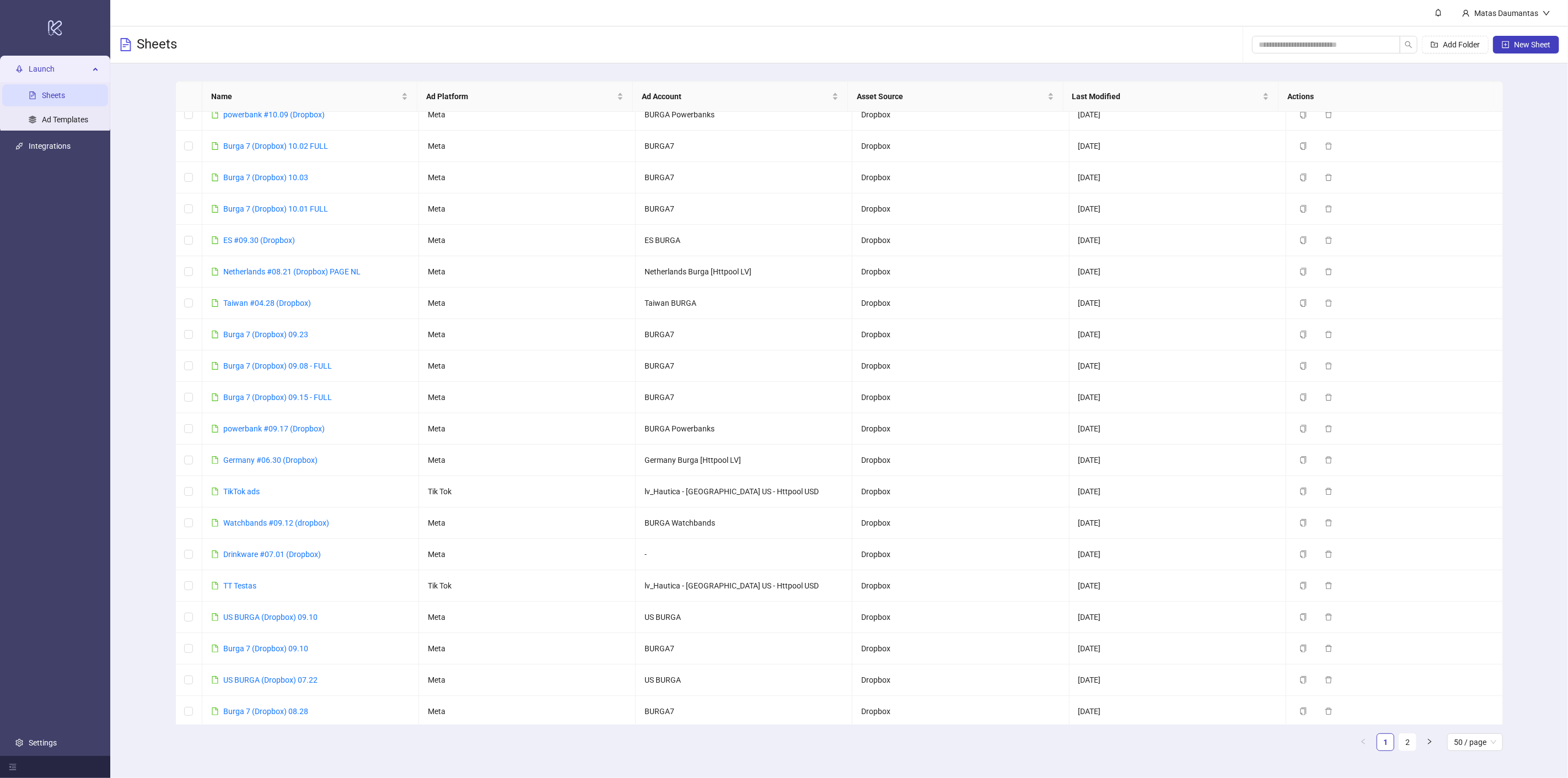
scroll to position [61, 0]
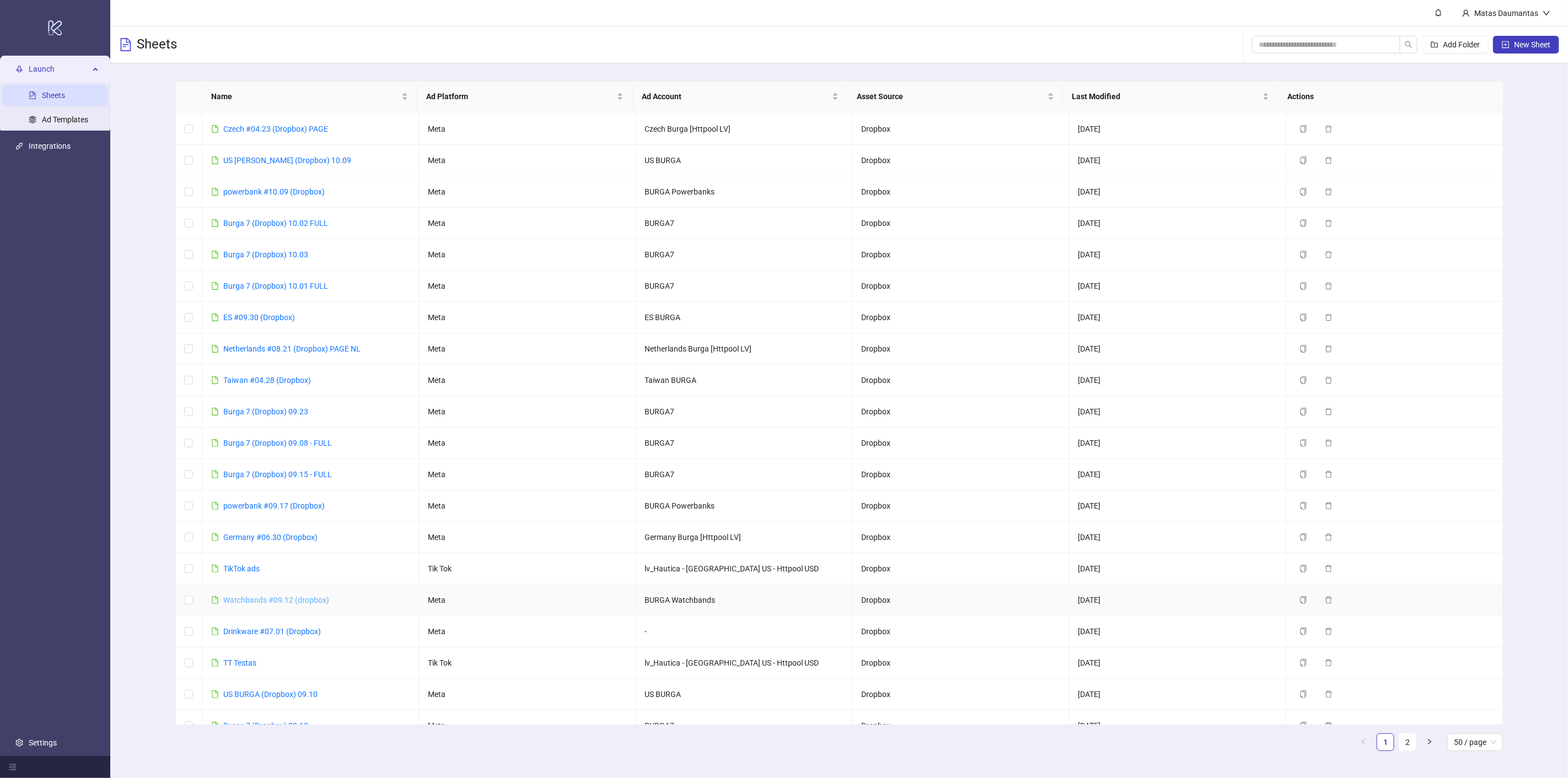
click at [299, 596] on link "Watchbands #09.12 (dropbox)" at bounding box center [276, 600] width 105 height 9
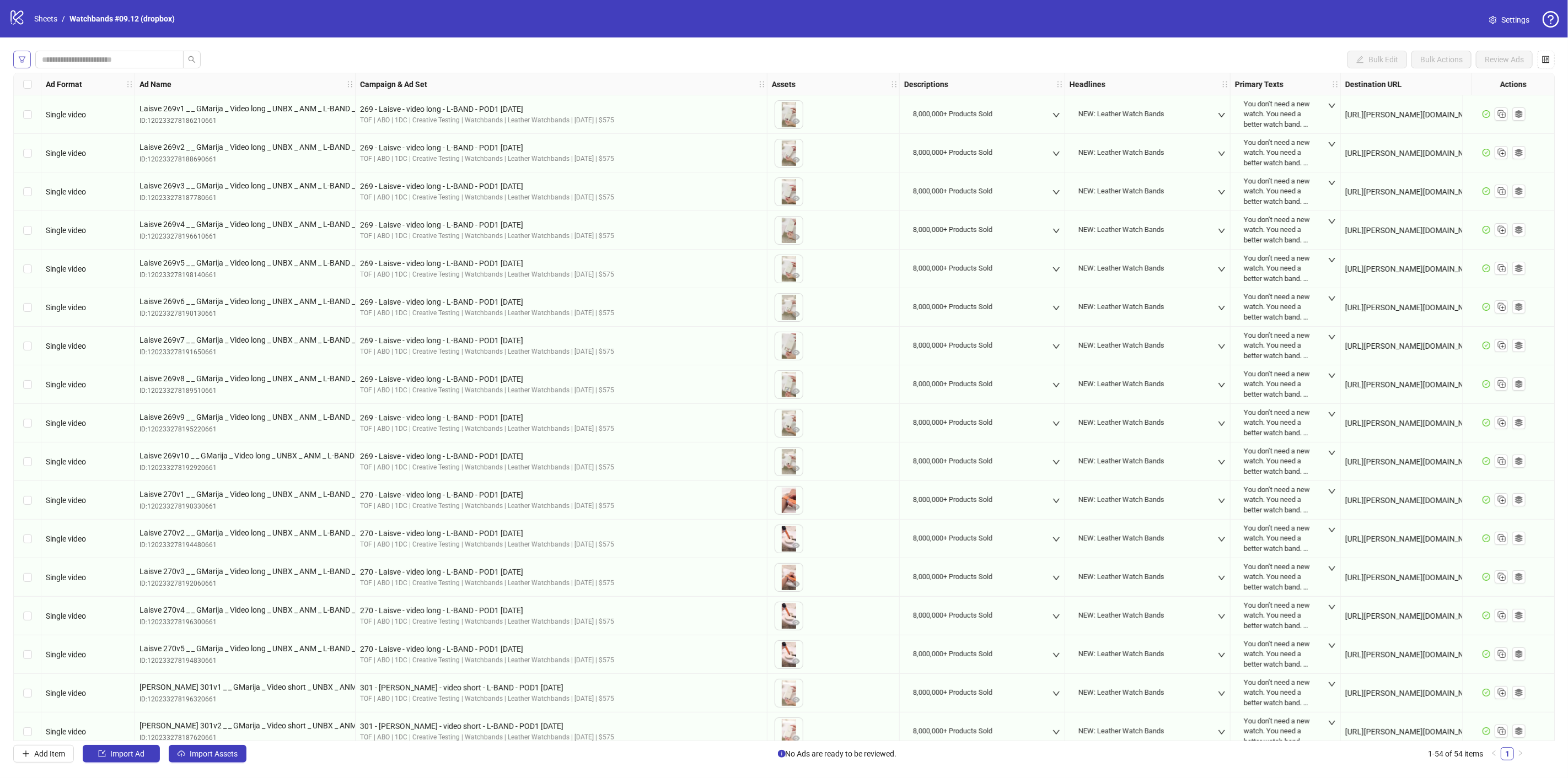
click at [24, 61] on icon "filter" at bounding box center [22, 59] width 7 height 7
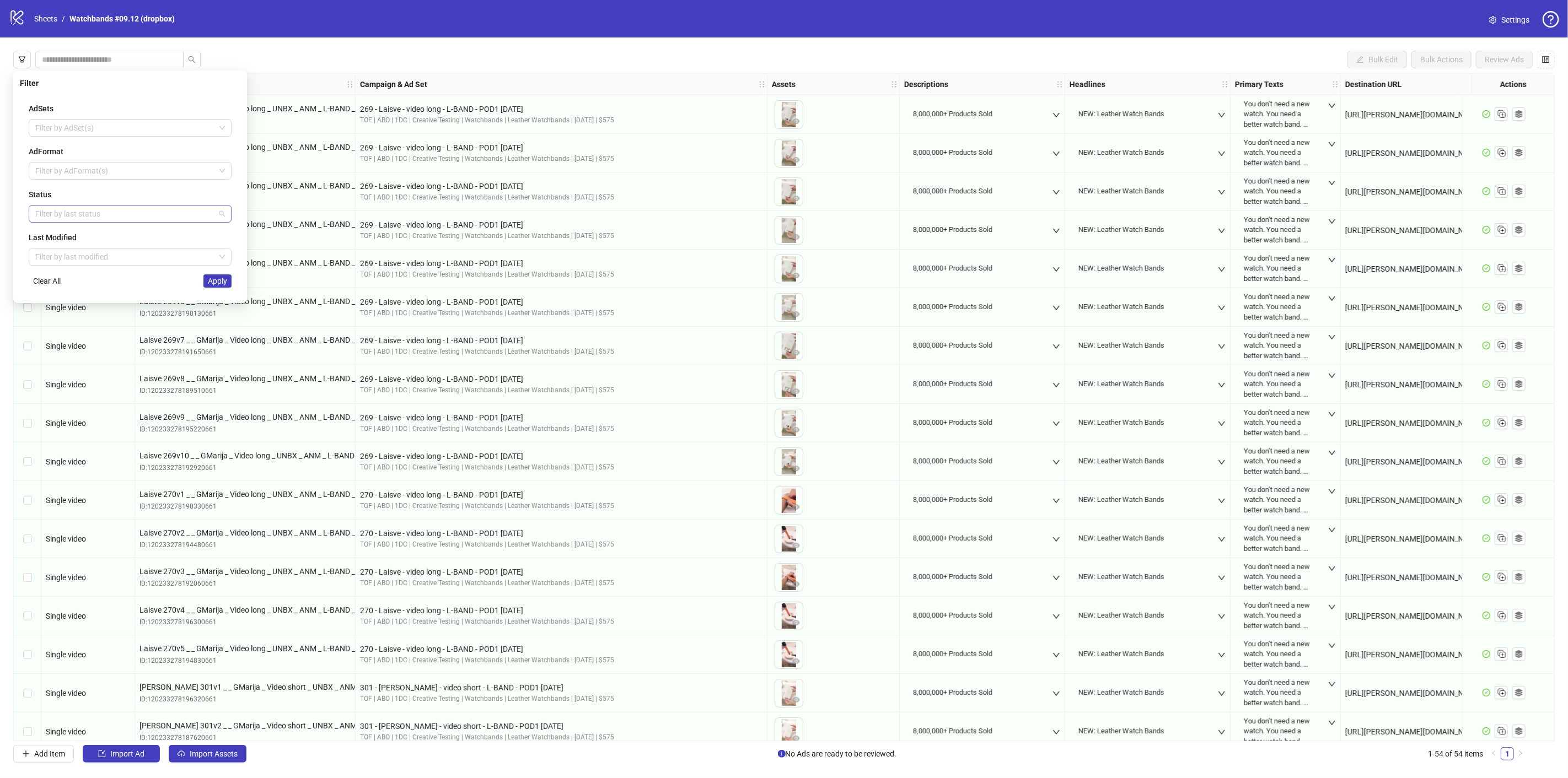
click at [105, 213] on div at bounding box center [124, 213] width 187 height 16
click at [78, 235] on div "Draft" at bounding box center [130, 235] width 185 height 12
click at [226, 285] on button "Apply" at bounding box center [218, 281] width 28 height 13
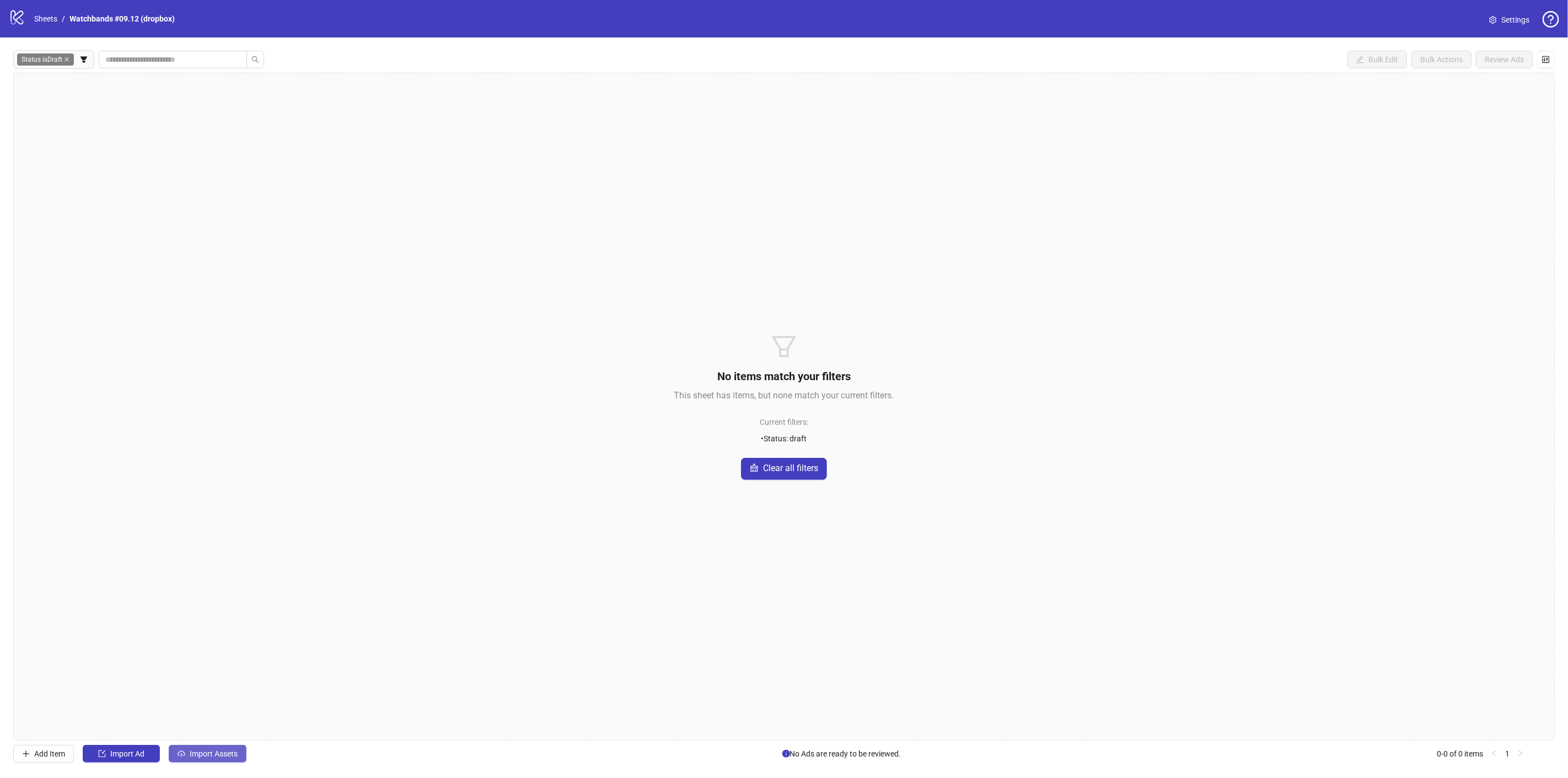
click at [224, 746] on button "Import Assets" at bounding box center [208, 754] width 78 height 17
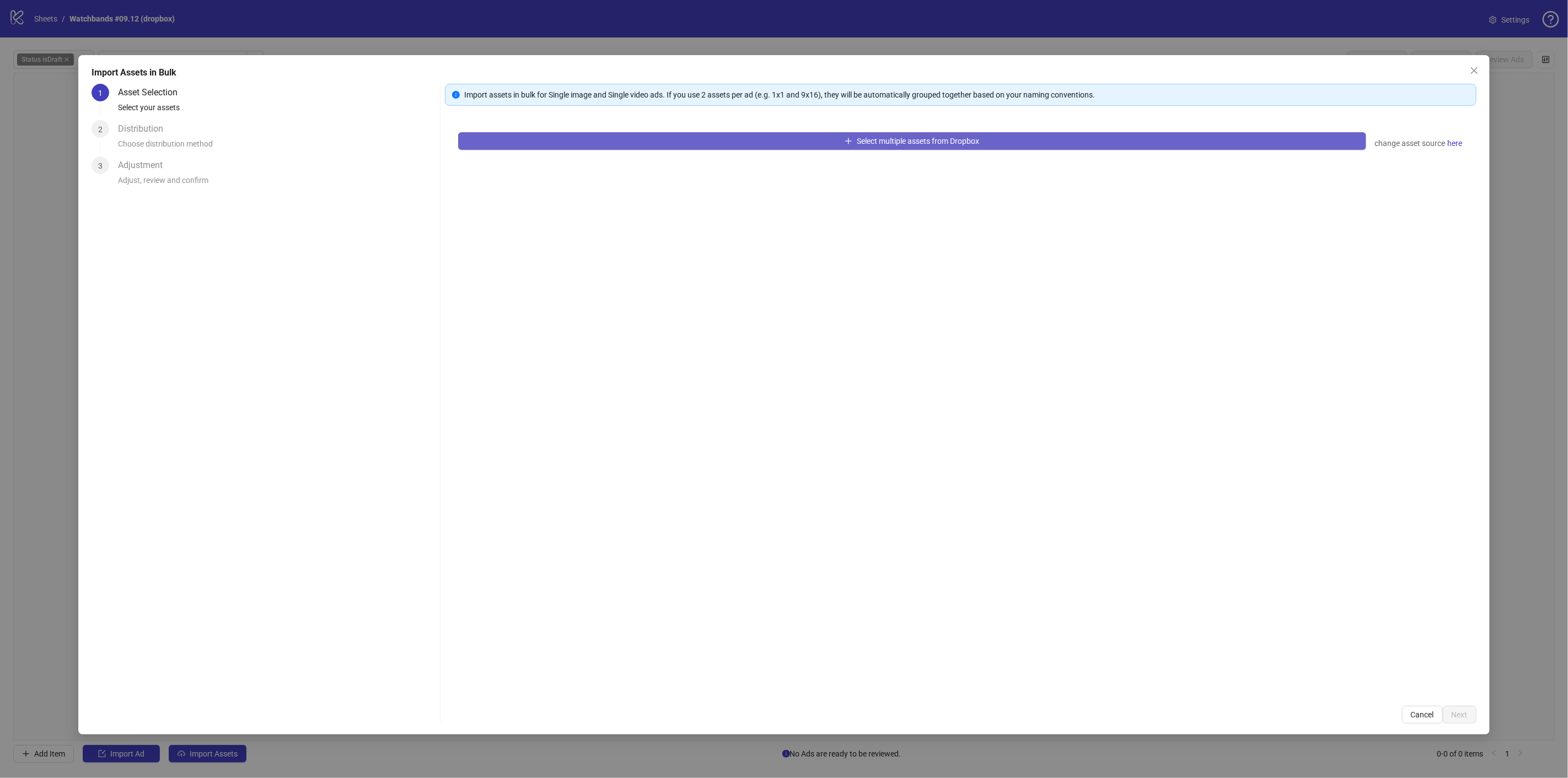
click at [646, 142] on button "Select multiple assets from Dropbox" at bounding box center [912, 140] width 908 height 17
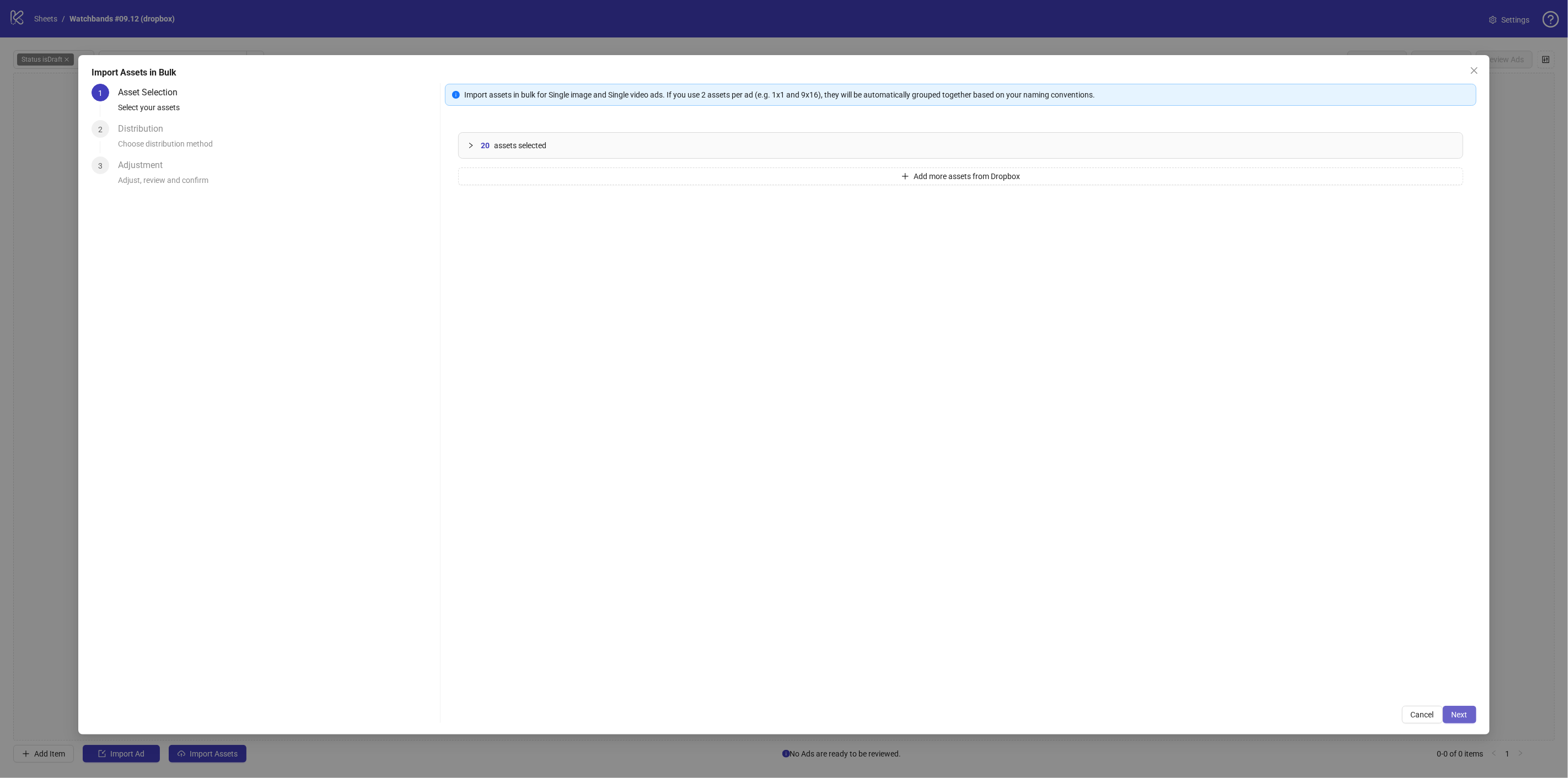
click at [1458, 713] on span "Next" at bounding box center [1459, 715] width 16 height 9
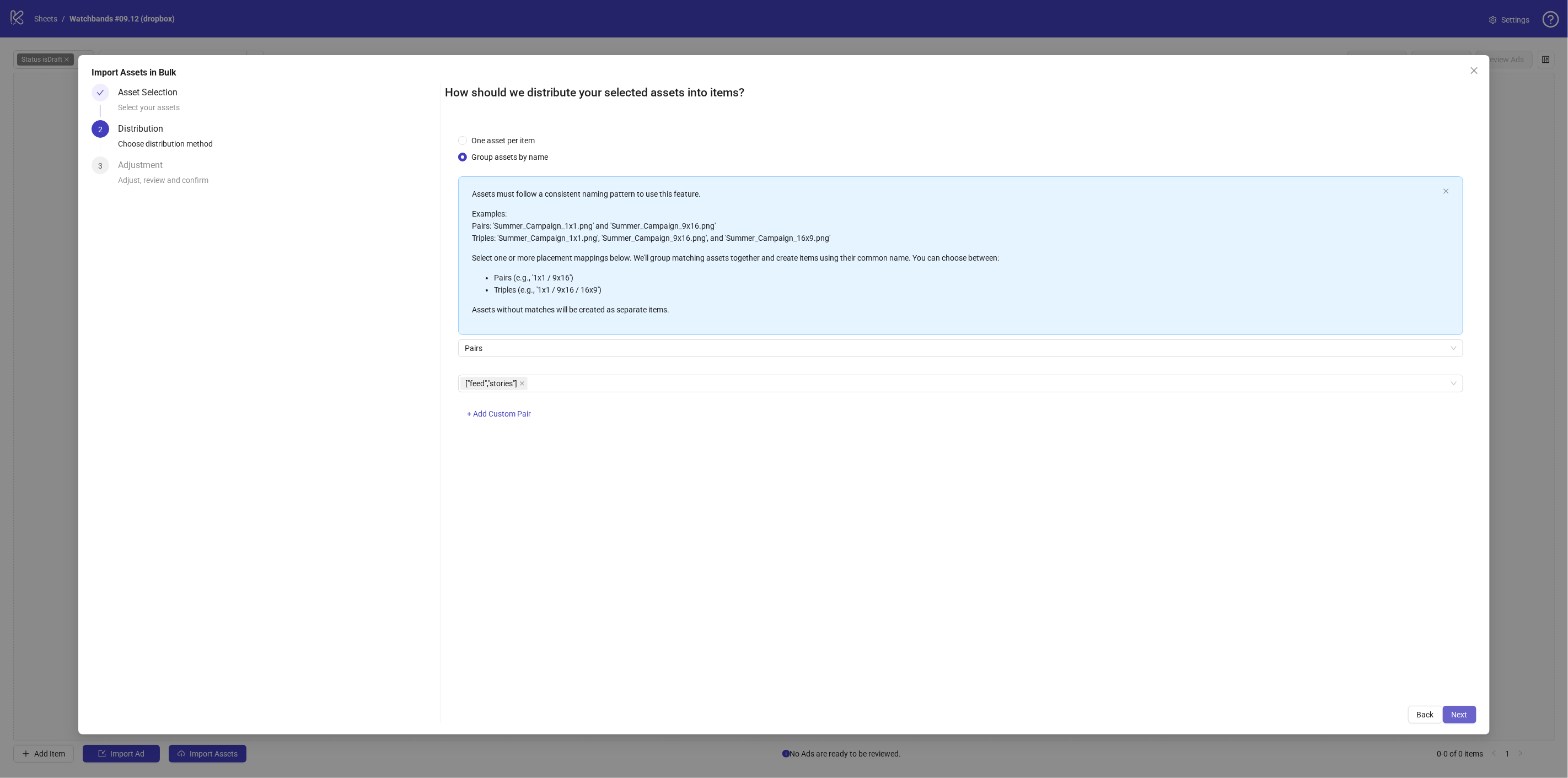
click at [1451, 716] on button "Next" at bounding box center [1459, 714] width 33 height 17
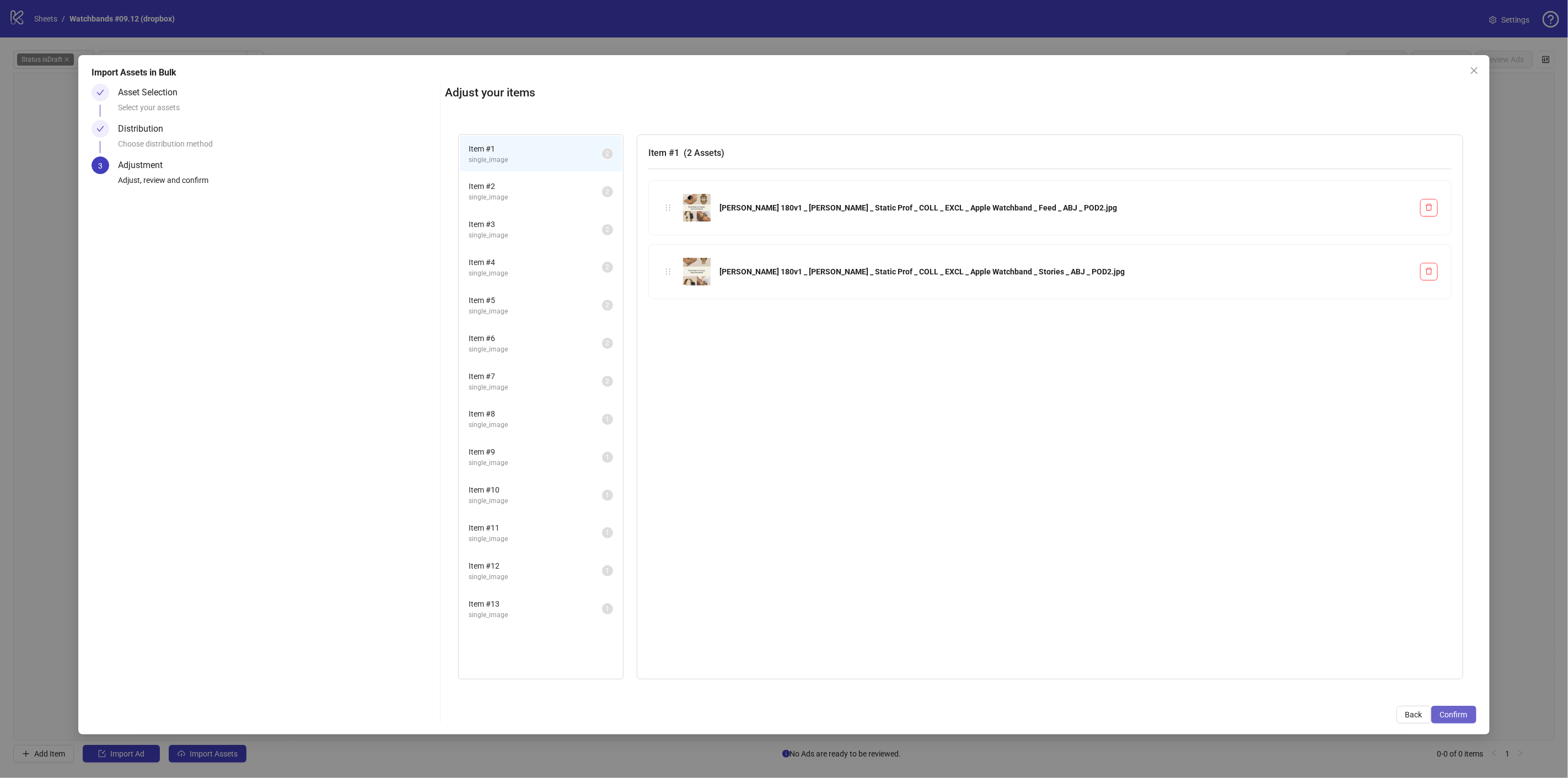
click at [1460, 721] on button "Confirm" at bounding box center [1453, 714] width 45 height 17
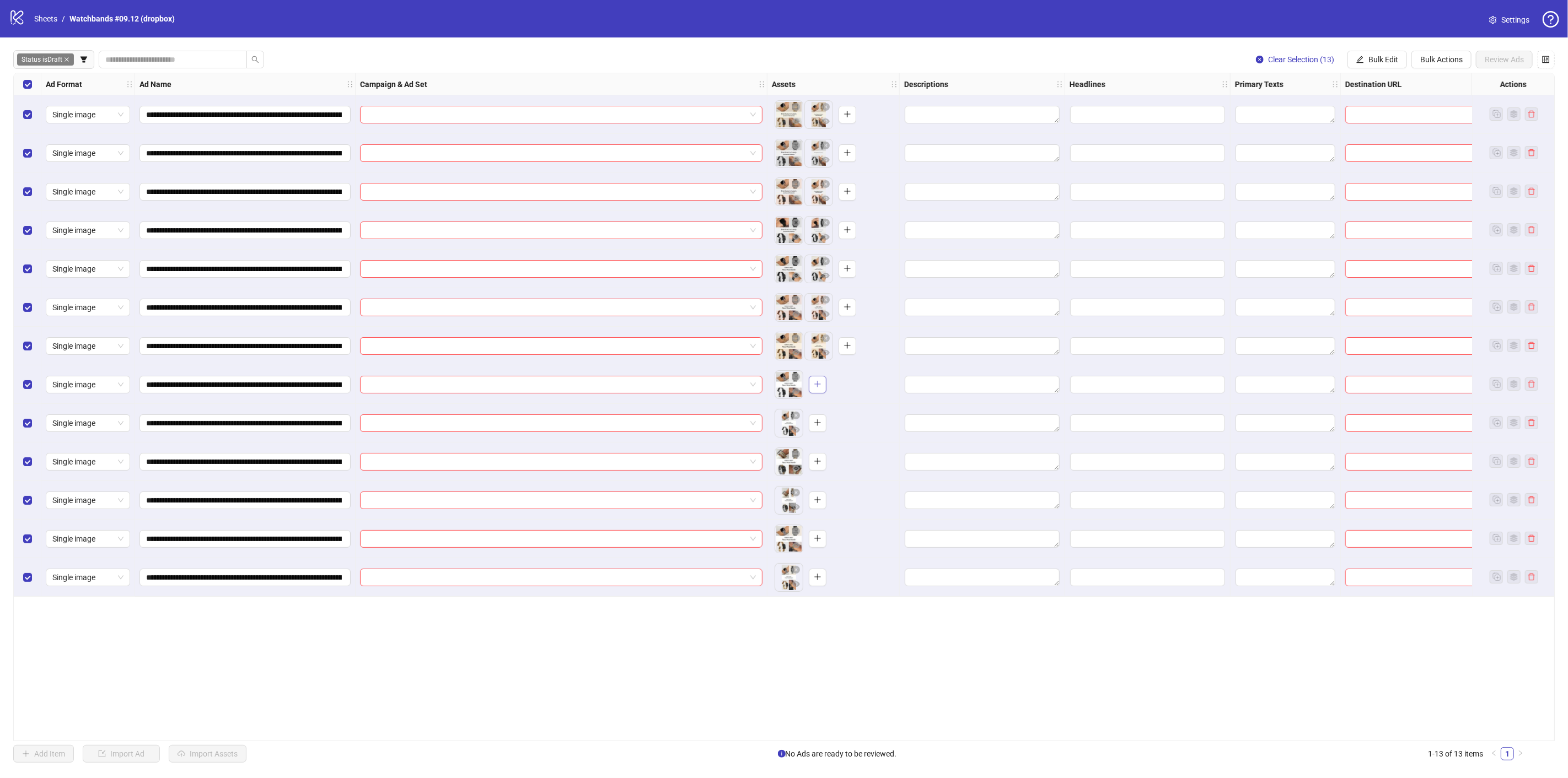
click at [821, 383] on button "button" at bounding box center [817, 384] width 17 height 17
click at [816, 464] on icon "plus" at bounding box center [817, 461] width 7 height 7
click at [820, 540] on icon "plus" at bounding box center [817, 538] width 7 height 7
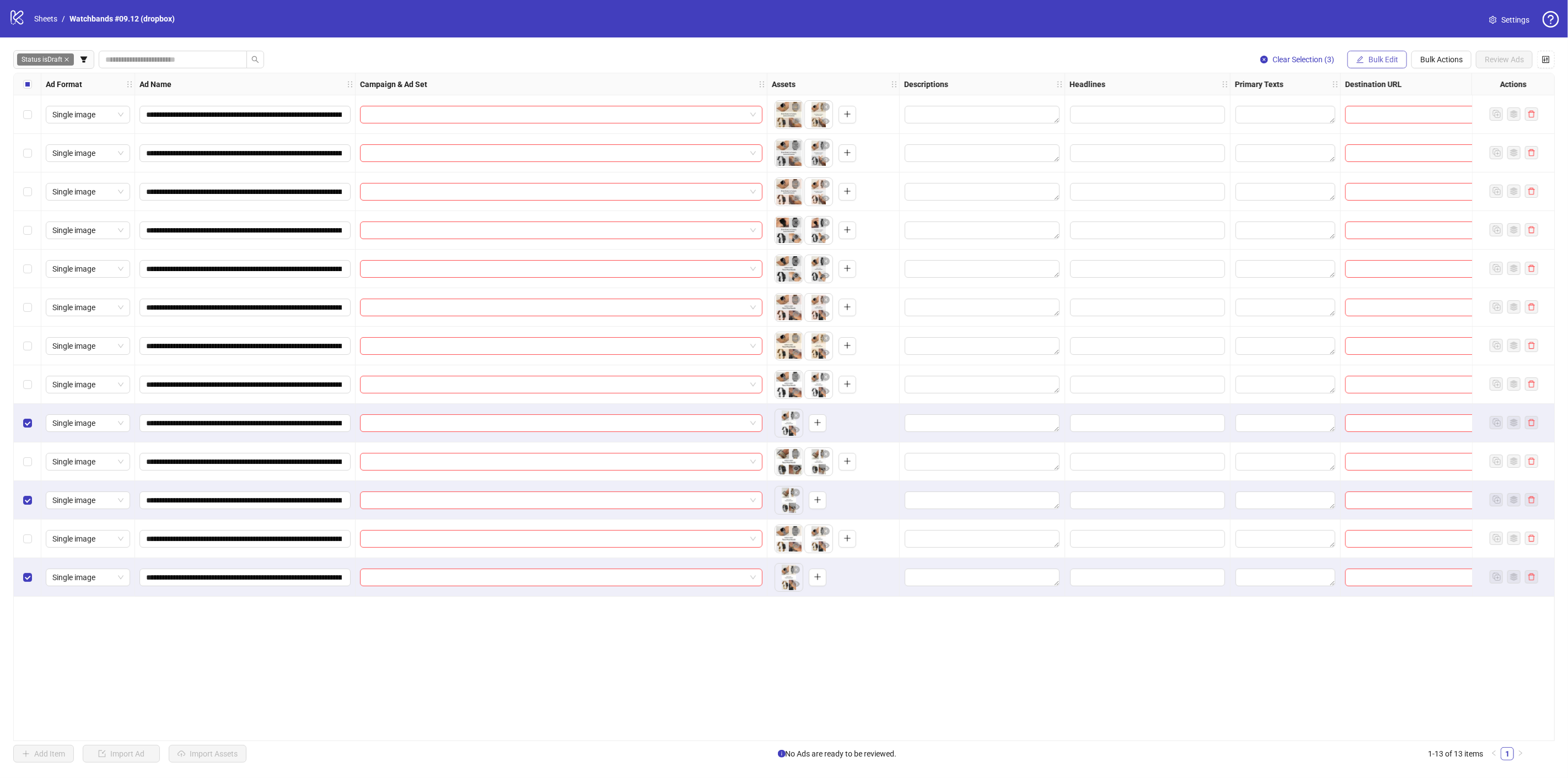
click at [1386, 59] on span "Bulk Edit" at bounding box center [1384, 59] width 30 height 9
click at [1456, 61] on span "Bulk Actions" at bounding box center [1441, 59] width 42 height 9
click at [1447, 77] on span "Delete" at bounding box center [1458, 81] width 76 height 12
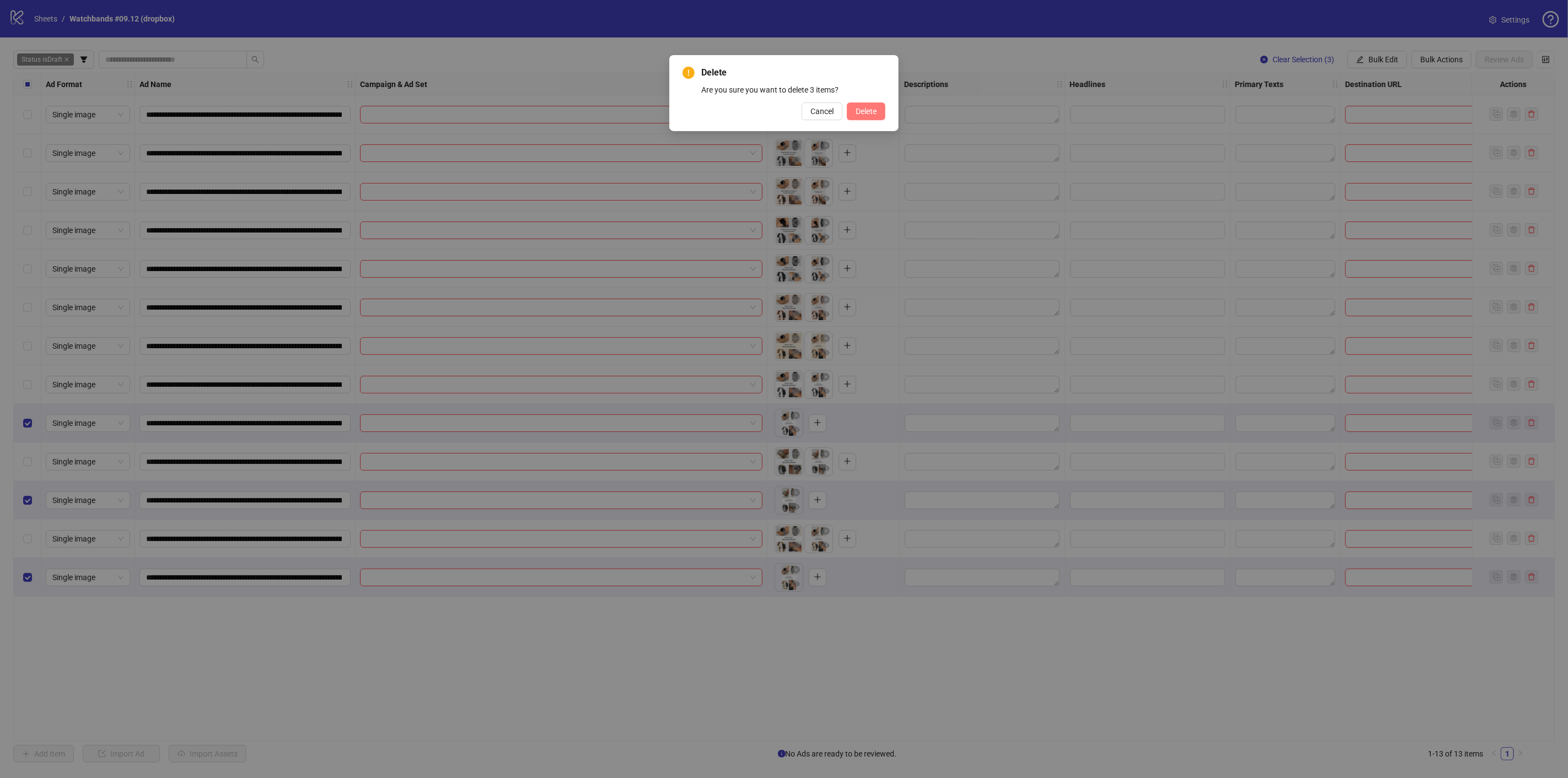
click at [870, 107] on span "Delete" at bounding box center [865, 111] width 21 height 9
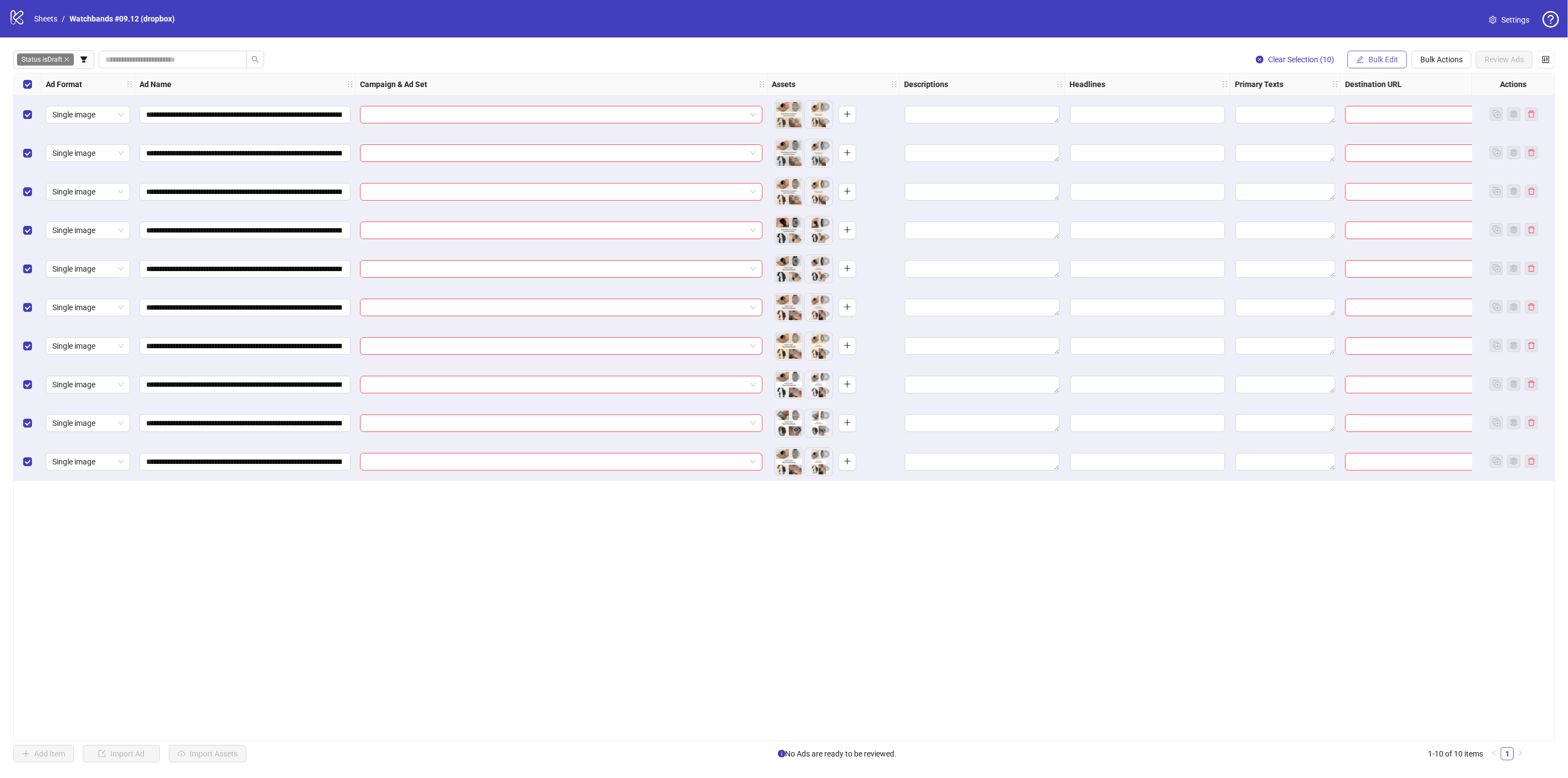
click at [1381, 56] on span "Bulk Edit" at bounding box center [1384, 59] width 30 height 9
click at [1384, 115] on span "Campaign & Ad Set" at bounding box center [1389, 116] width 66 height 12
click at [1337, 109] on input "search" at bounding box center [1343, 107] width 198 height 17
click at [1425, 101] on input "search" at bounding box center [1343, 107] width 198 height 17
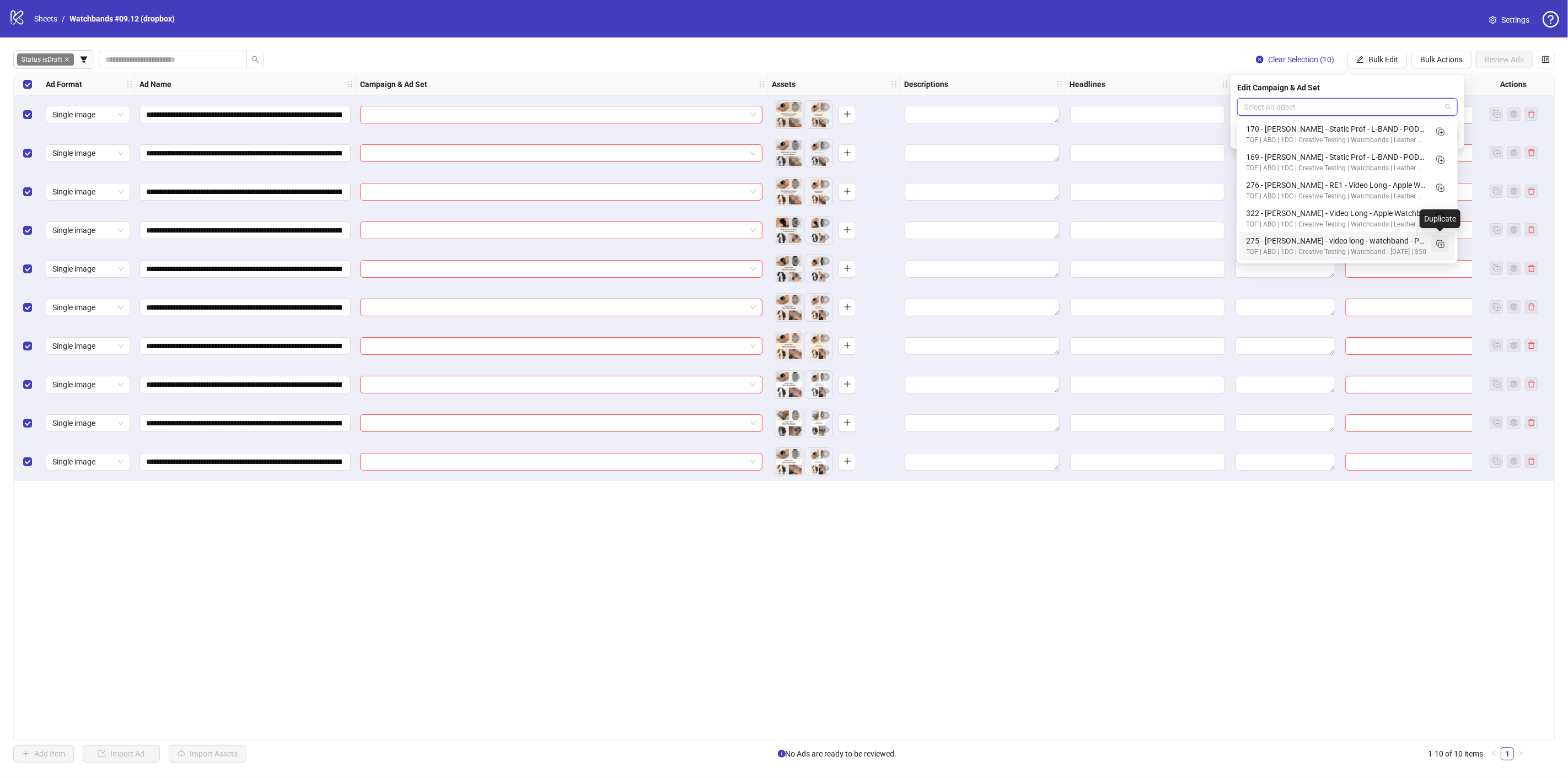
click at [1443, 243] on icon "Duplicate" at bounding box center [1439, 243] width 11 height 11
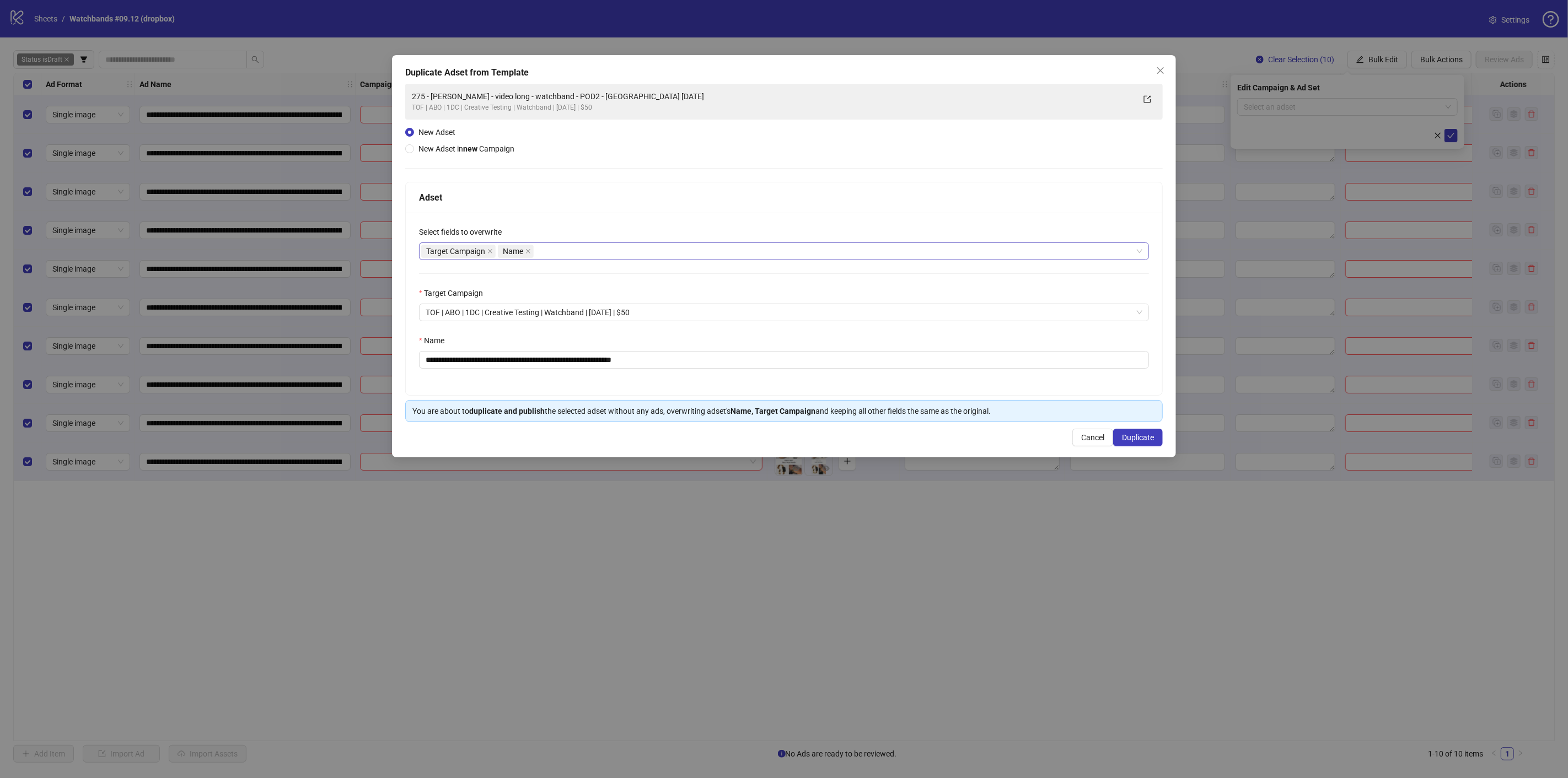
click at [571, 251] on div "Target Campaign Name" at bounding box center [778, 251] width 714 height 16
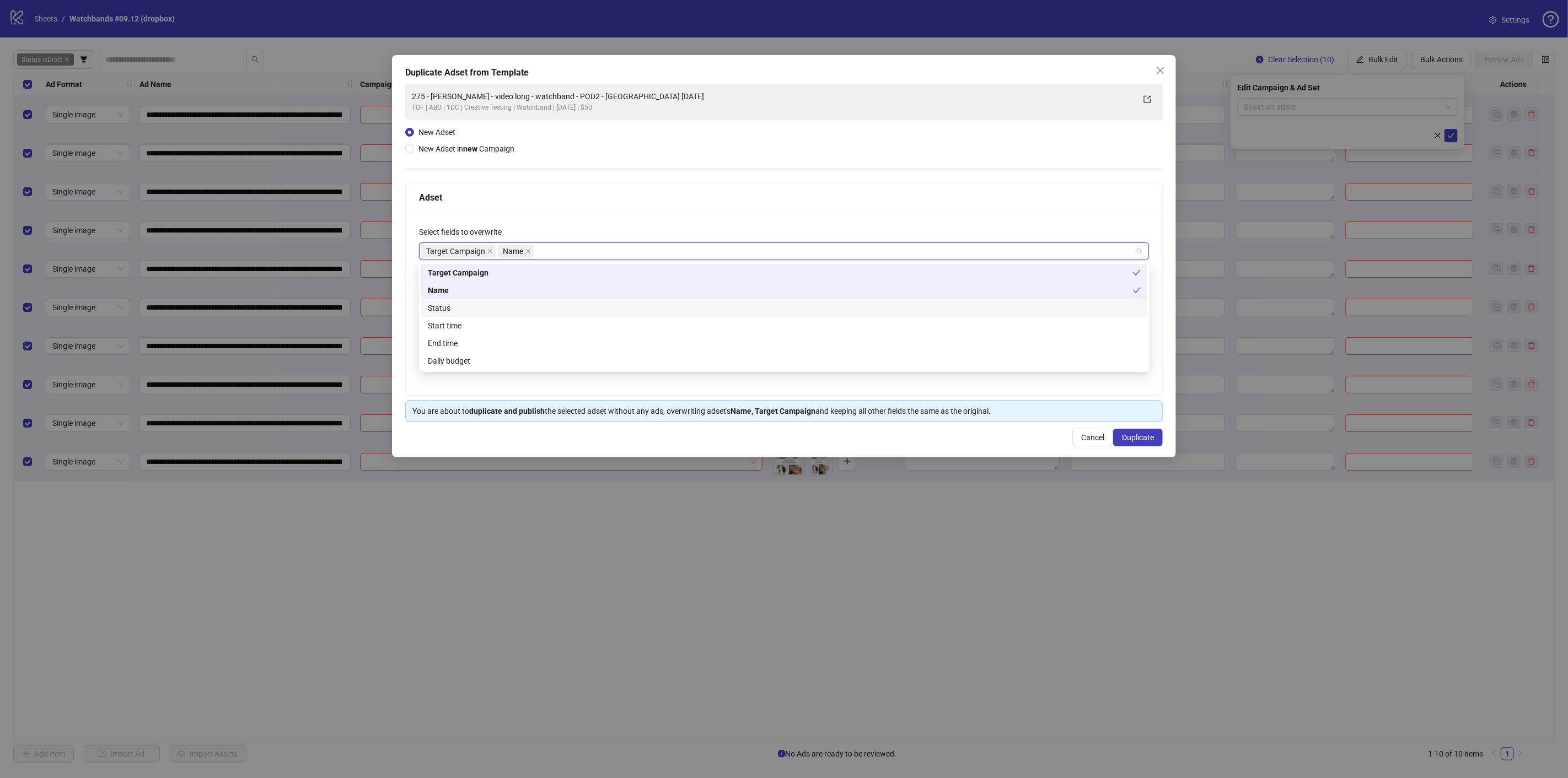
click at [483, 307] on div "Status" at bounding box center [784, 308] width 713 height 12
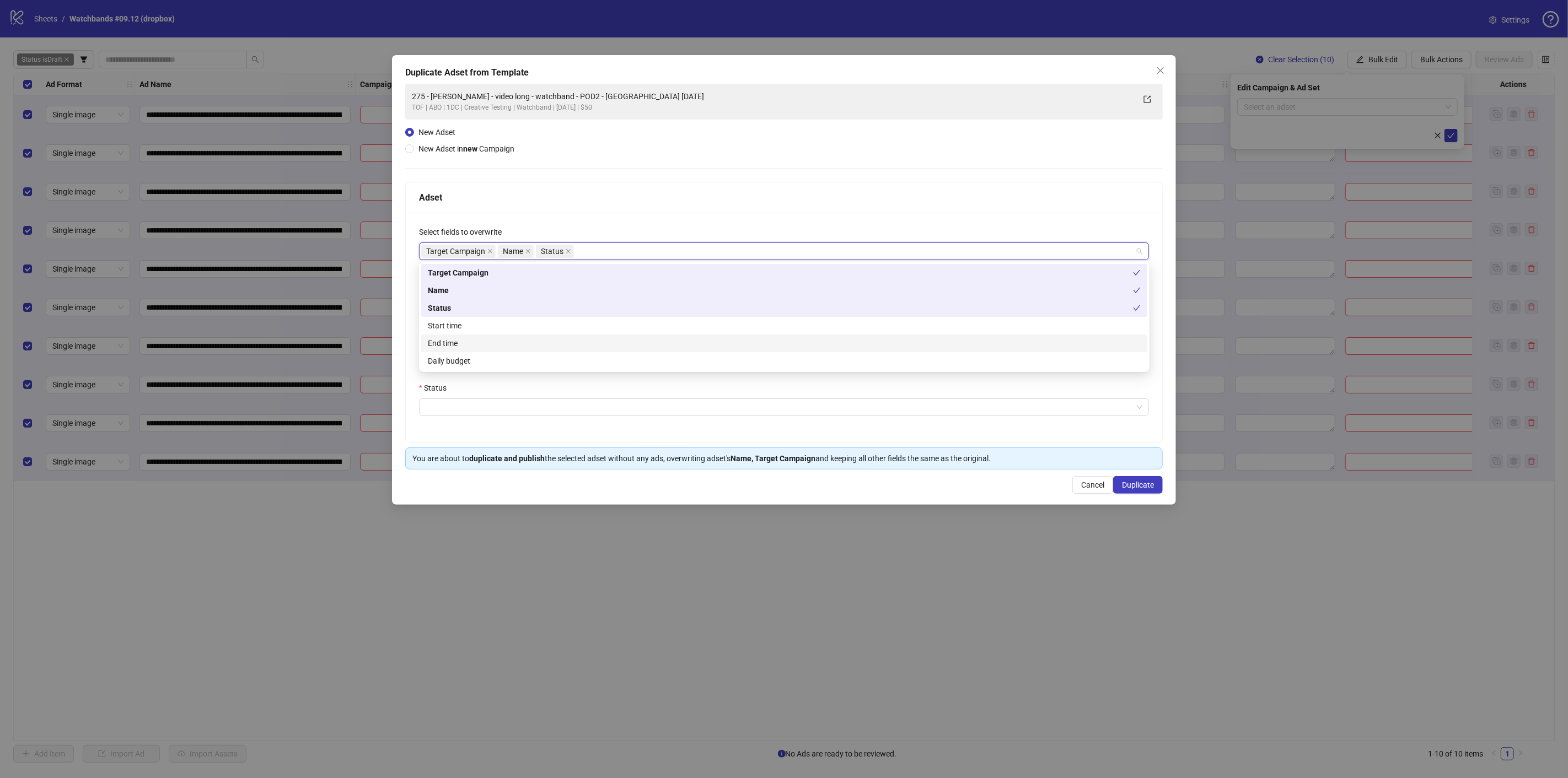
click at [480, 343] on div "End time" at bounding box center [784, 343] width 713 height 12
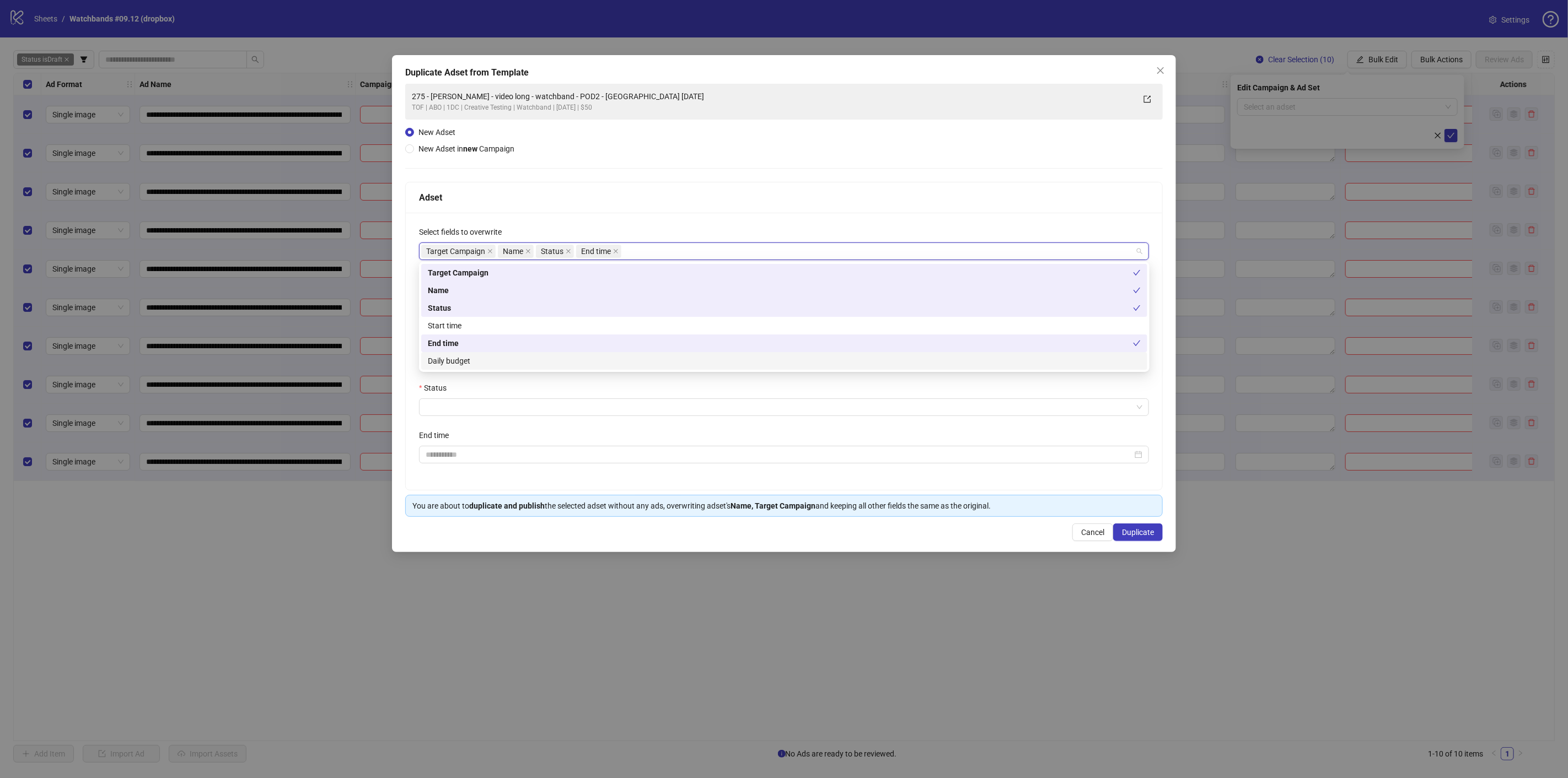
click at [472, 362] on div "Daily budget" at bounding box center [784, 361] width 713 height 12
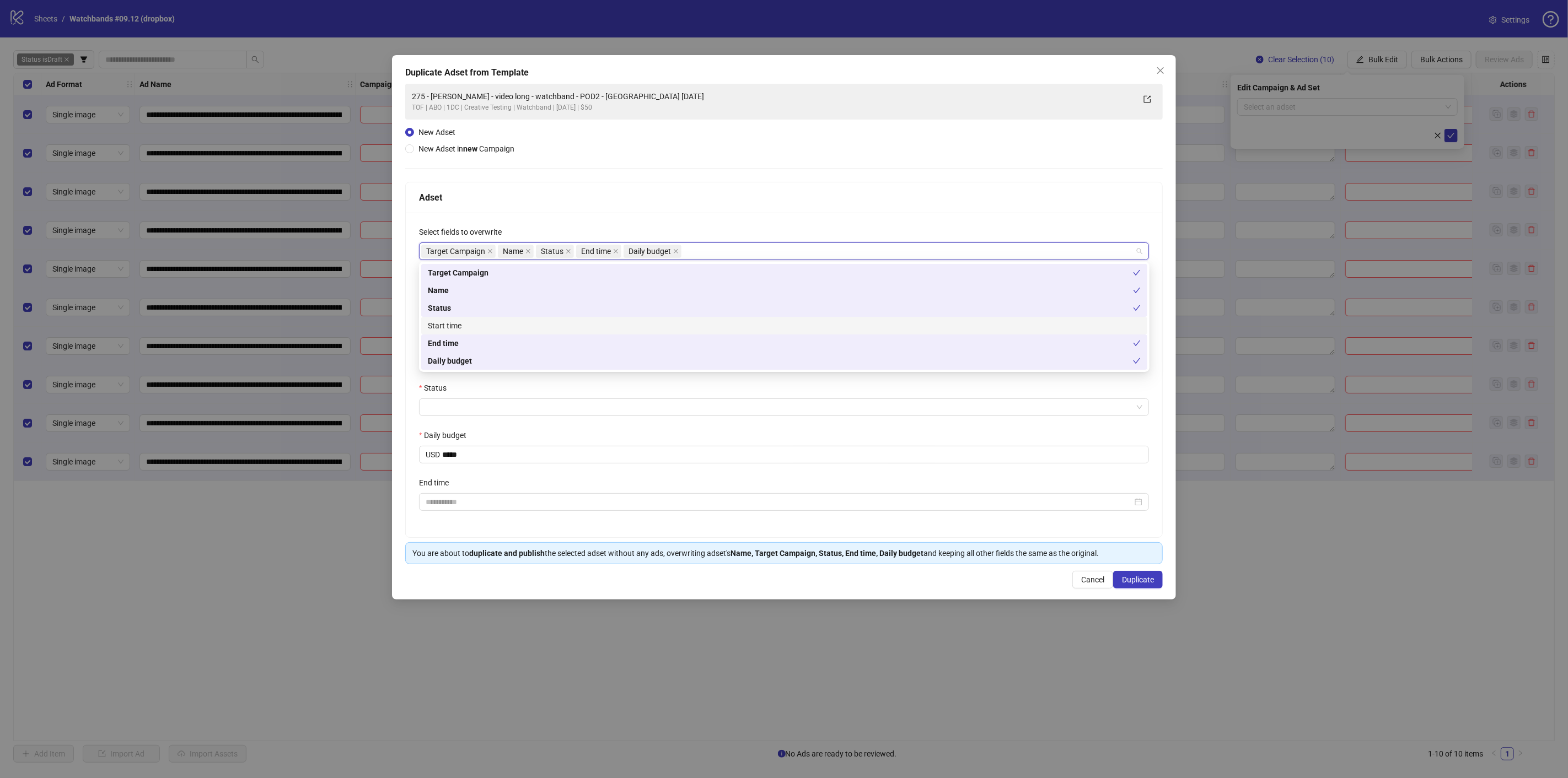
click at [464, 325] on div "Start time" at bounding box center [784, 325] width 713 height 12
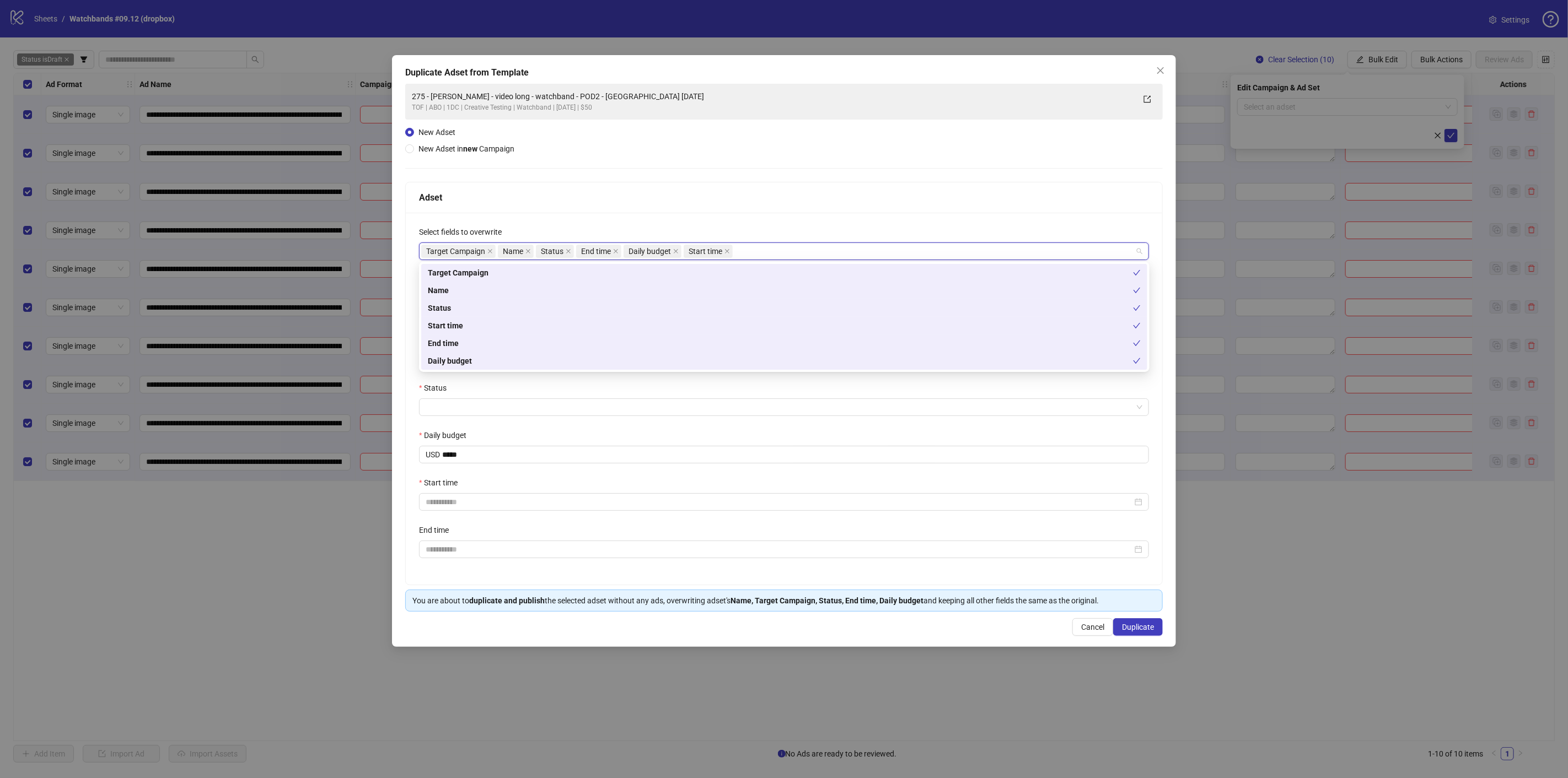
click at [439, 343] on div "End time" at bounding box center [780, 343] width 705 height 12
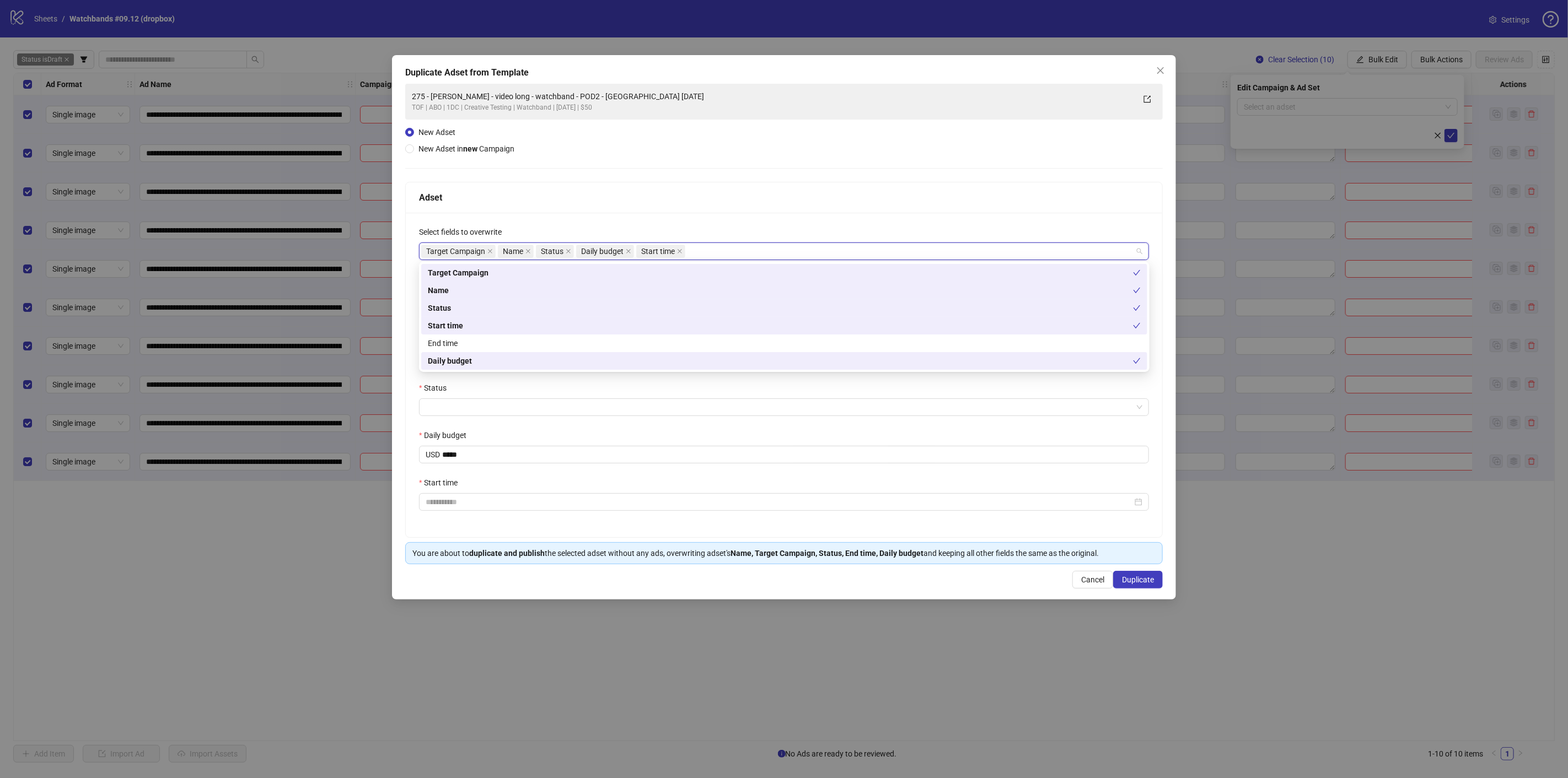
click at [409, 393] on div "**********" at bounding box center [784, 374] width 757 height 325
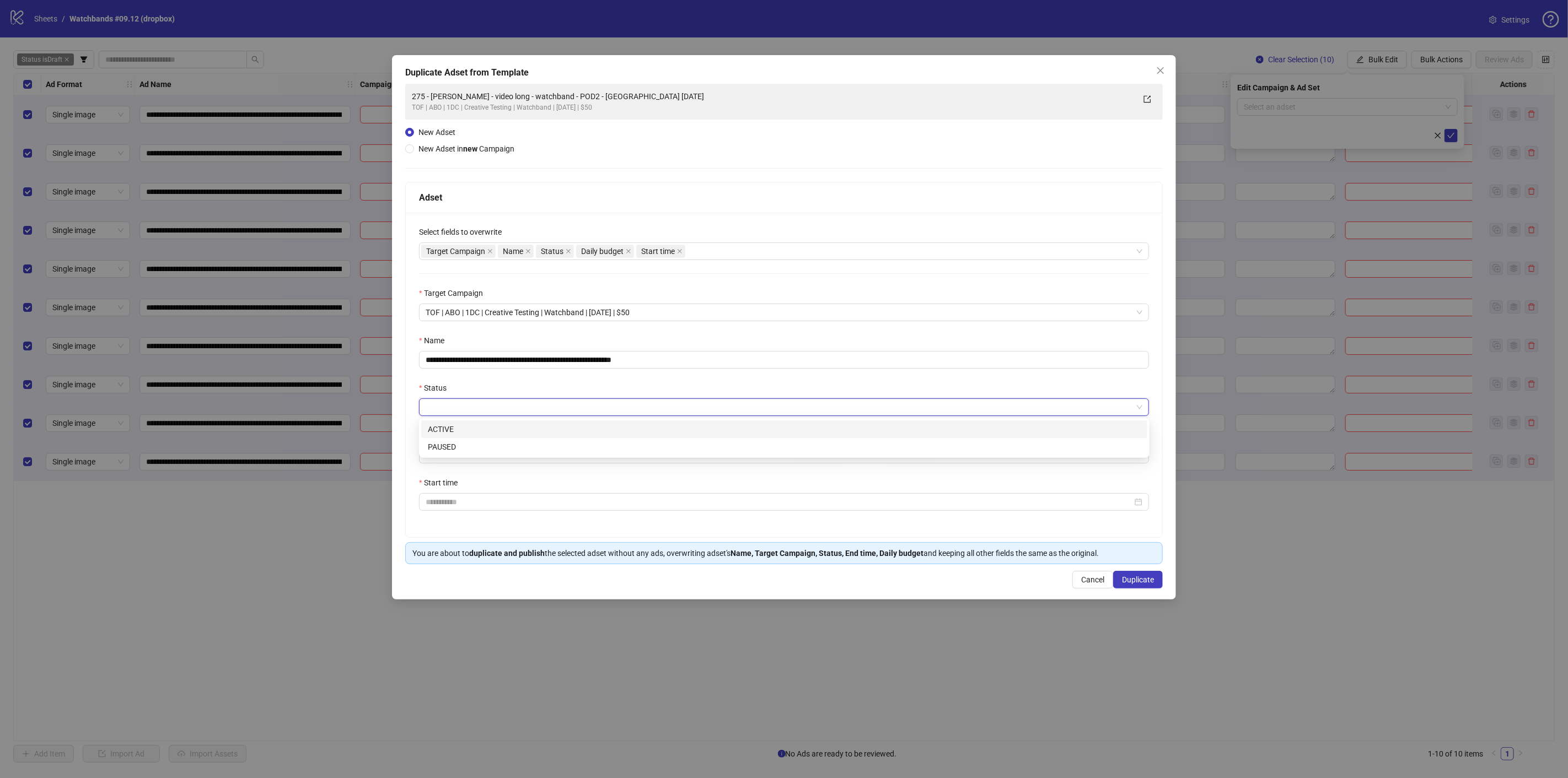
click at [437, 404] on input "Status" at bounding box center [779, 408] width 707 height 17
click at [458, 432] on div "ACTIVE" at bounding box center [784, 429] width 713 height 12
click at [443, 501] on input "Start time" at bounding box center [779, 502] width 707 height 12
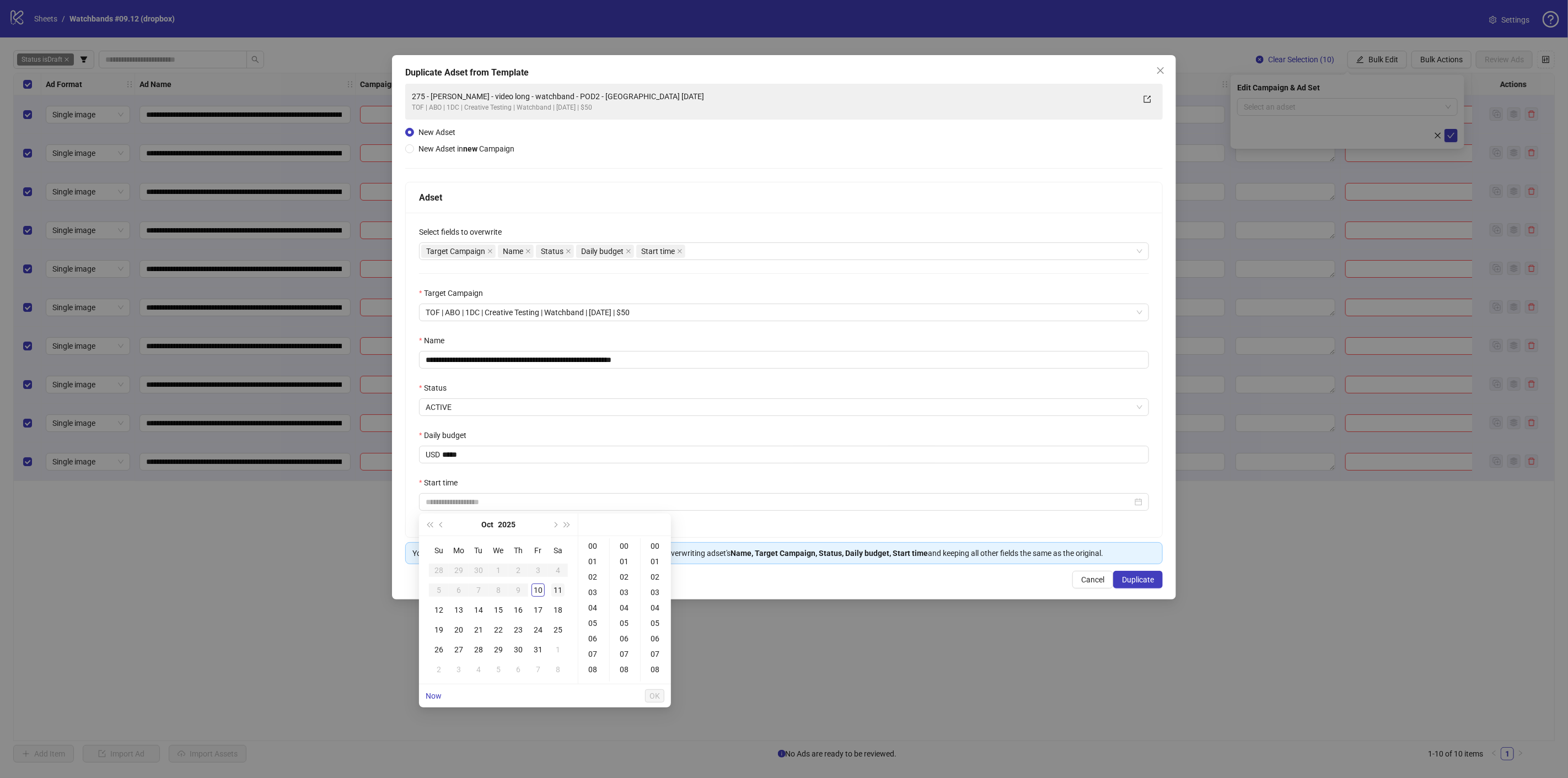
click at [551, 590] on div "11" at bounding box center [558, 590] width 13 height 13
click at [596, 653] on div "11" at bounding box center [594, 654] width 27 height 16
type input "**********"
click at [655, 693] on span "OK" at bounding box center [654, 696] width 11 height 9
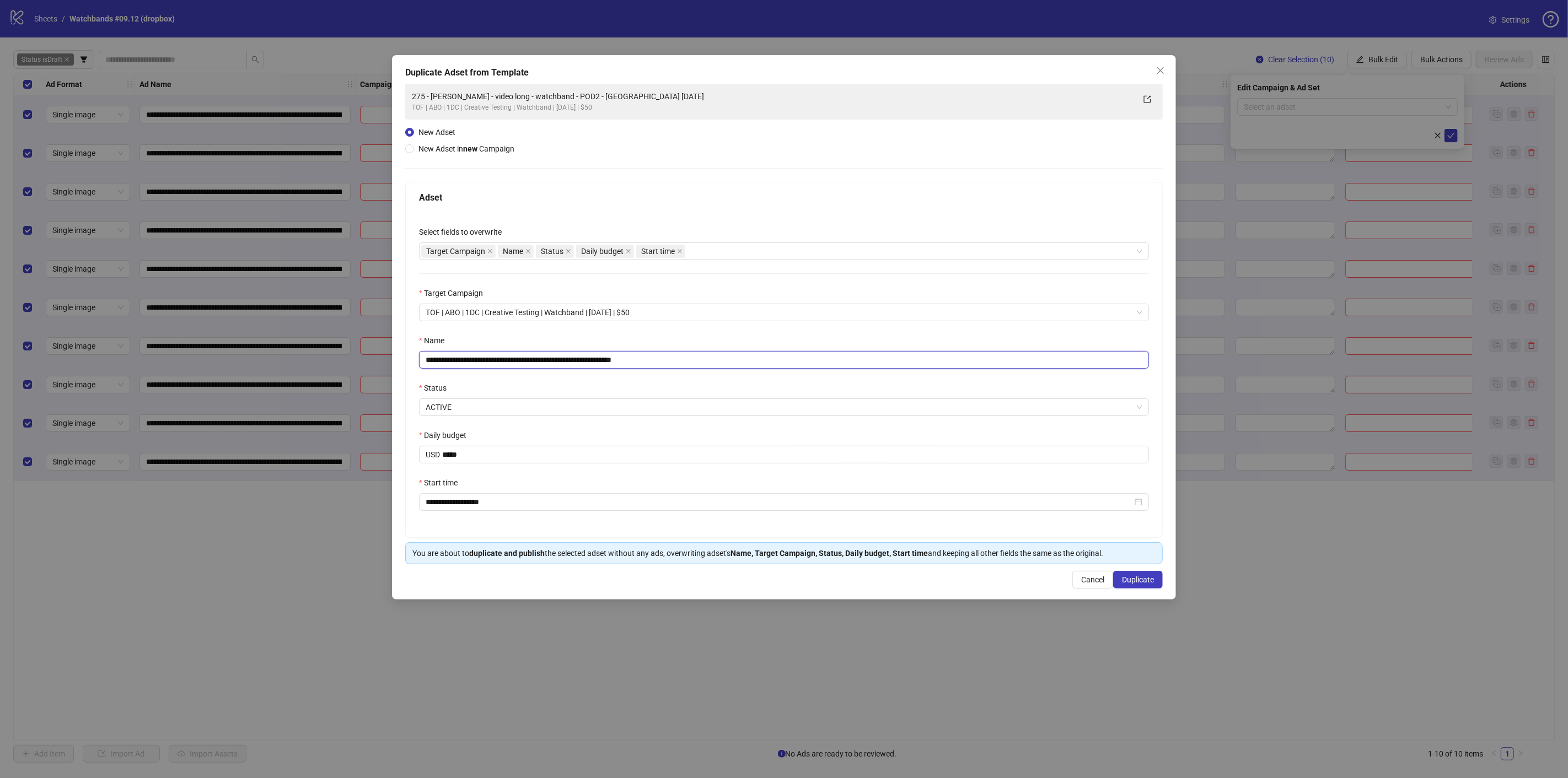
drag, startPoint x: 590, startPoint y: 359, endPoint x: 510, endPoint y: 357, distance: 80.0
click at [346, 352] on div "**********" at bounding box center [784, 389] width 1568 height 778
paste input "*"
drag, startPoint x: 631, startPoint y: 360, endPoint x: 762, endPoint y: 360, distance: 131.0
click at [762, 360] on input "**********" at bounding box center [784, 360] width 730 height 17
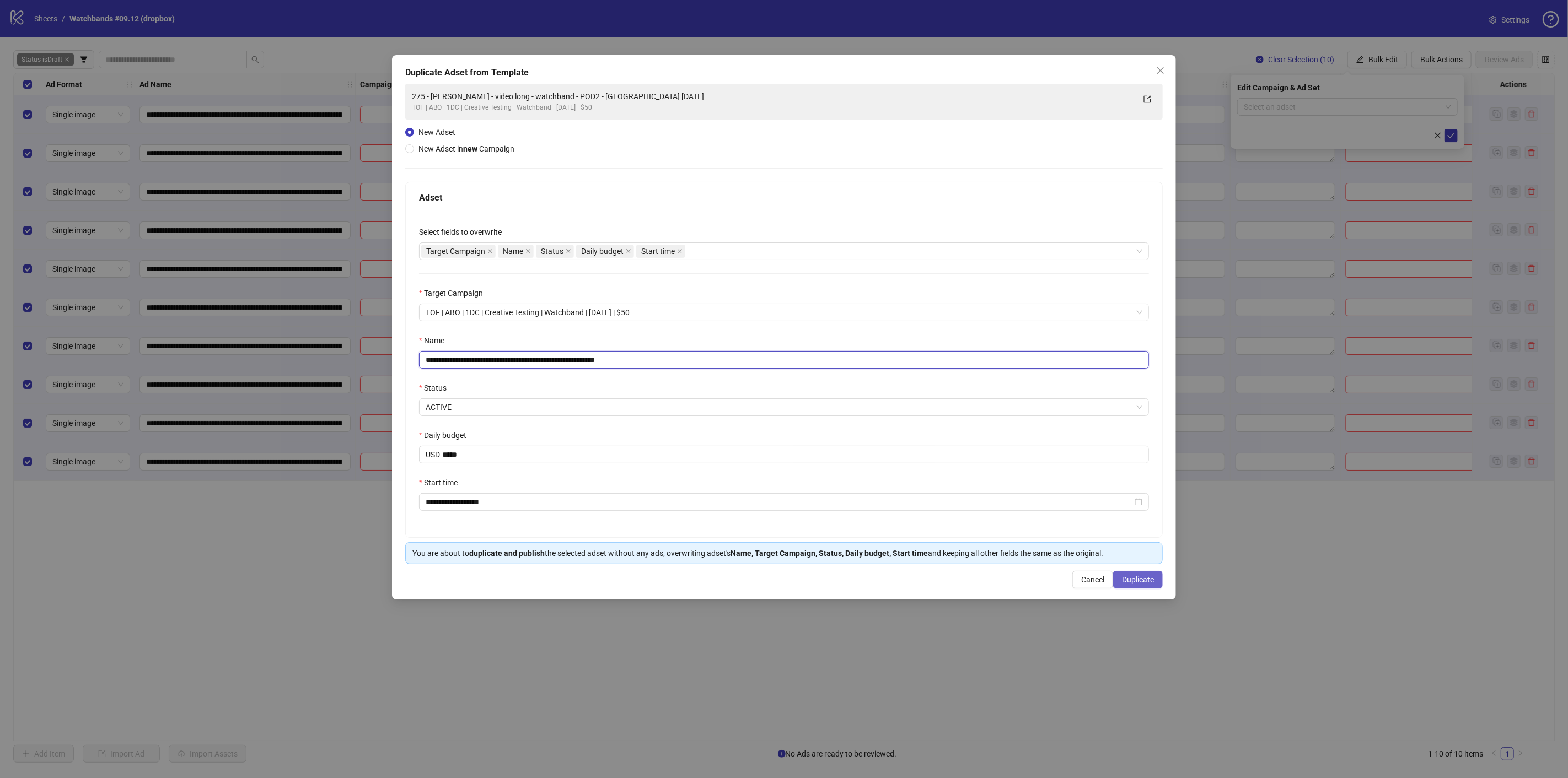
type input "**********"
click at [1149, 579] on span "Duplicate" at bounding box center [1138, 580] width 32 height 9
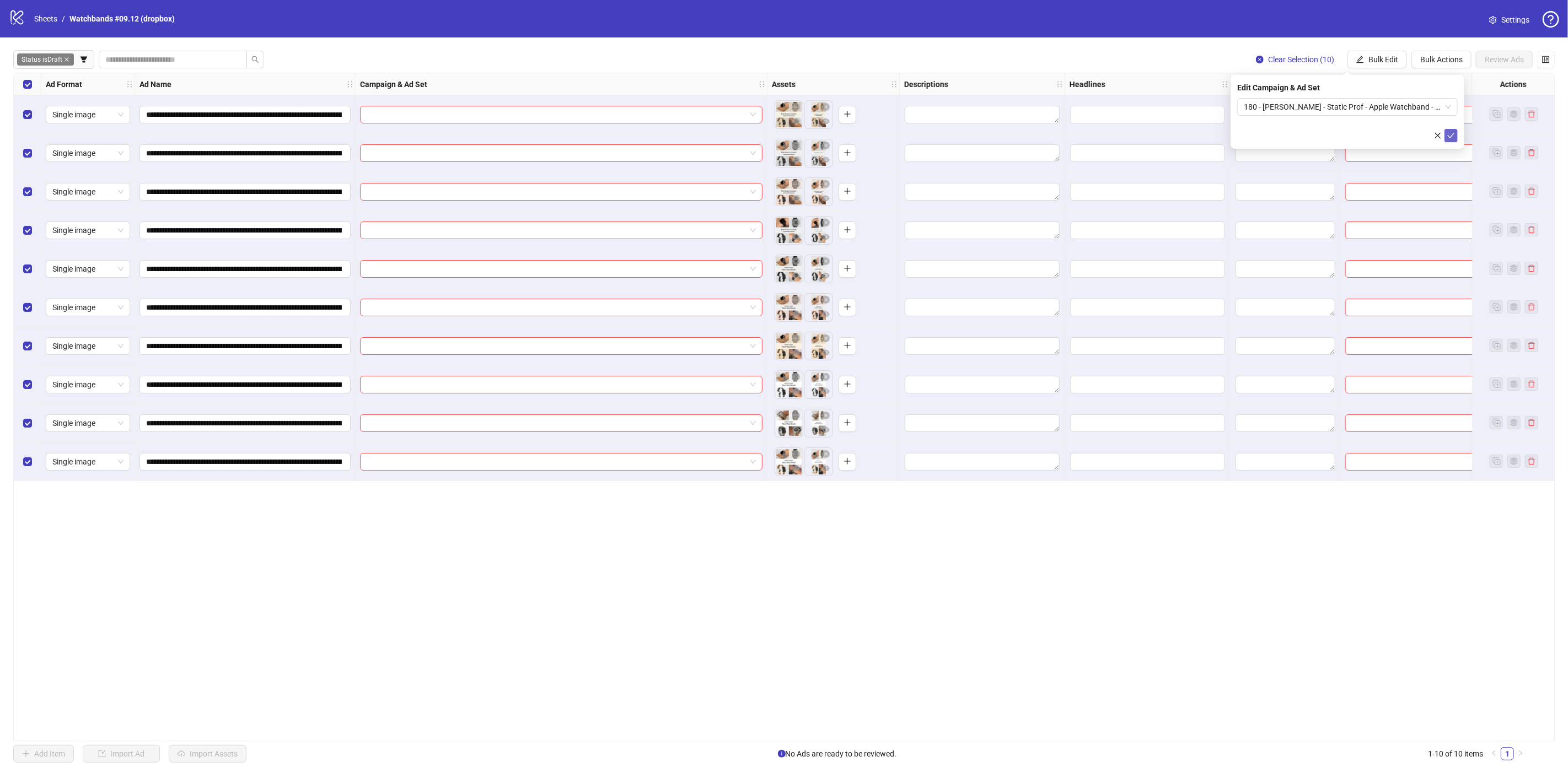
click at [1453, 135] on icon "check" at bounding box center [1451, 135] width 7 height 7
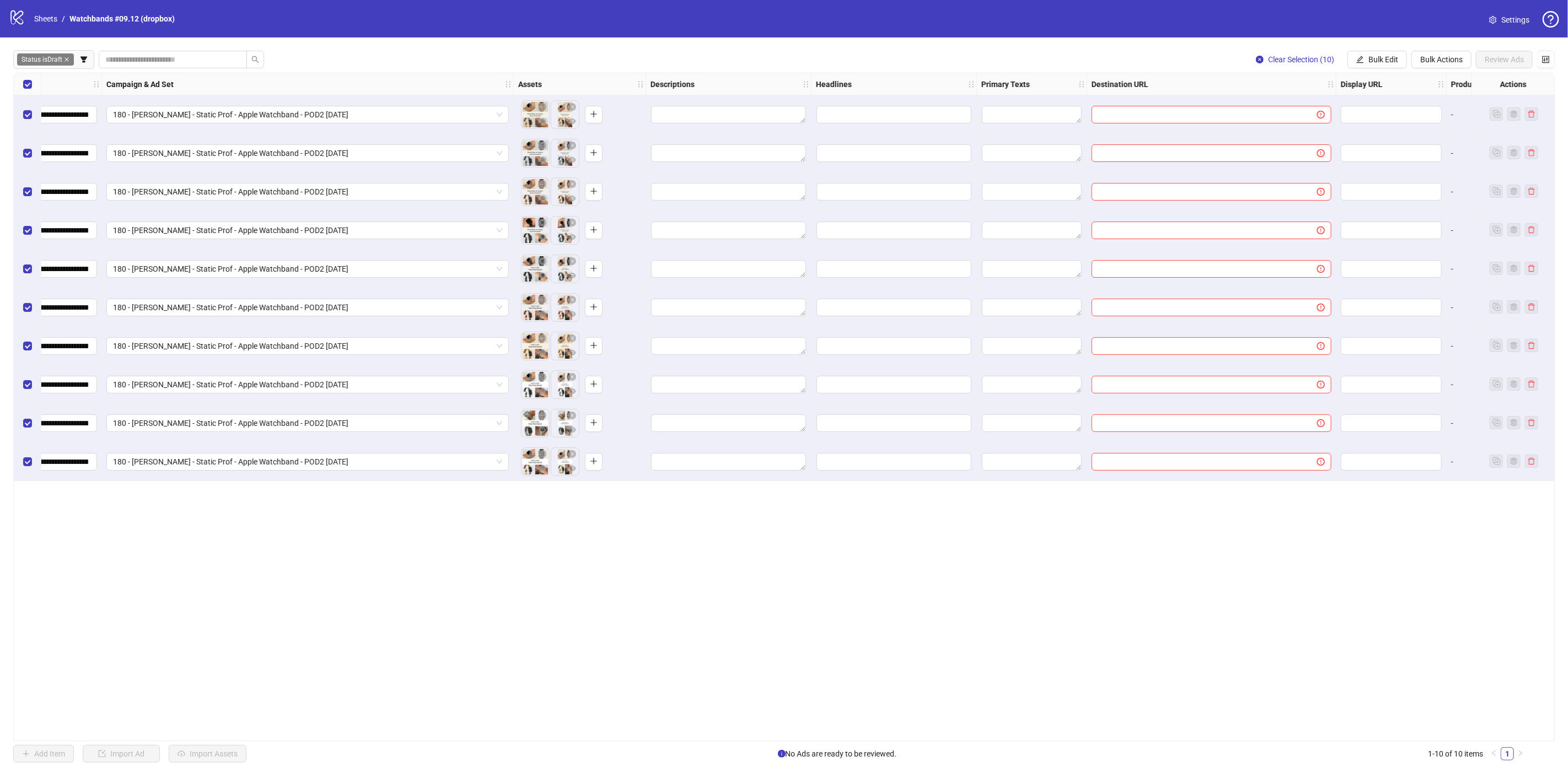
scroll to position [0, 254]
click at [1380, 57] on span "Bulk Edit" at bounding box center [1384, 59] width 30 height 9
click at [1386, 185] on span "Destination URL" at bounding box center [1389, 187] width 66 height 12
click at [1275, 103] on input "text" at bounding box center [1343, 106] width 198 height 12
paste input "**********"
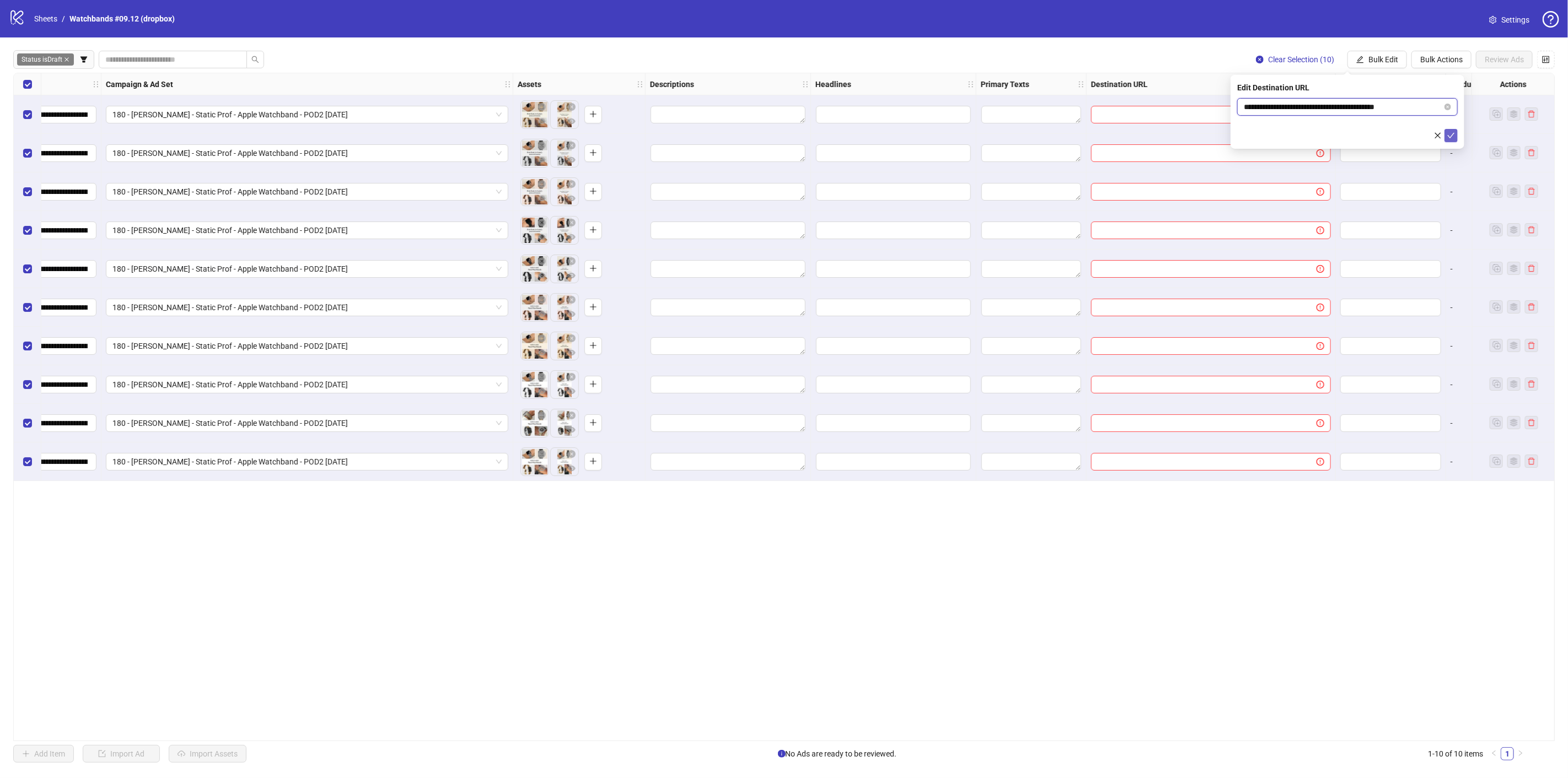
type input "**********"
click at [1449, 135] on icon "check" at bounding box center [1451, 135] width 7 height 7
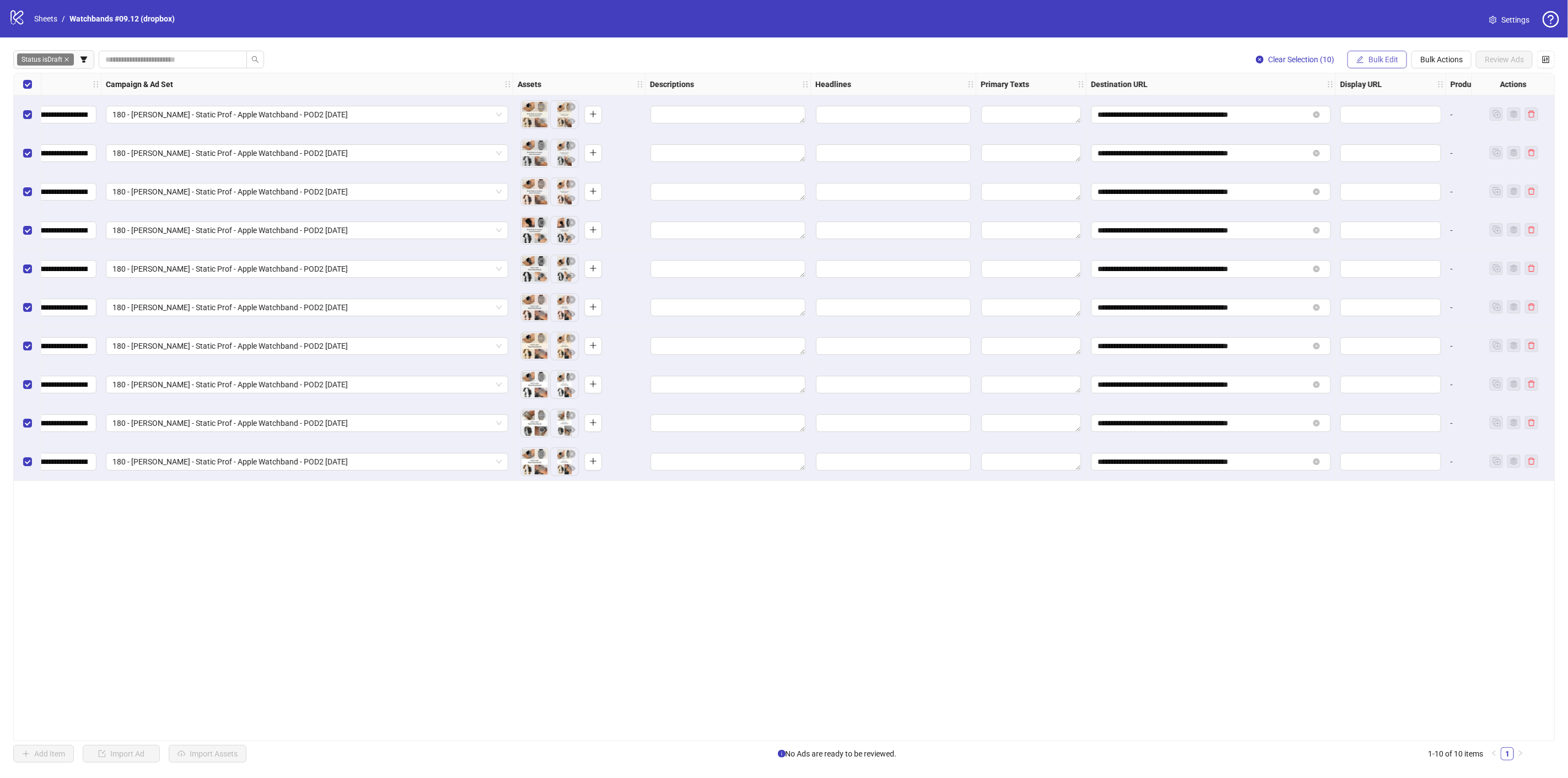
click at [1382, 56] on span "Bulk Edit" at bounding box center [1384, 59] width 30 height 9
click at [1397, 189] on span "Destination URL" at bounding box center [1389, 187] width 66 height 12
click at [1388, 56] on span "Bulk Edit" at bounding box center [1384, 59] width 30 height 9
click at [1402, 172] on span "Primary Texts" at bounding box center [1389, 169] width 66 height 12
click at [1300, 129] on textarea "Multi-text input container - paste or copy values" at bounding box center [1348, 133] width 221 height 30
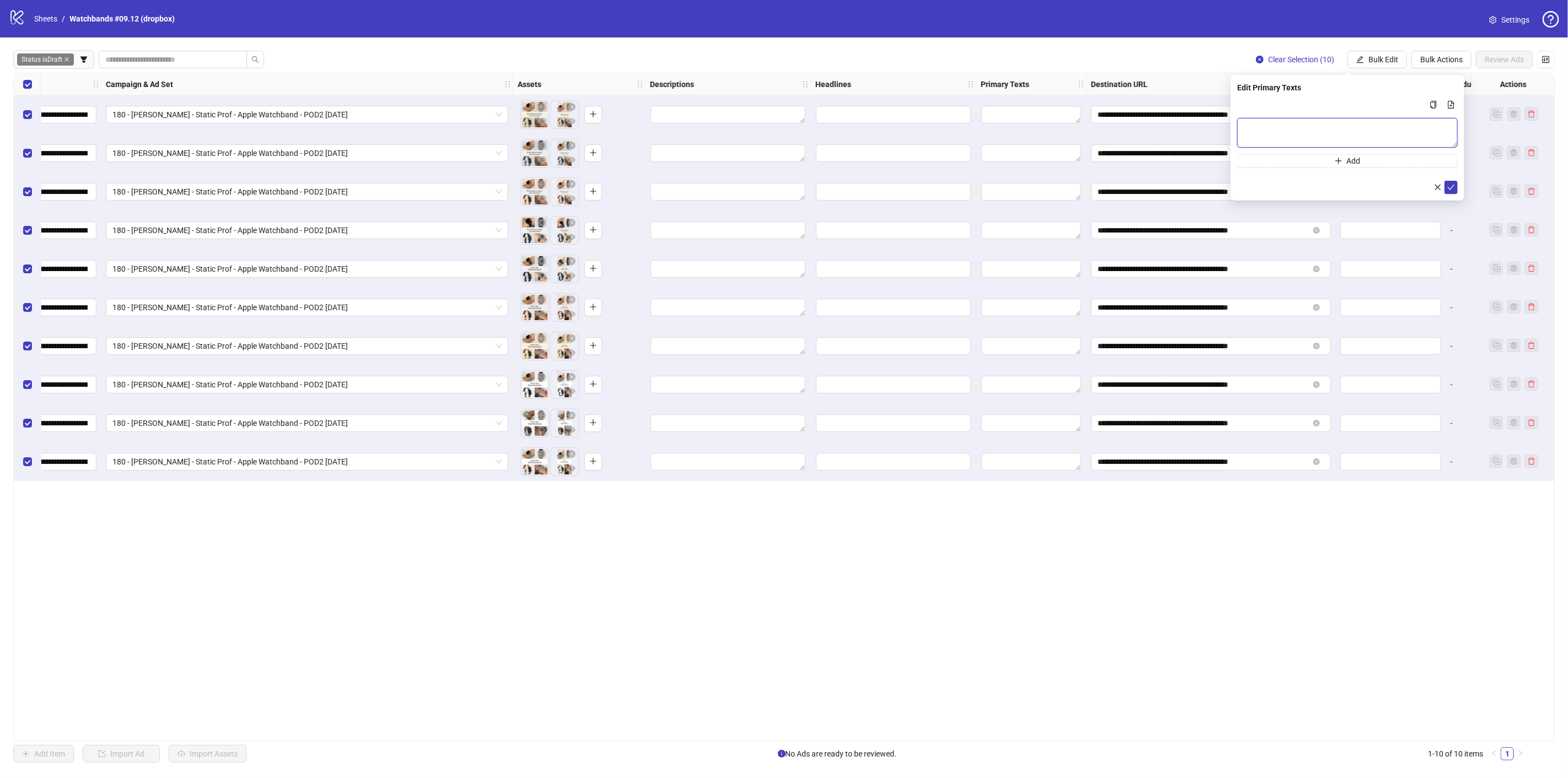
paste textarea "**********"
type textarea "**********"
click at [1451, 184] on icon "check" at bounding box center [1451, 186] width 7 height 7
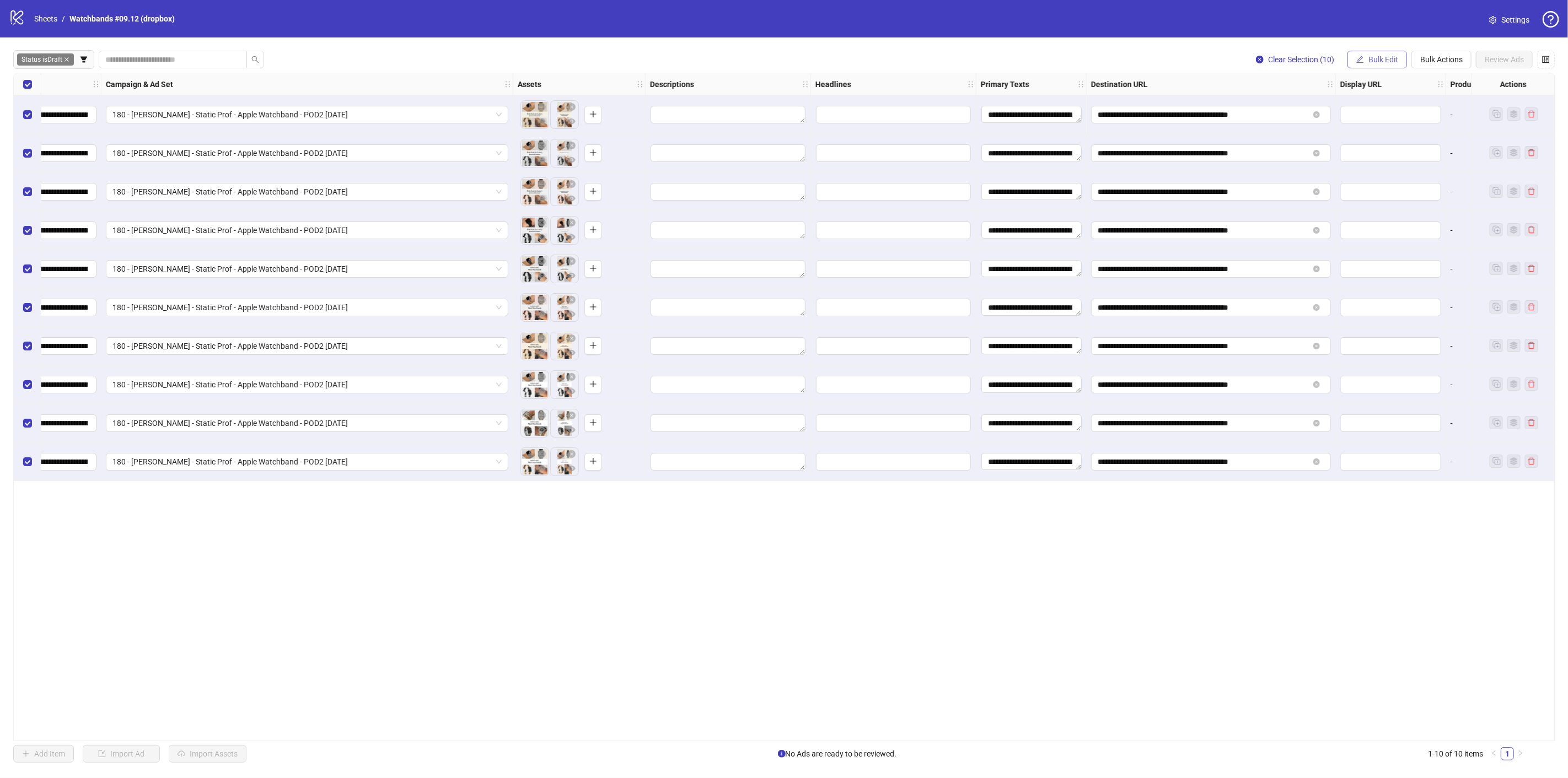
click at [1377, 55] on span "Bulk Edit" at bounding box center [1384, 59] width 30 height 9
click at [1392, 154] on span "Headlines" at bounding box center [1389, 152] width 66 height 12
drag, startPoint x: 1252, startPoint y: 124, endPoint x: 1261, endPoint y: 128, distance: 9.8
click at [1252, 124] on input "Multi-input container - paste or copy values" at bounding box center [1348, 126] width 221 height 17
paste input "**********"
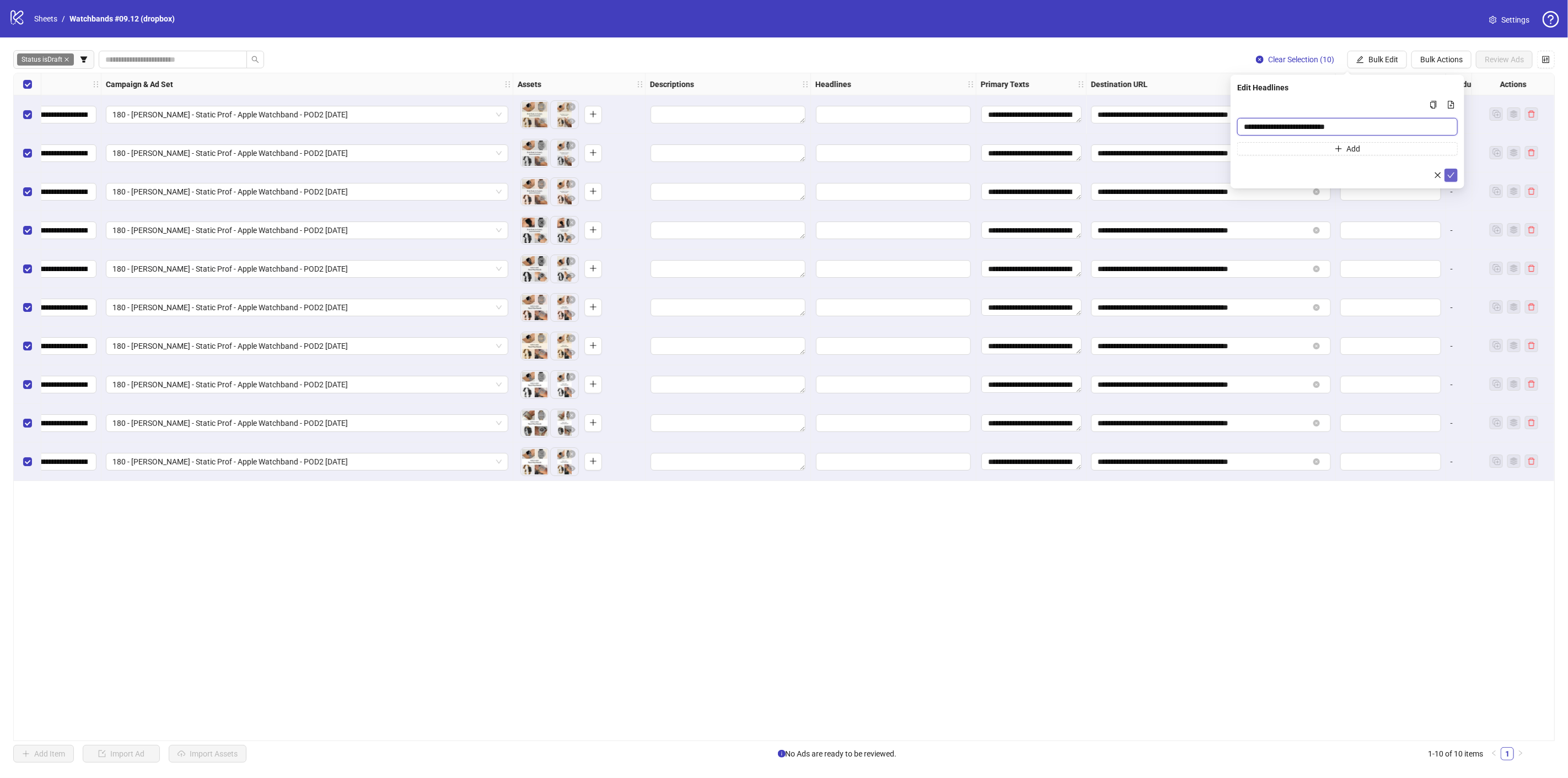
type input "**********"
click at [1451, 174] on icon "check" at bounding box center [1451, 174] width 7 height 7
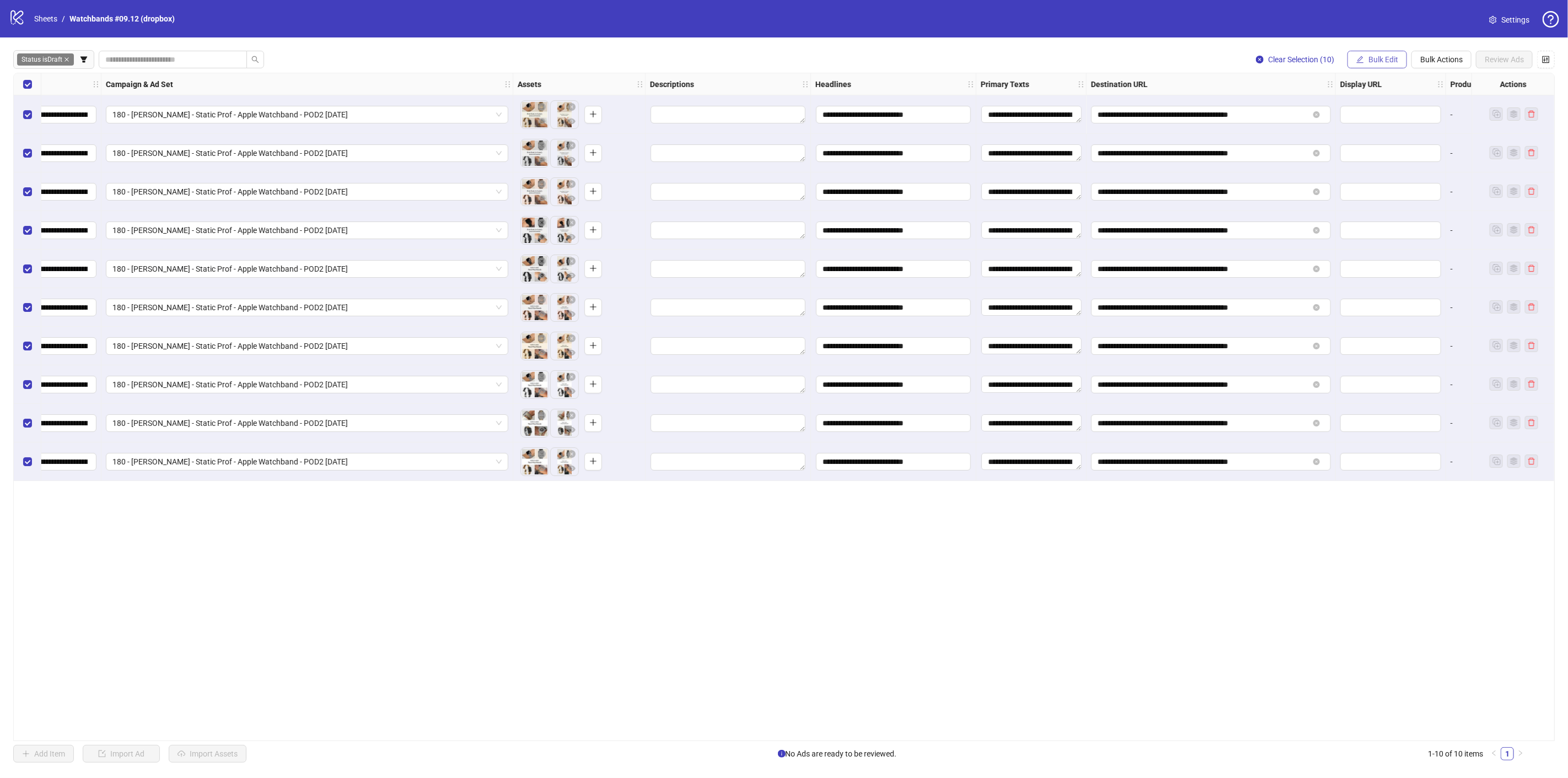
click at [1379, 59] on span "Bulk Edit" at bounding box center [1384, 59] width 30 height 9
click at [1389, 133] on span "Descriptions" at bounding box center [1389, 135] width 66 height 12
click at [1355, 124] on textarea "Multi-text input container - paste or copy values" at bounding box center [1348, 133] width 221 height 30
paste textarea "**********"
type textarea "**********"
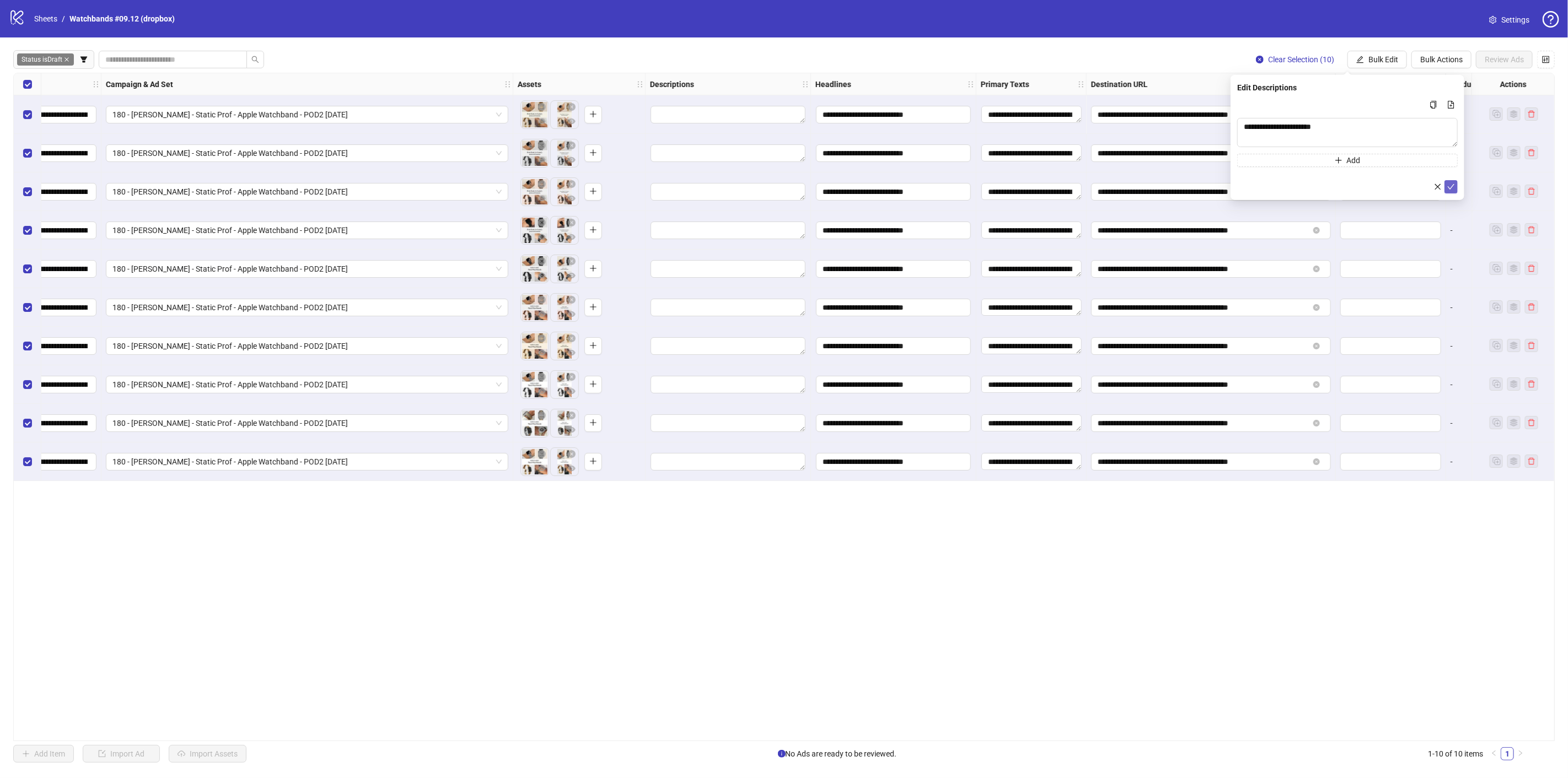
click at [1448, 185] on icon "check" at bounding box center [1451, 186] width 7 height 7
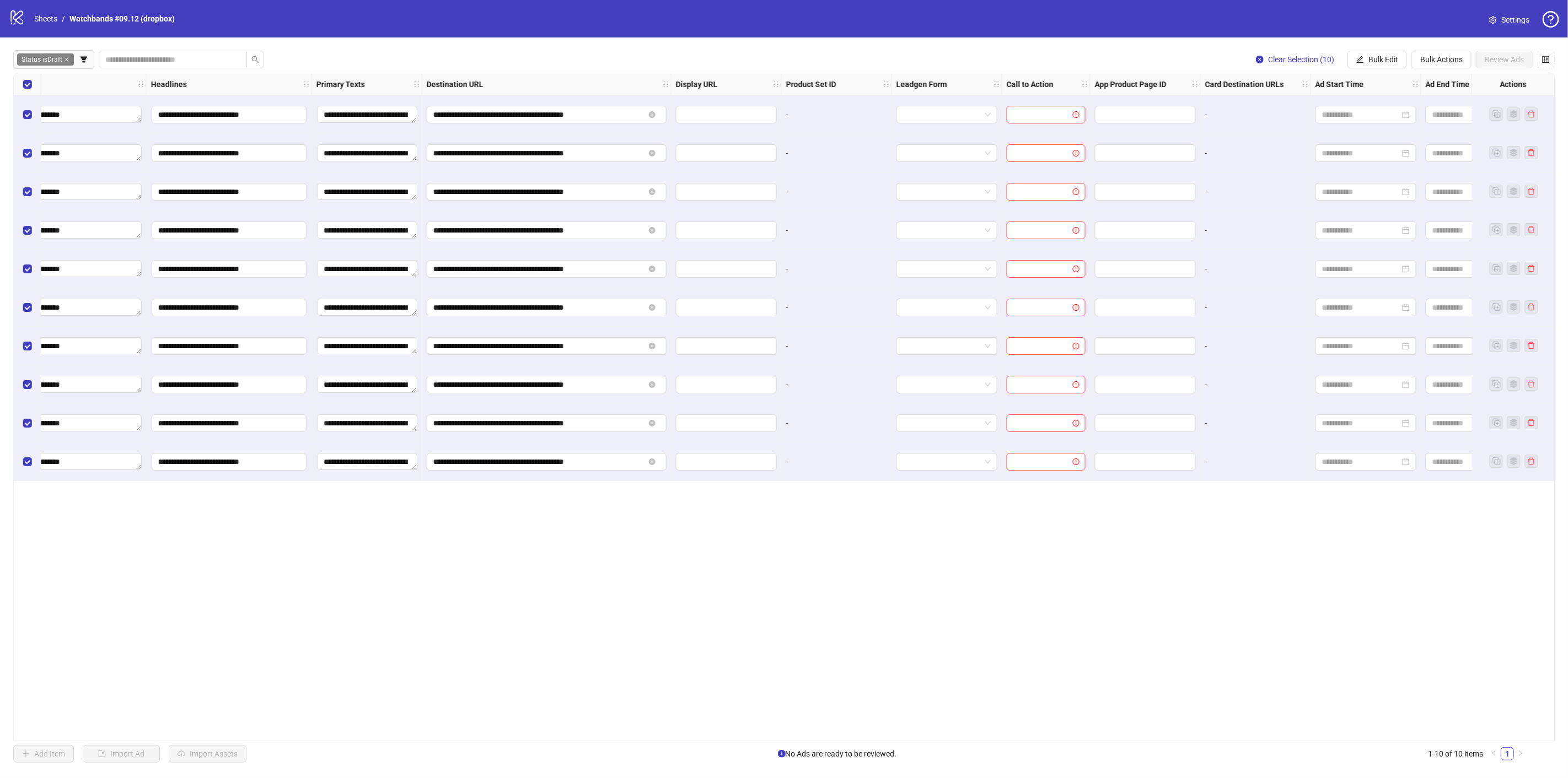
scroll to position [0, 978]
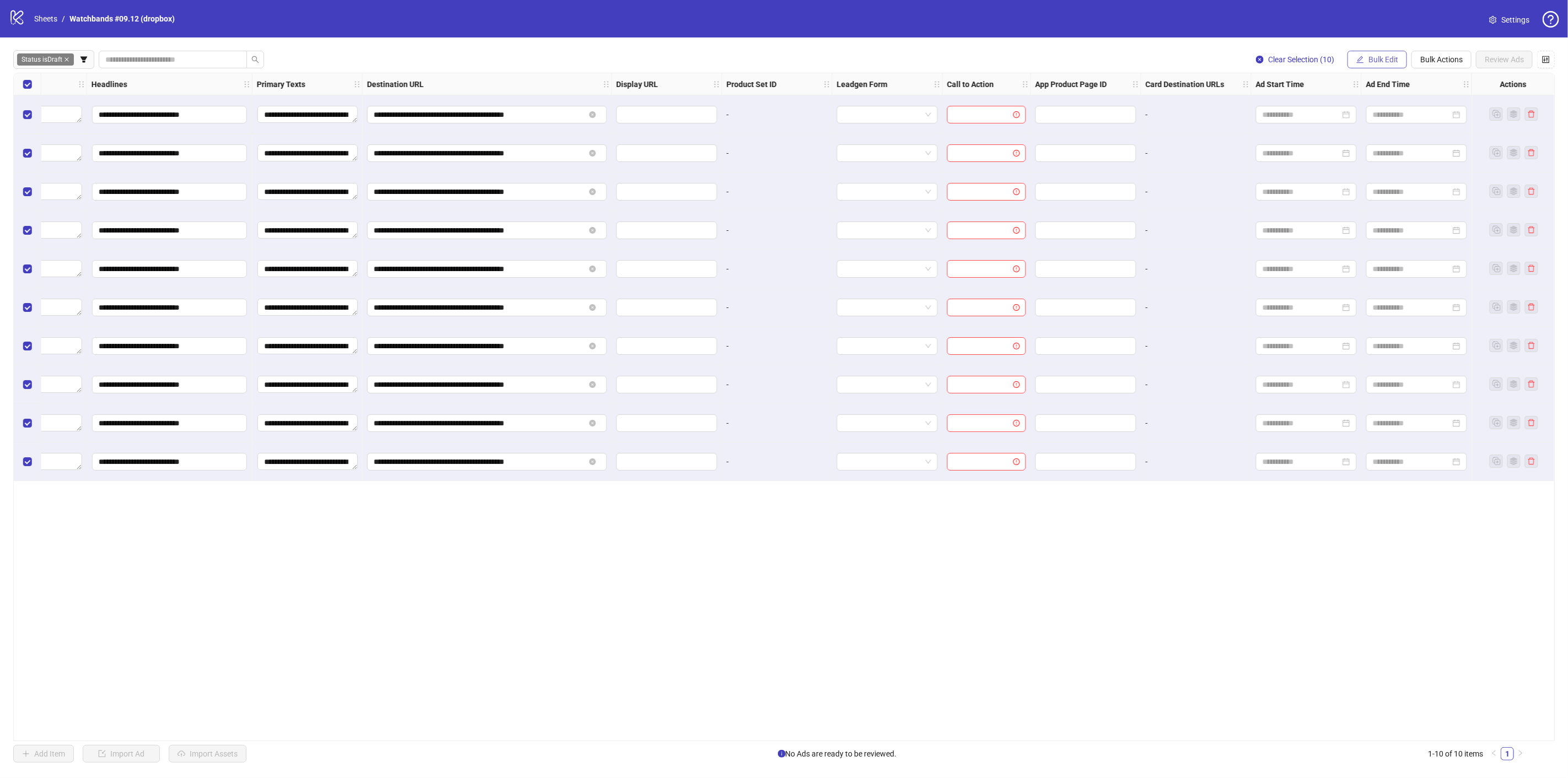
click at [1394, 60] on span "Bulk Edit" at bounding box center [1384, 59] width 30 height 9
click at [1390, 240] on span "Call to Action" at bounding box center [1389, 240] width 66 height 12
click at [1358, 96] on div "Edit Call to Action Select call to action" at bounding box center [1347, 111] width 233 height 74
click at [1357, 104] on input "search" at bounding box center [1343, 107] width 198 height 17
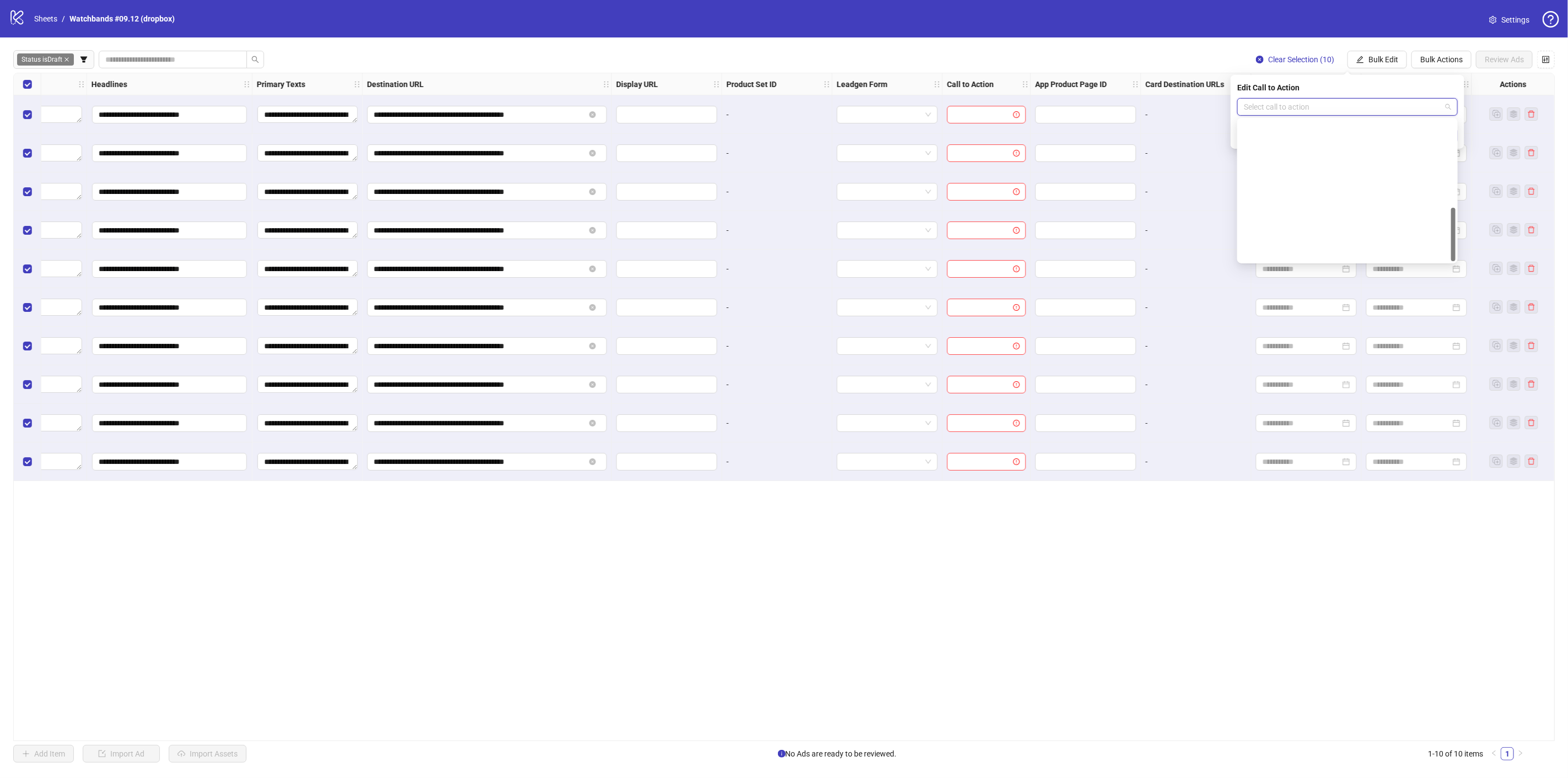
scroll to position [229, 0]
click at [1321, 163] on div "Shop now" at bounding box center [1347, 164] width 203 height 12
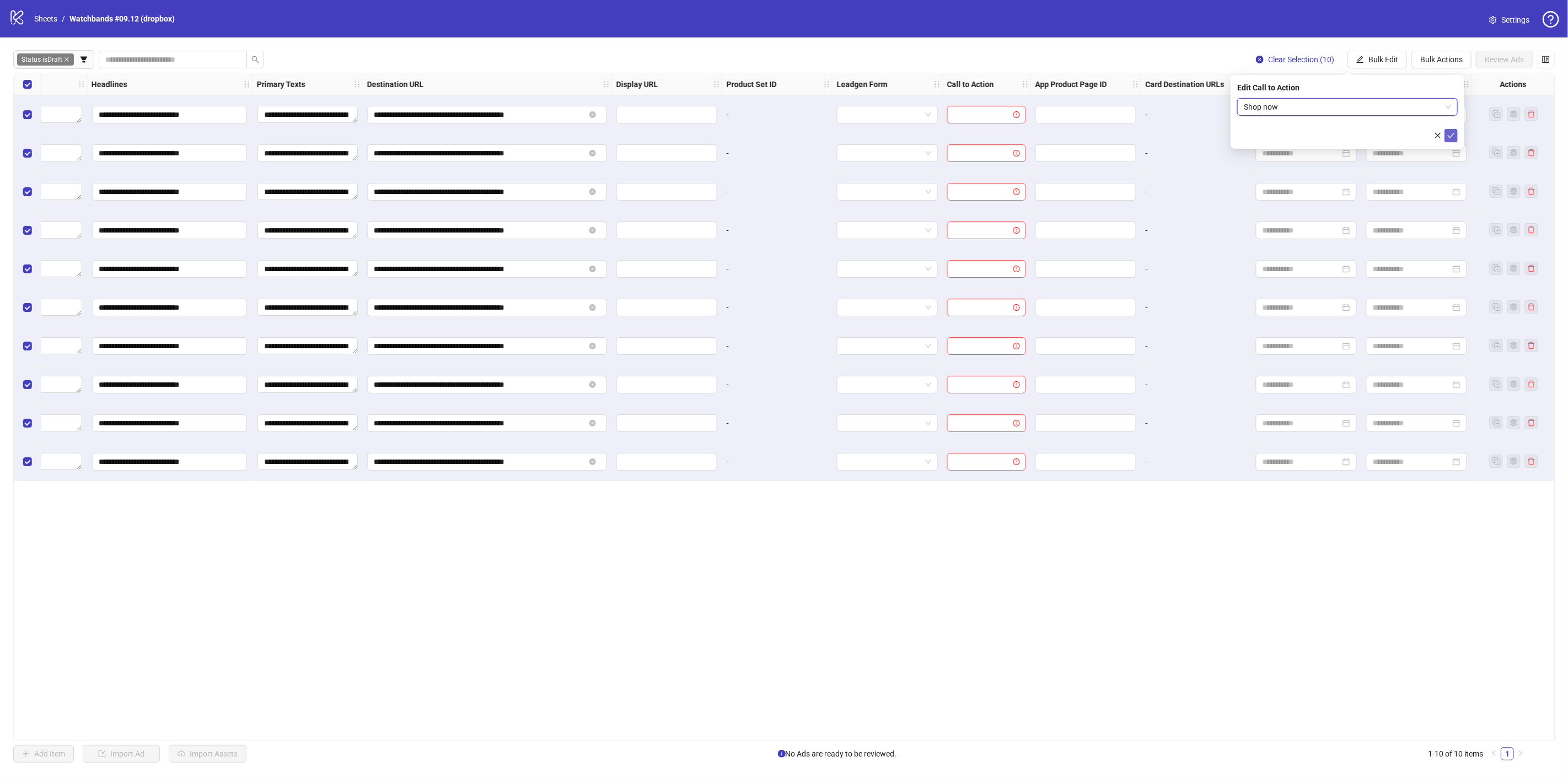
click at [1449, 135] on icon "check" at bounding box center [1451, 135] width 7 height 7
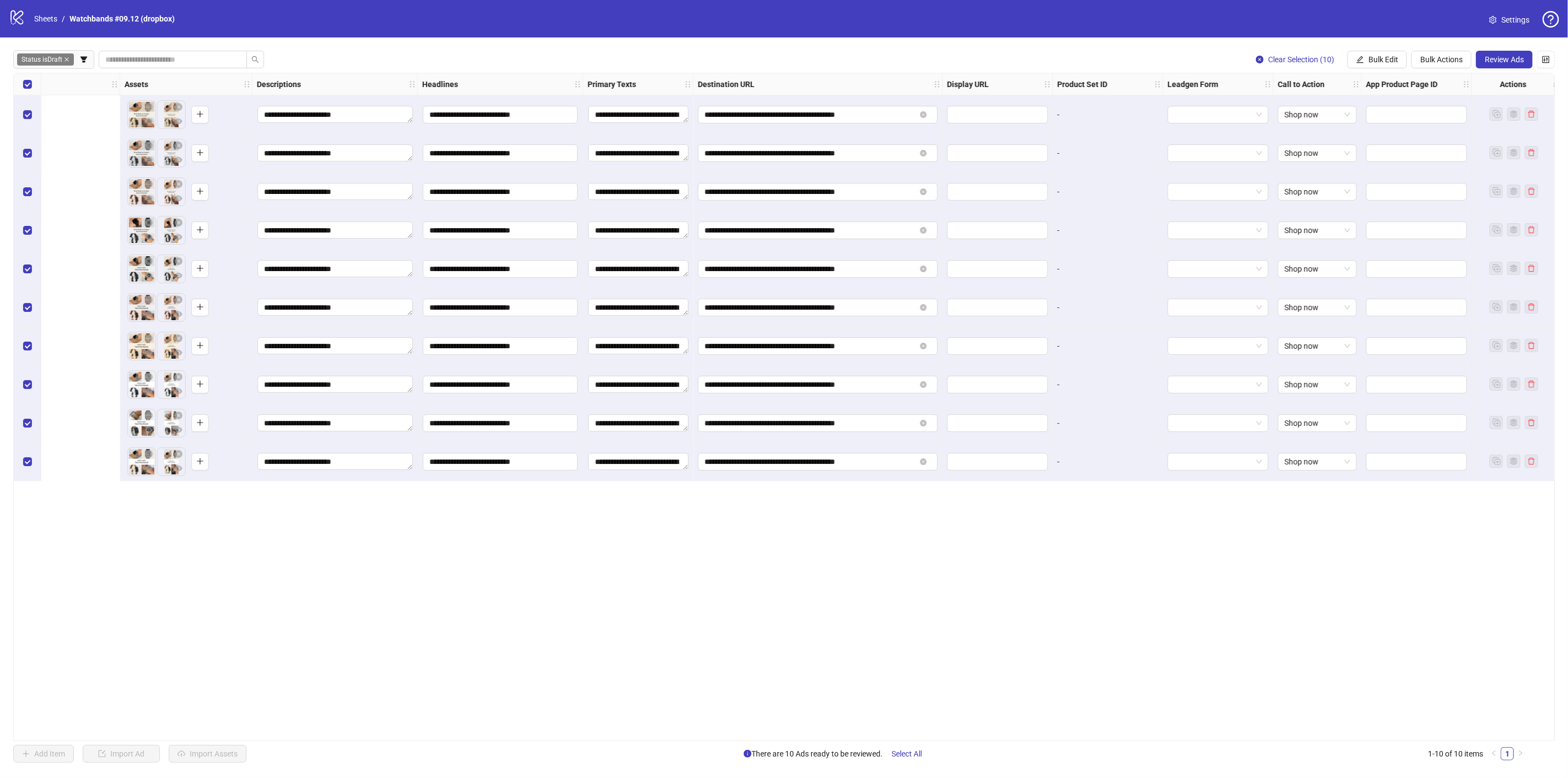
scroll to position [0, 978]
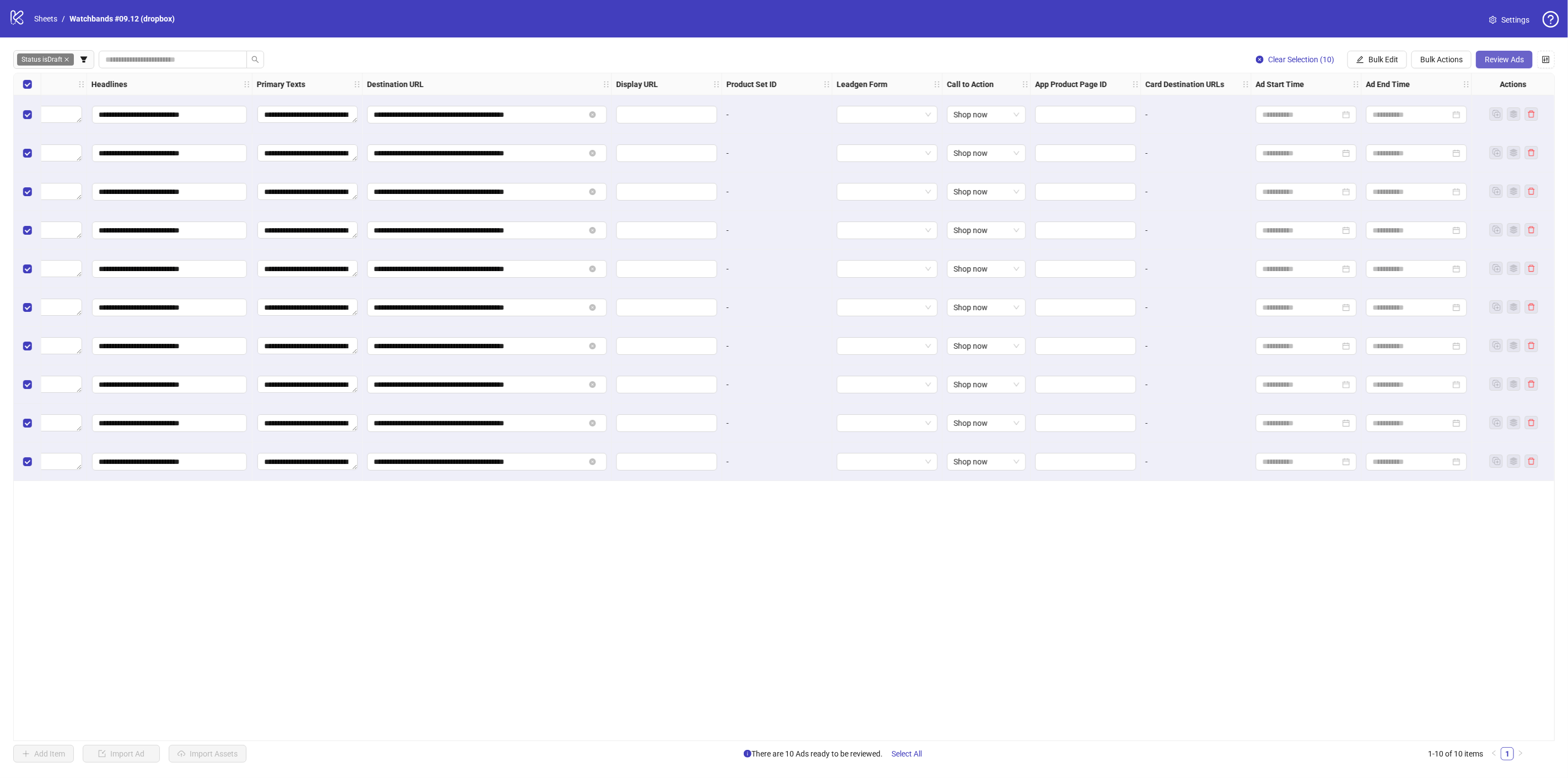
click at [1512, 61] on span "Review Ads" at bounding box center [1504, 59] width 39 height 9
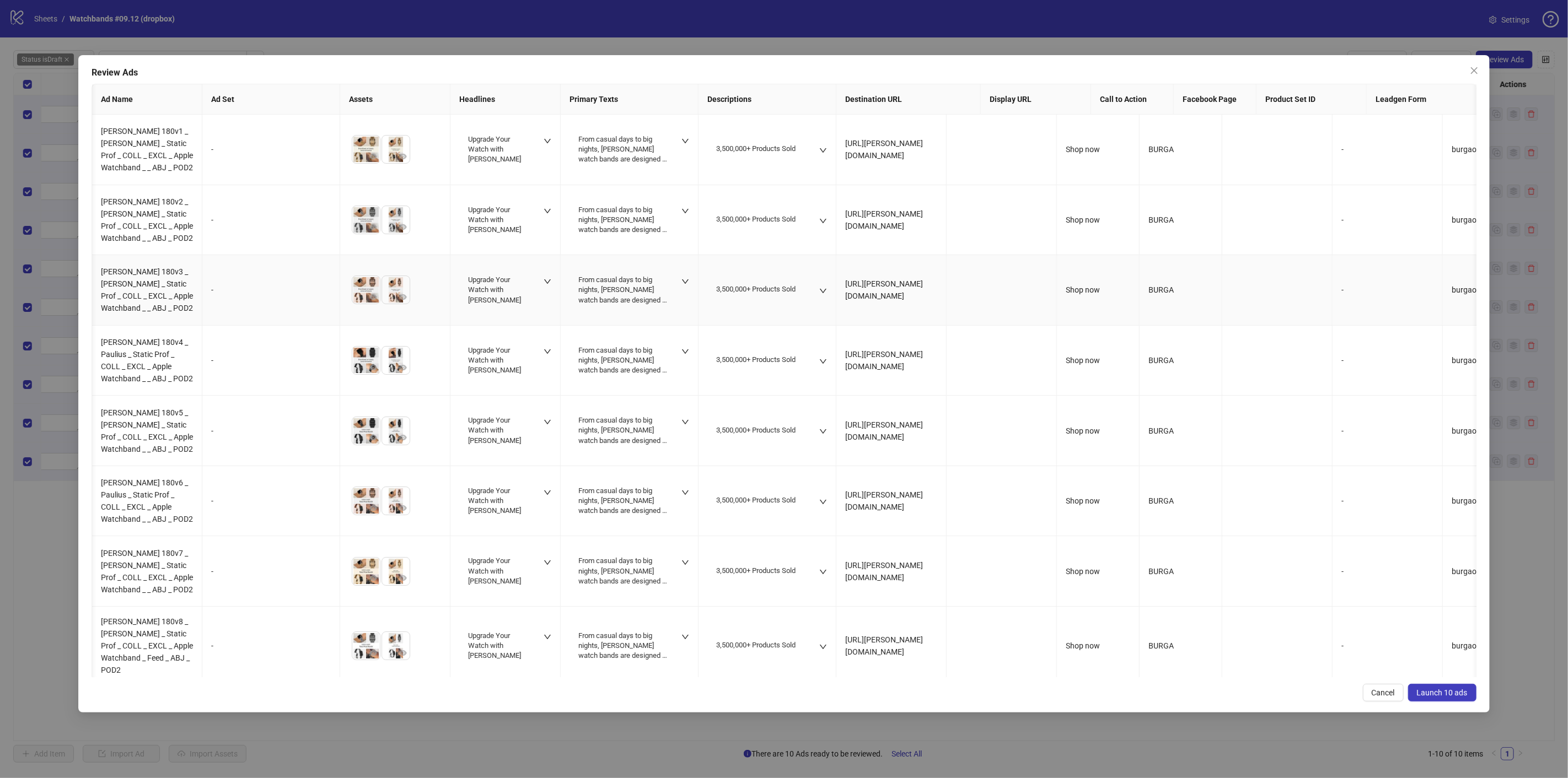
scroll to position [0, 0]
click at [1427, 692] on span "Launch 10 ads" at bounding box center [1442, 692] width 51 height 9
